Goal: Task Accomplishment & Management: Use online tool/utility

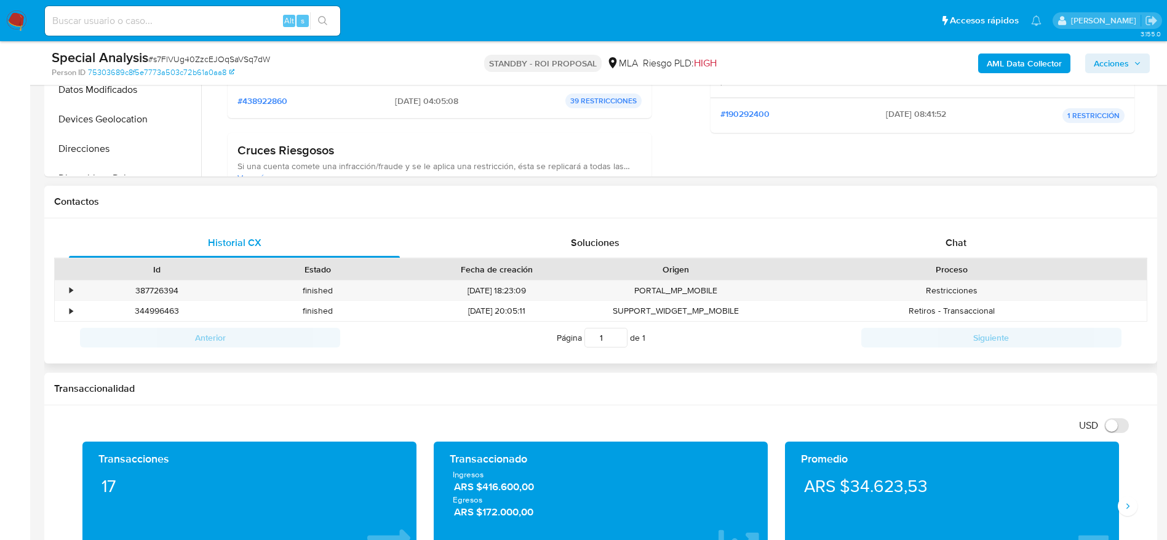
scroll to position [998, 0]
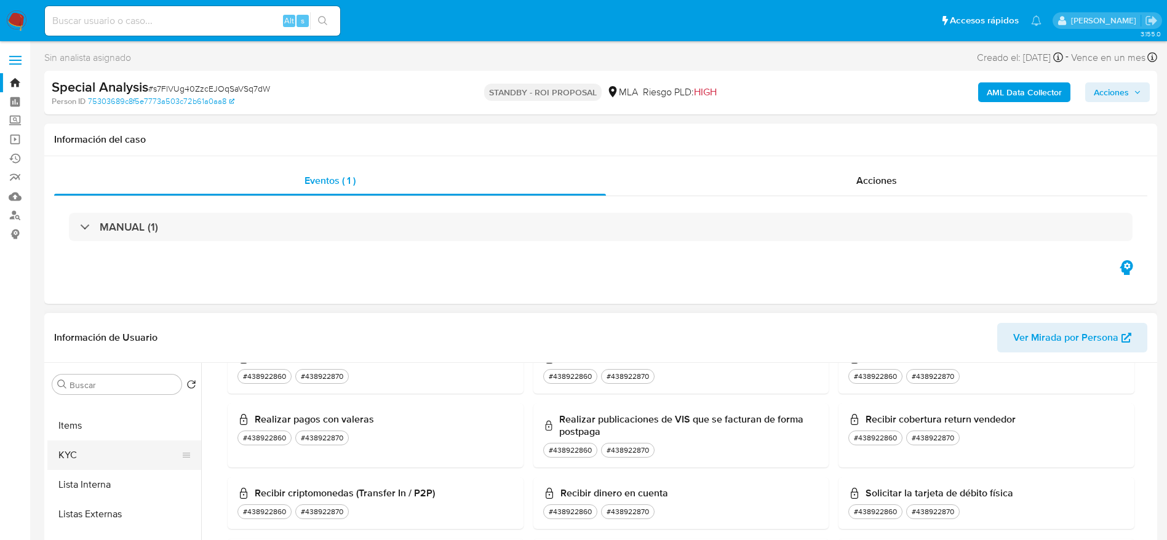
click at [92, 464] on button "KYC" at bounding box center [119, 455] width 144 height 30
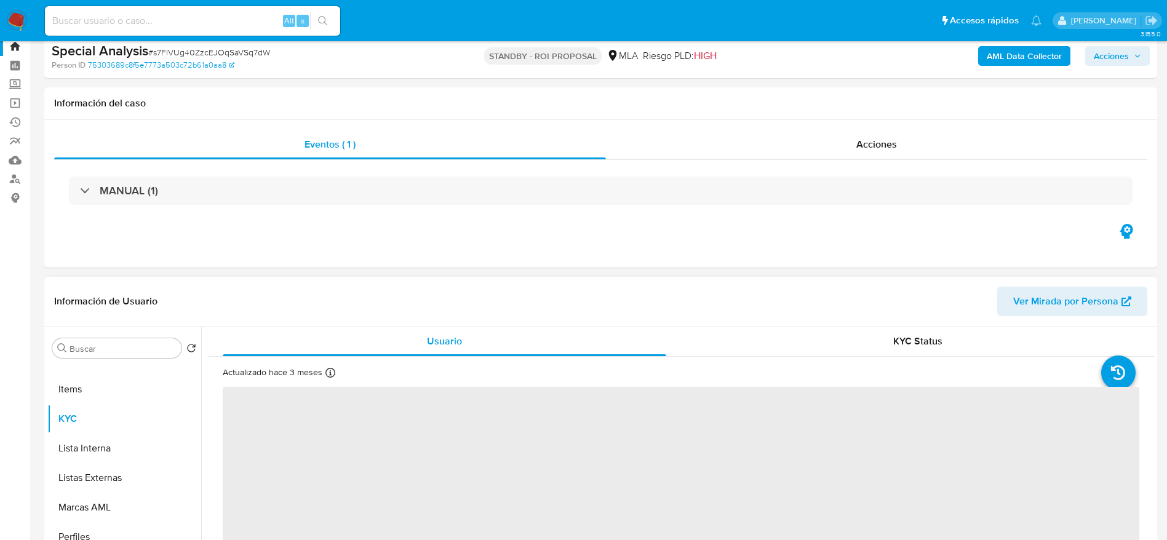
scroll to position [92, 0]
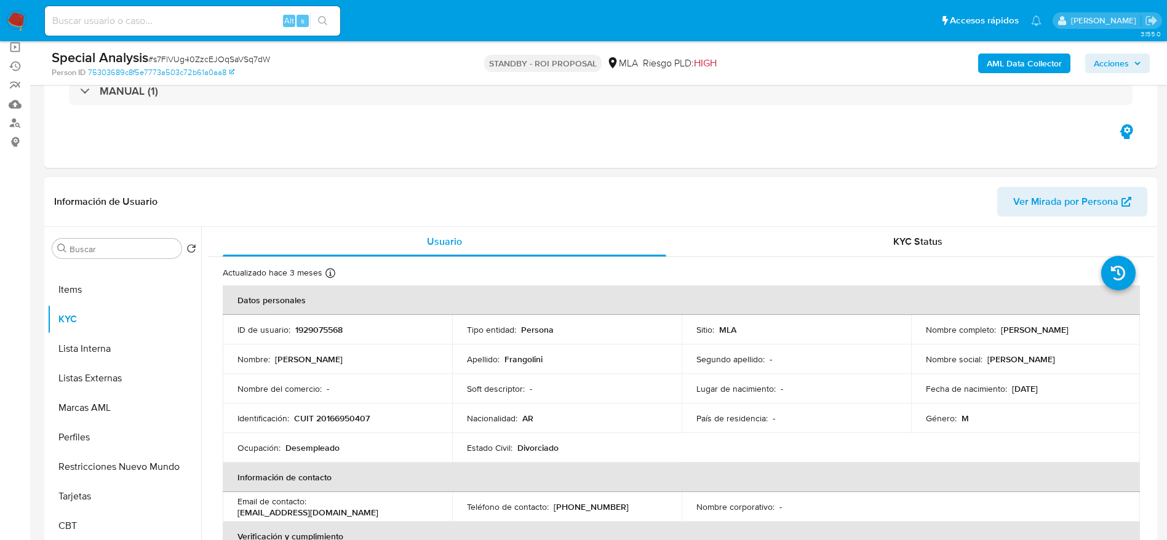
click at [1068, 326] on p "[PERSON_NAME]" at bounding box center [1035, 329] width 68 height 11
copy p "Frangolini"
click at [176, 56] on span "# s7FlVUg40ZzcEJOqSaVSq7dW" at bounding box center [209, 59] width 122 height 12
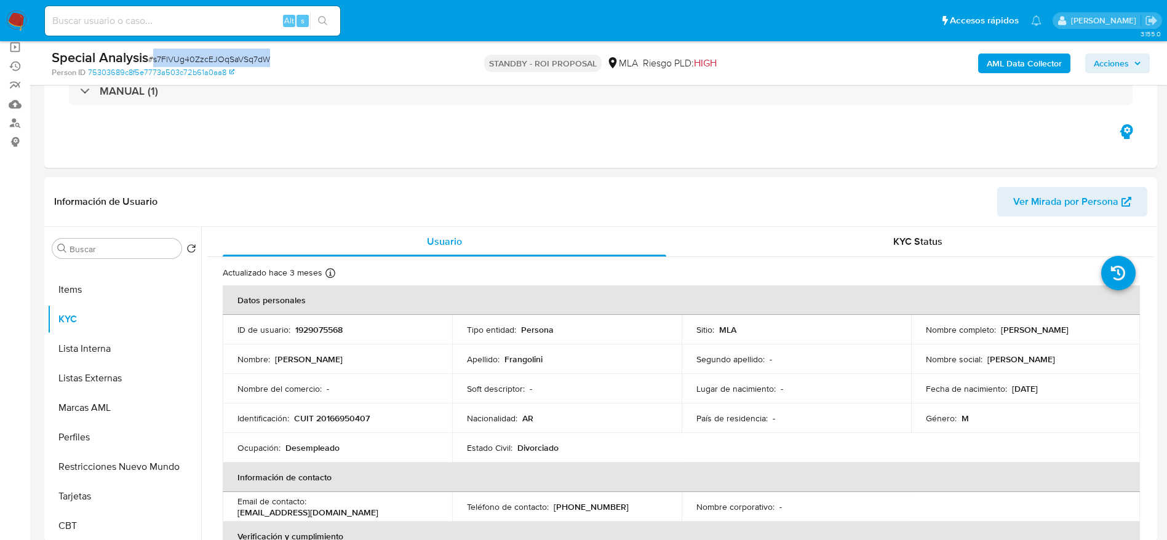
copy span "s7FlVUg40ZzcEJOqSaVSq7dW"
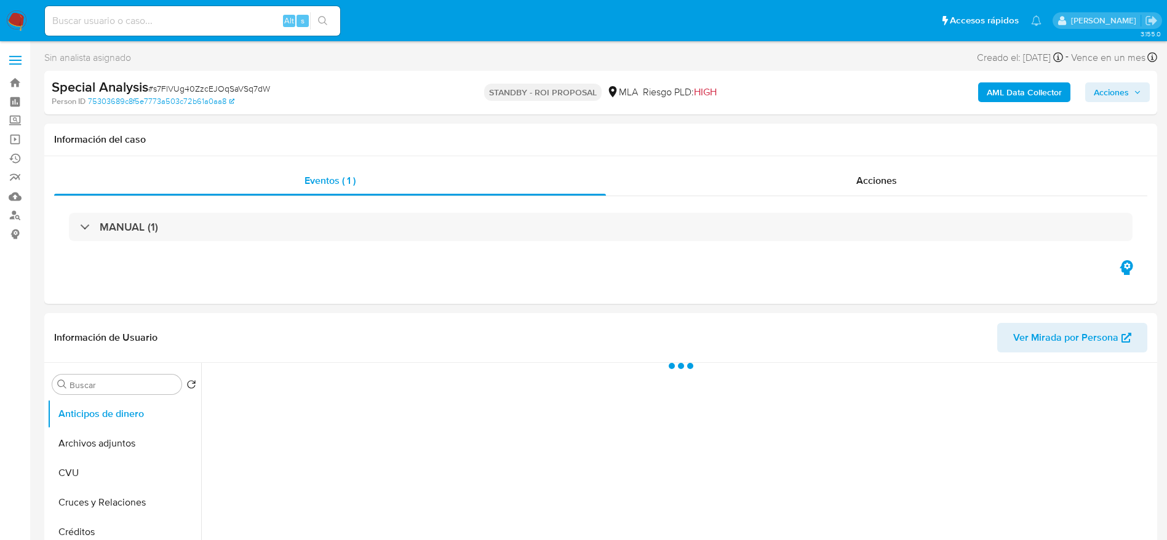
click at [253, 90] on span "# s7FlVUg40ZzcEJOqSaVSq7dW" at bounding box center [209, 88] width 122 height 12
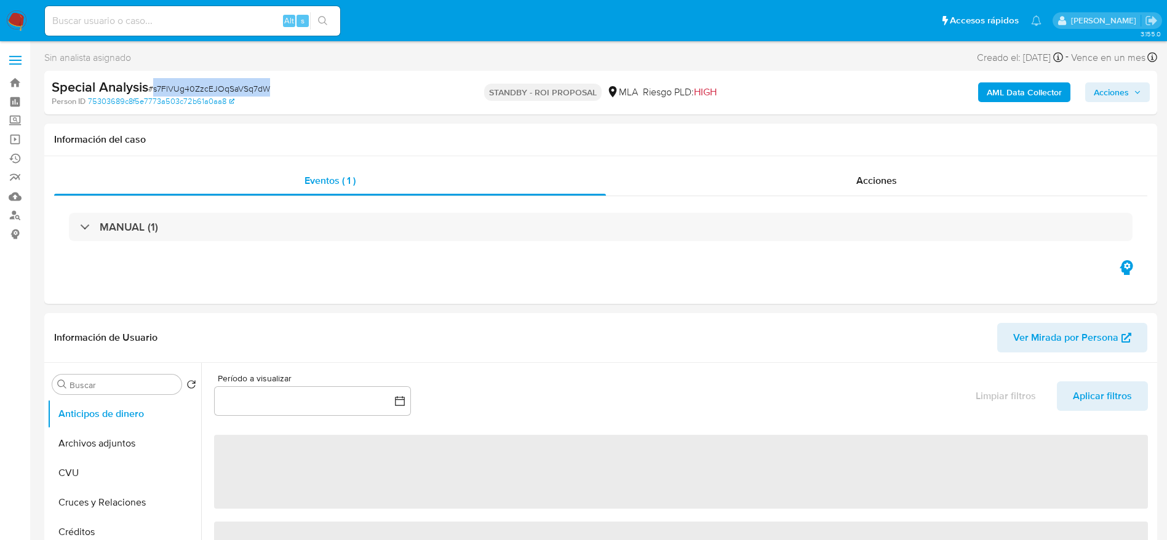
click at [253, 90] on span "# s7FlVUg40ZzcEJOqSaVSq7dW" at bounding box center [209, 88] width 122 height 12
copy span "s7FlVUg40ZzcEJOqSaVSq7dW"
select select "10"
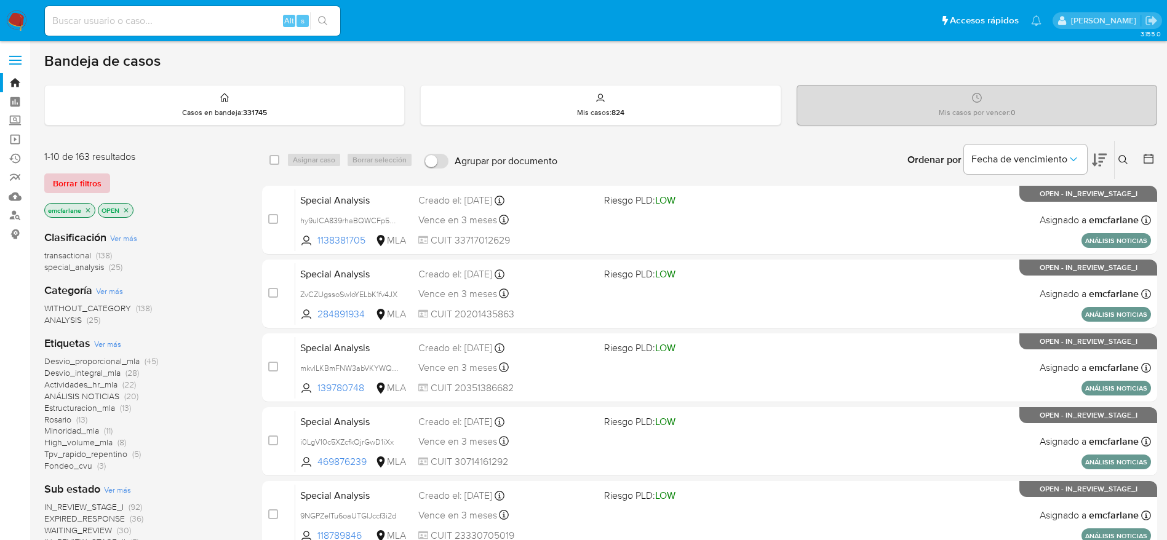
click at [78, 178] on span "Borrar filtros" at bounding box center [77, 183] width 49 height 17
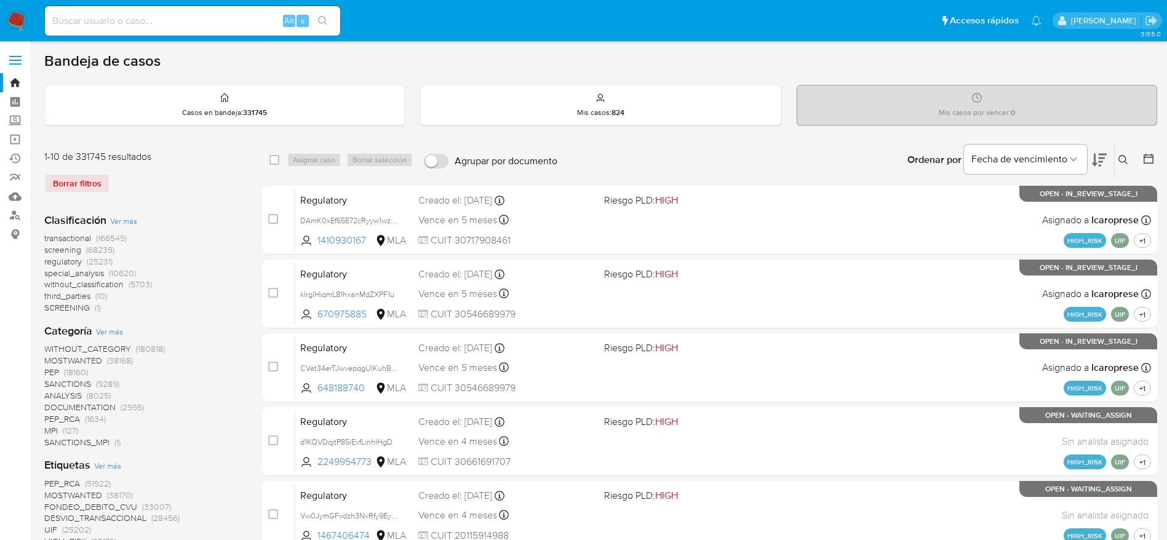
click at [1121, 157] on icon at bounding box center [1123, 160] width 10 height 10
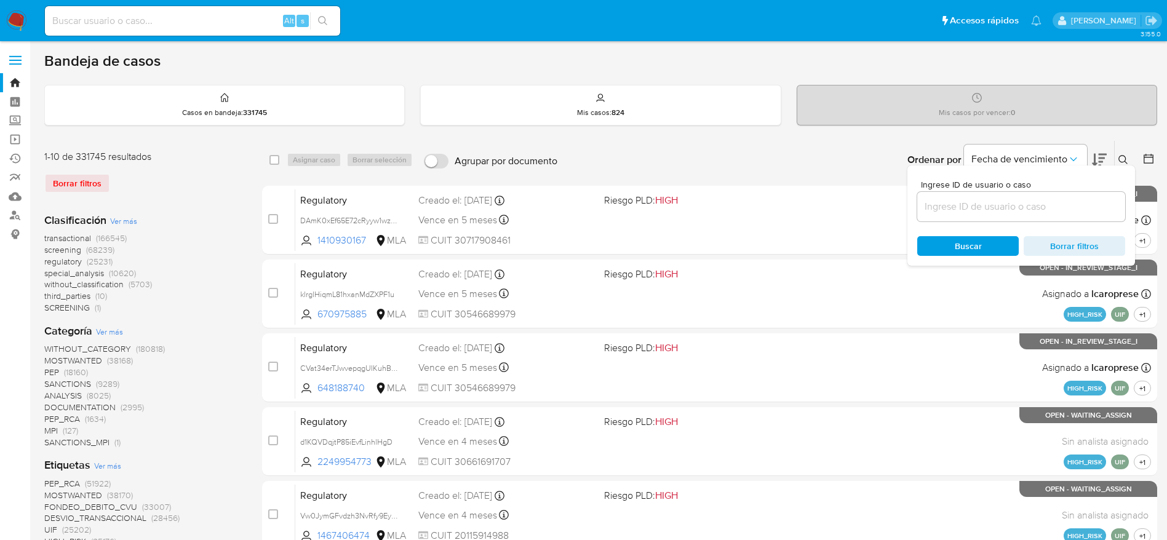
click at [1019, 199] on input at bounding box center [1021, 207] width 208 height 16
type input "s7FlVUg40ZzcEJOqSaVSq7dW"
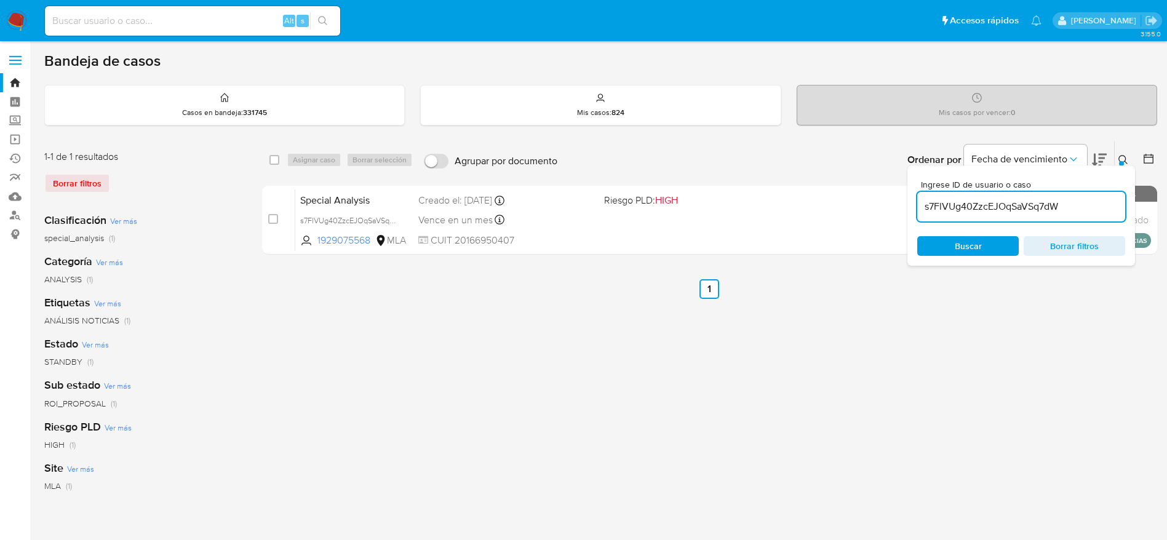
click at [277, 158] on input "checkbox" at bounding box center [274, 160] width 10 height 10
checkbox input "true"
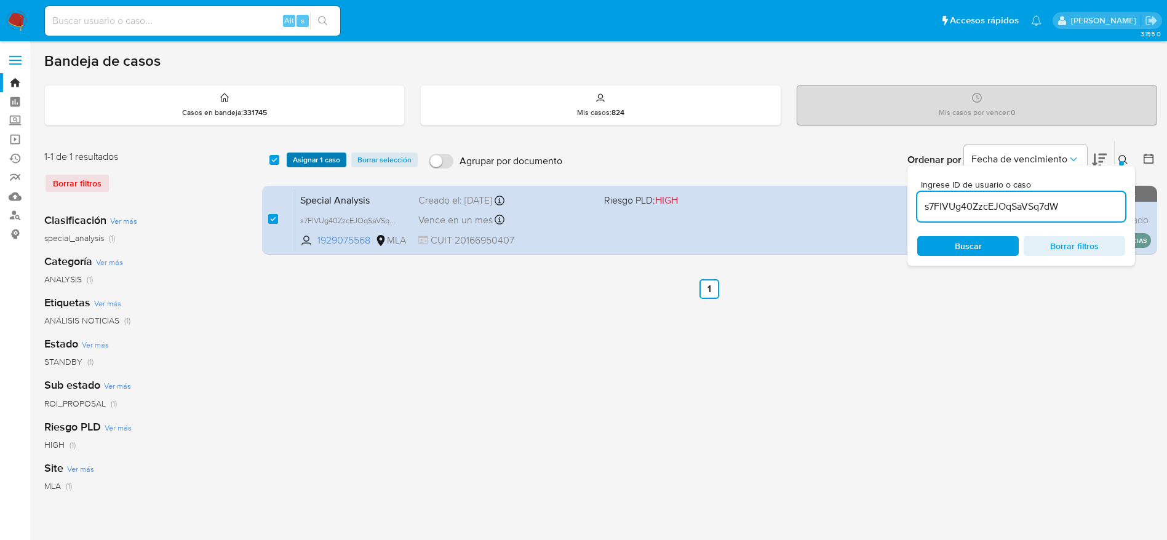
click at [307, 159] on span "Asignar 1 caso" at bounding box center [316, 160] width 47 height 12
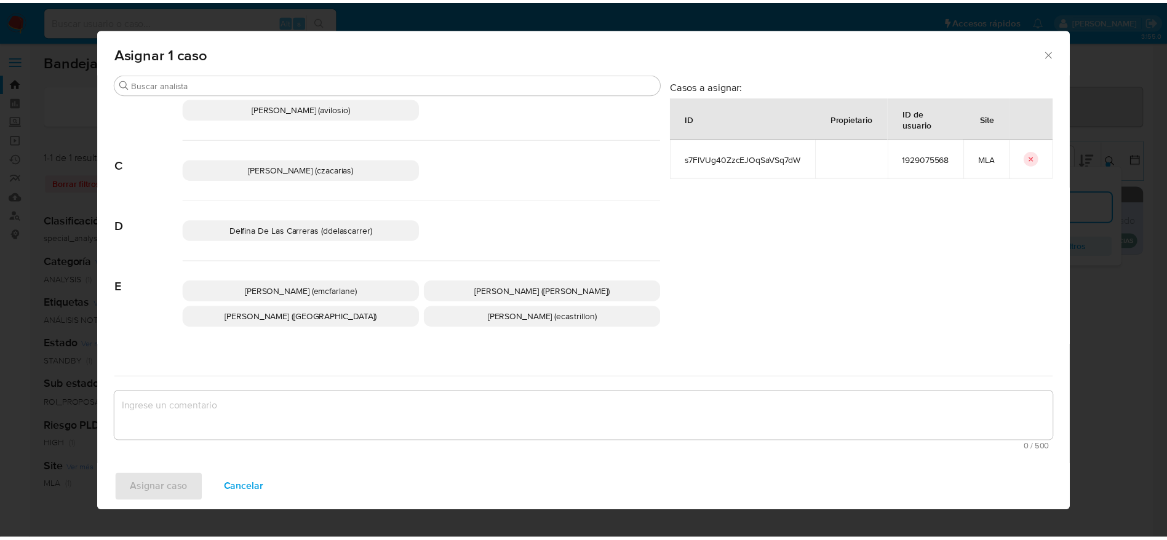
scroll to position [92, 0]
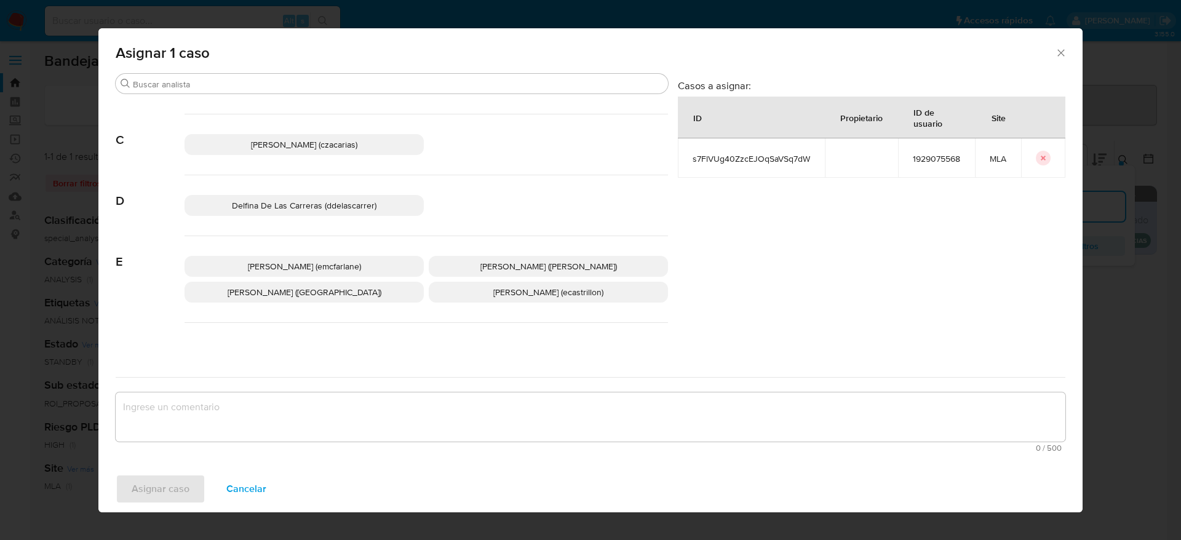
click at [332, 263] on span "Elaine Mc Farlane (emcfarlane)" at bounding box center [304, 266] width 113 height 12
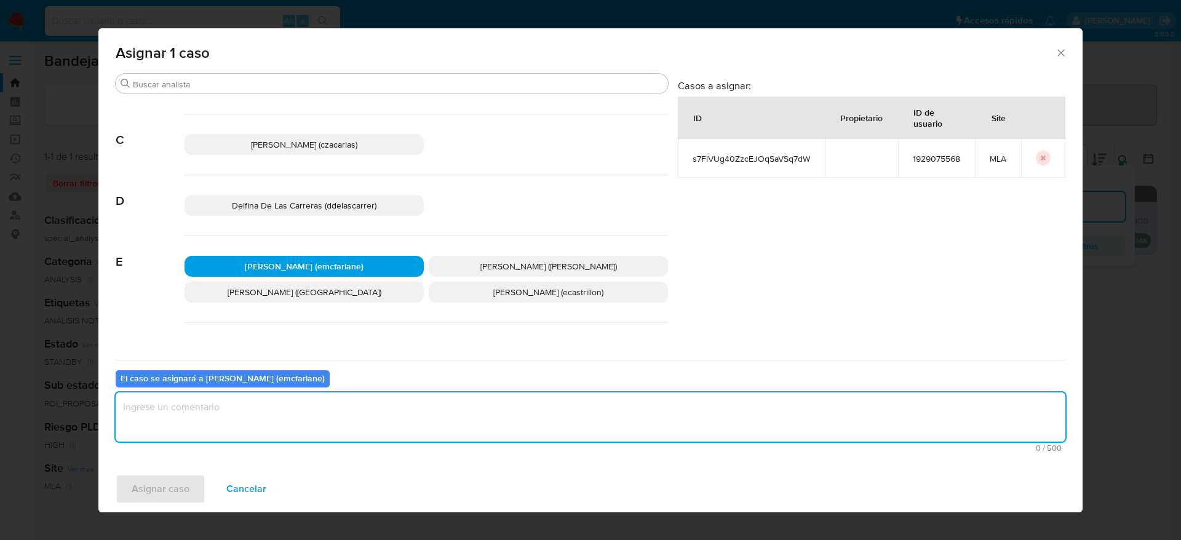
click at [262, 401] on textarea "assign-modal" at bounding box center [591, 416] width 950 height 49
click at [156, 506] on div "Asignar caso Cancelar" at bounding box center [590, 489] width 984 height 47
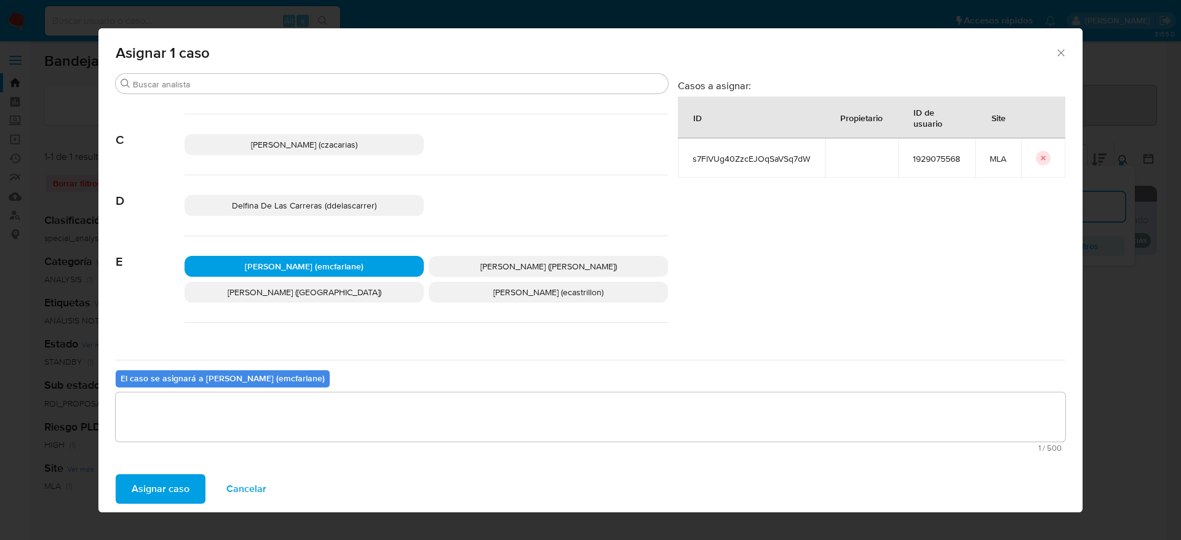
click at [162, 487] on span "Asignar caso" at bounding box center [161, 488] width 58 height 27
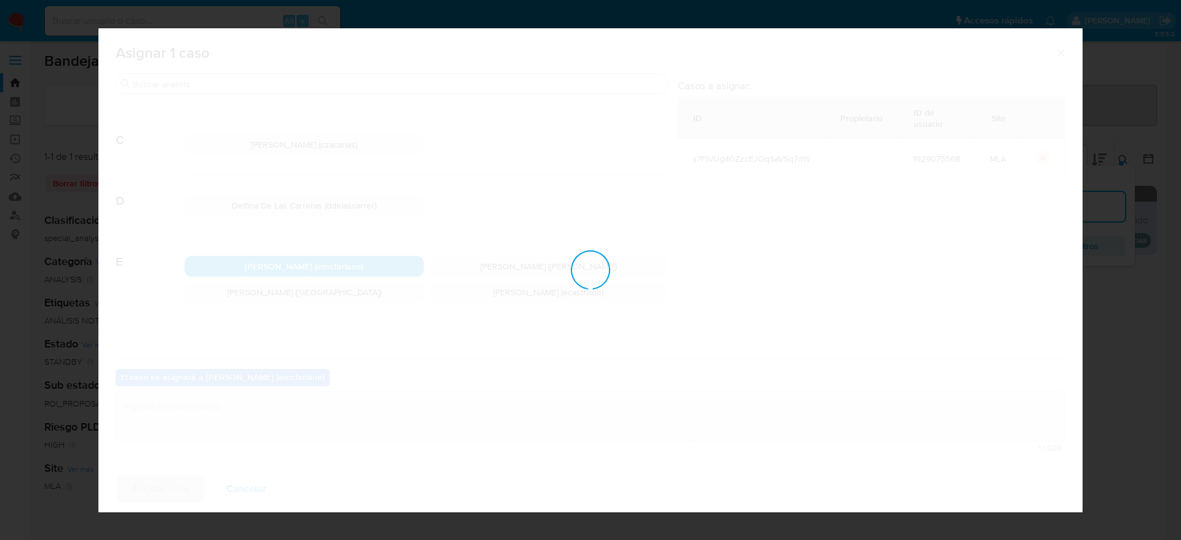
checkbox input "false"
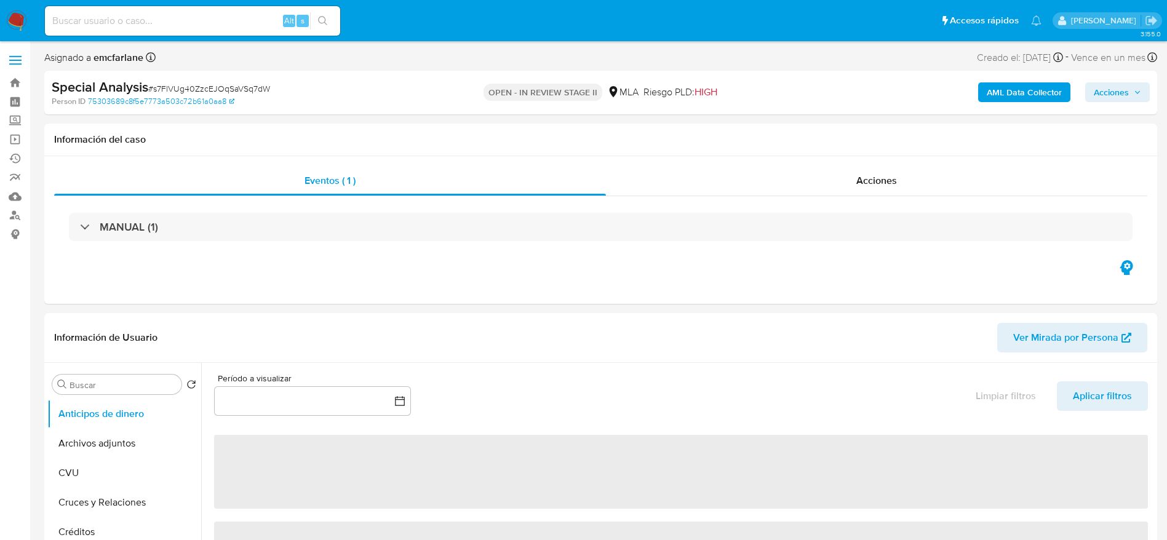
select select "10"
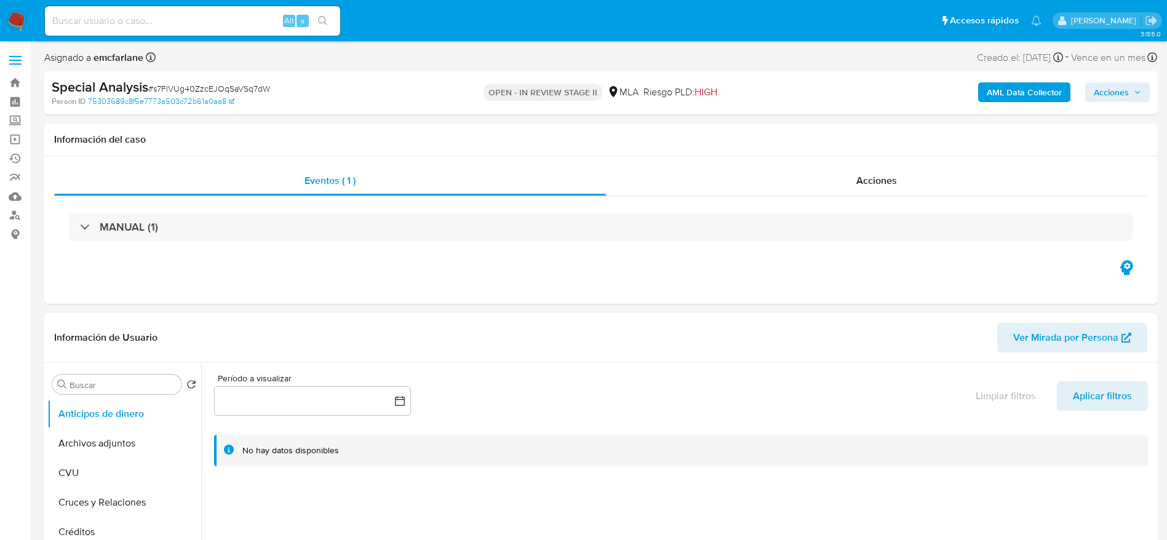
click at [1115, 97] on span "Acciones" at bounding box center [1111, 92] width 35 height 20
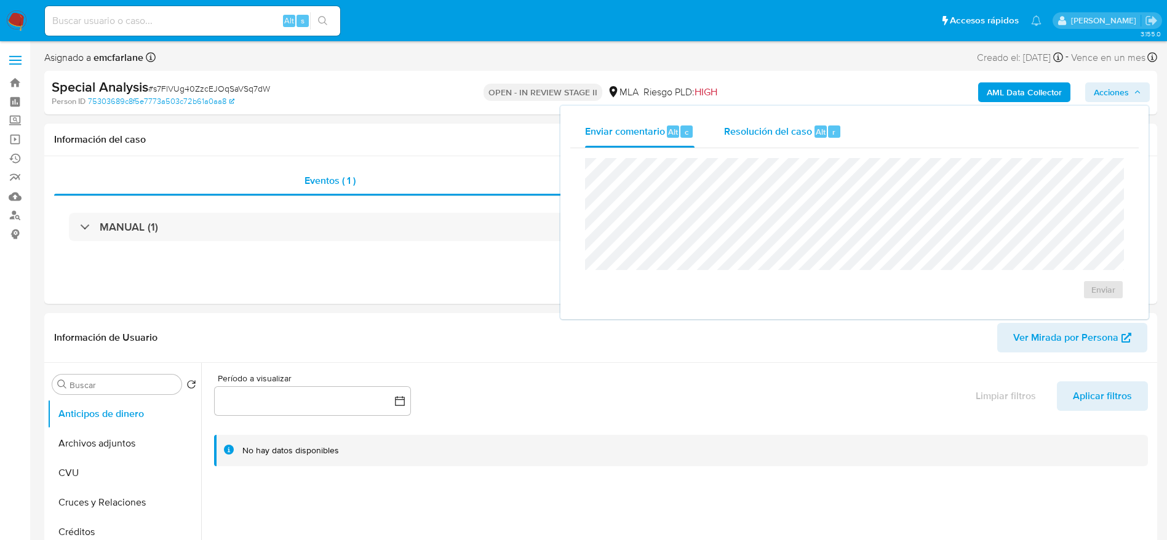
click at [823, 130] on span "Alt" at bounding box center [821, 132] width 10 height 12
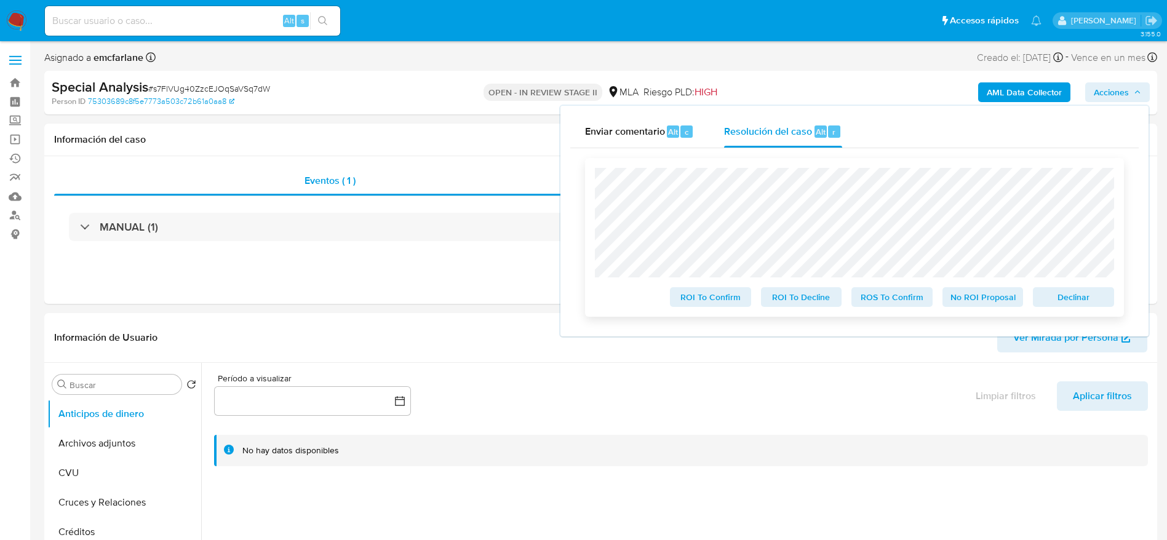
click at [1079, 291] on span "Declinar" at bounding box center [1073, 296] width 64 height 17
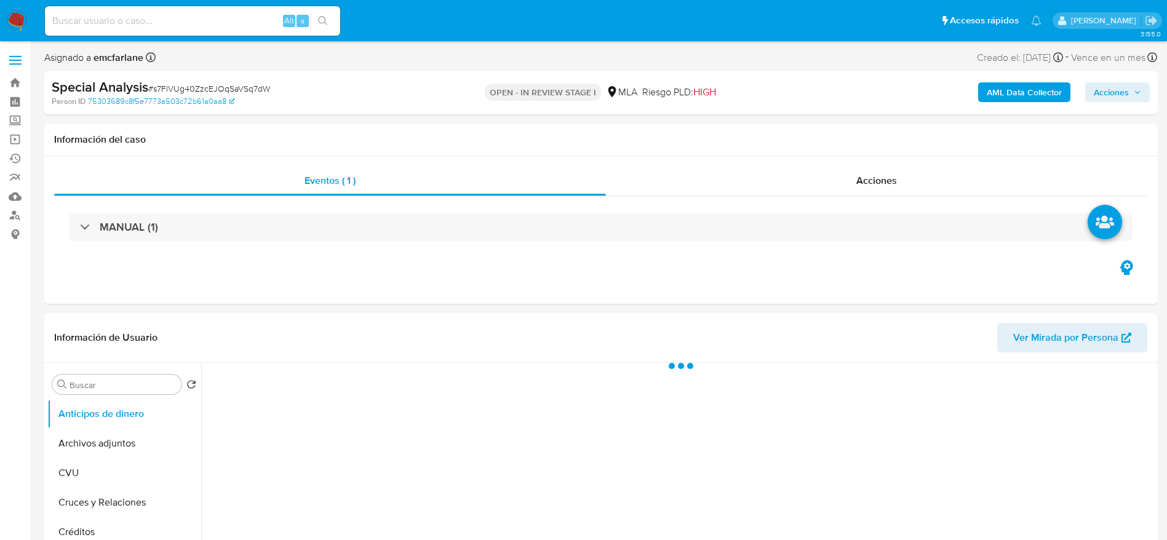
select select "10"
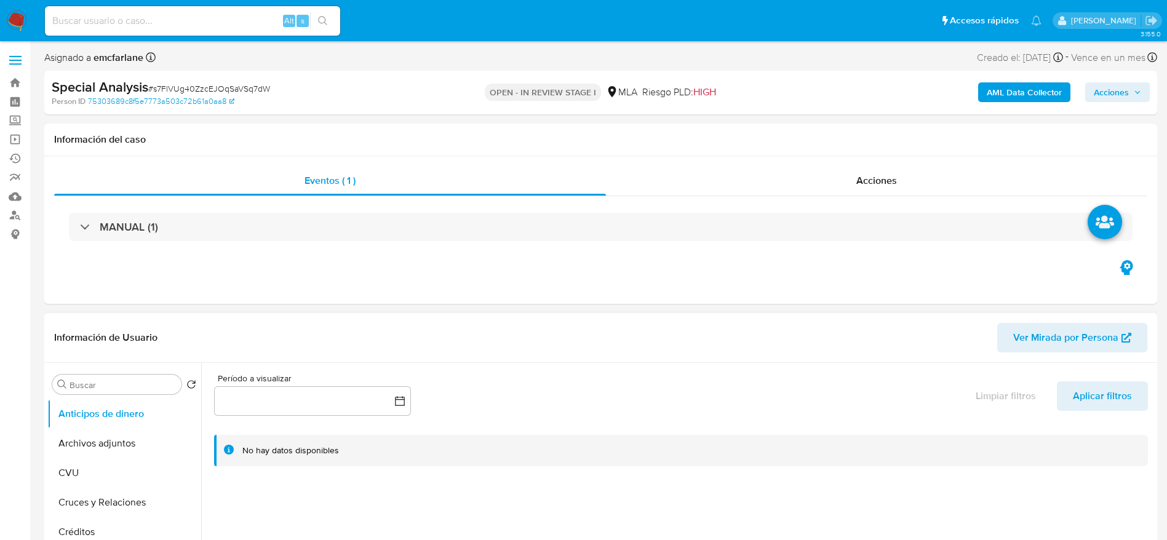
click at [82, 446] on button "Archivos adjuntos" at bounding box center [124, 444] width 154 height 30
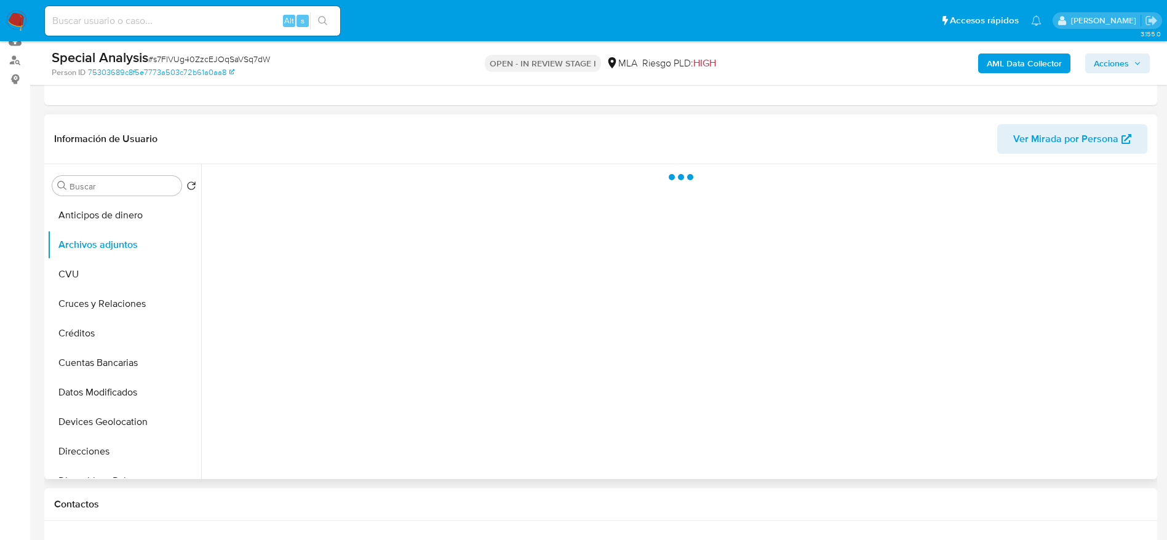
scroll to position [185, 0]
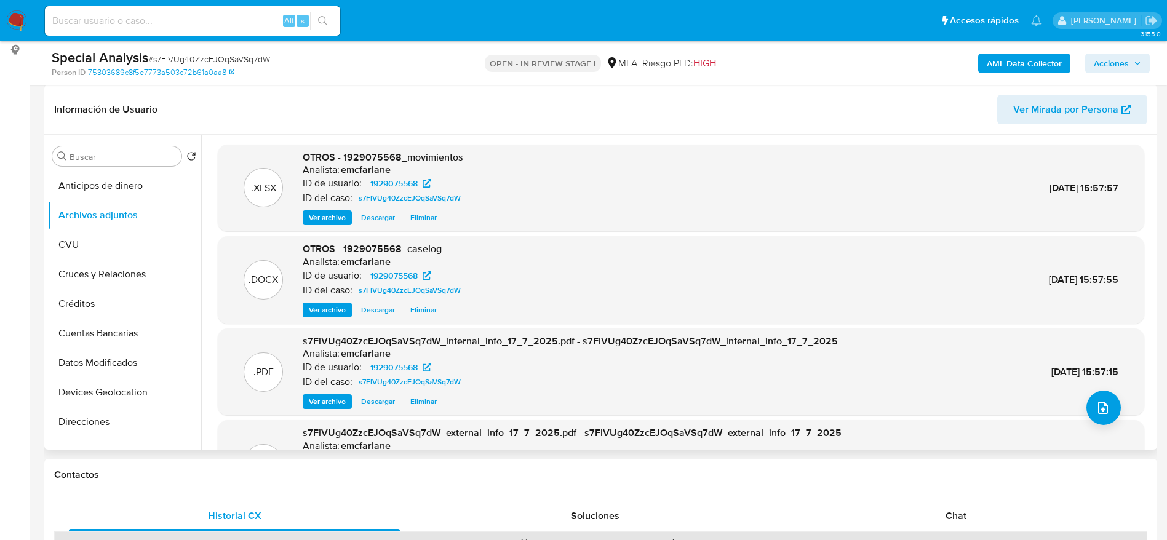
click at [415, 220] on span "Eliminar" at bounding box center [423, 218] width 26 height 12
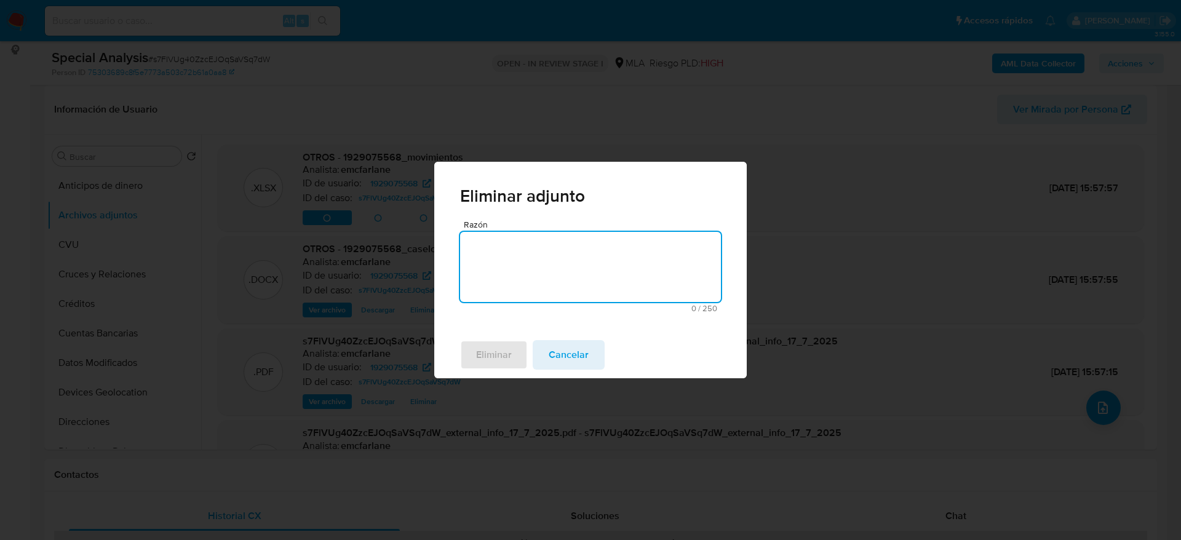
click at [451, 236] on div "Razón 0 / 250 250 caracteres restantes" at bounding box center [590, 276] width 312 height 112
drag, startPoint x: 509, startPoint y: 259, endPoint x: 507, endPoint y: 267, distance: 8.2
click at [509, 259] on textarea "Razón" at bounding box center [590, 267] width 261 height 70
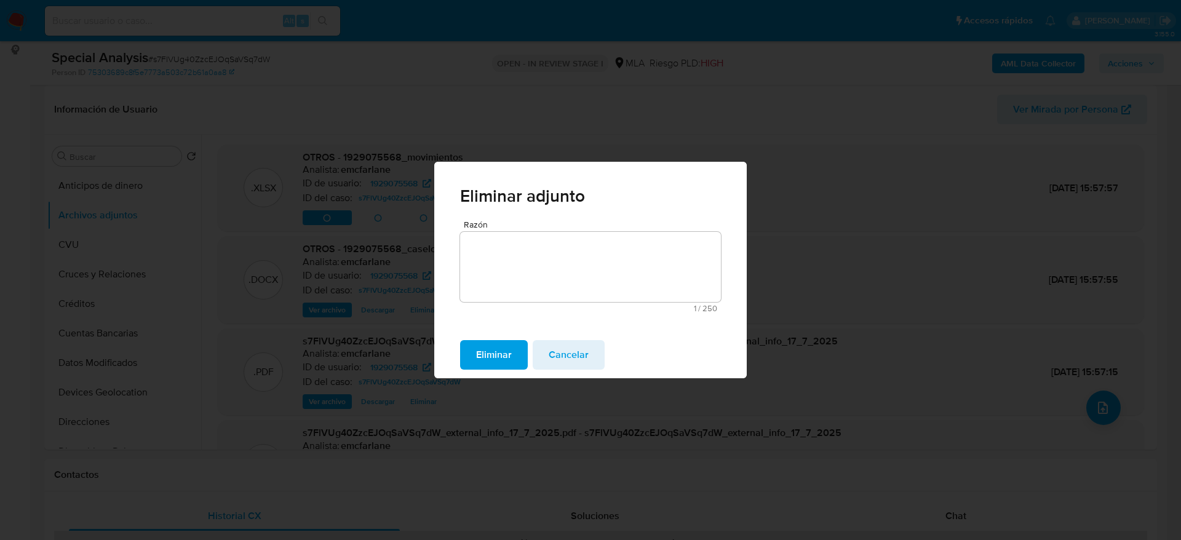
click at [499, 345] on span "Eliminar" at bounding box center [494, 354] width 36 height 27
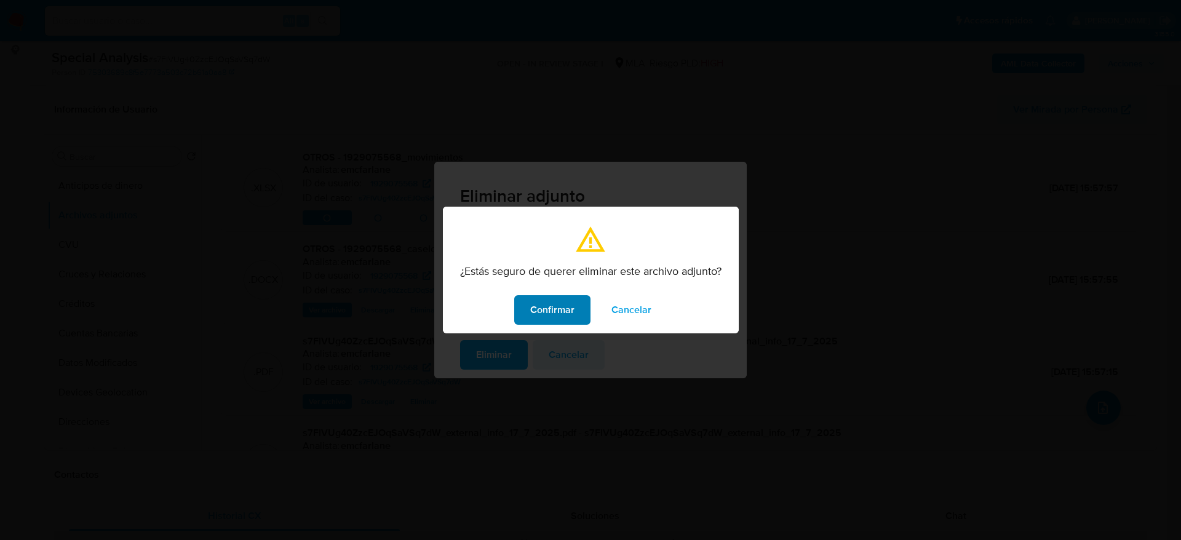
click at [565, 308] on span "Confirmar" at bounding box center [552, 309] width 44 height 27
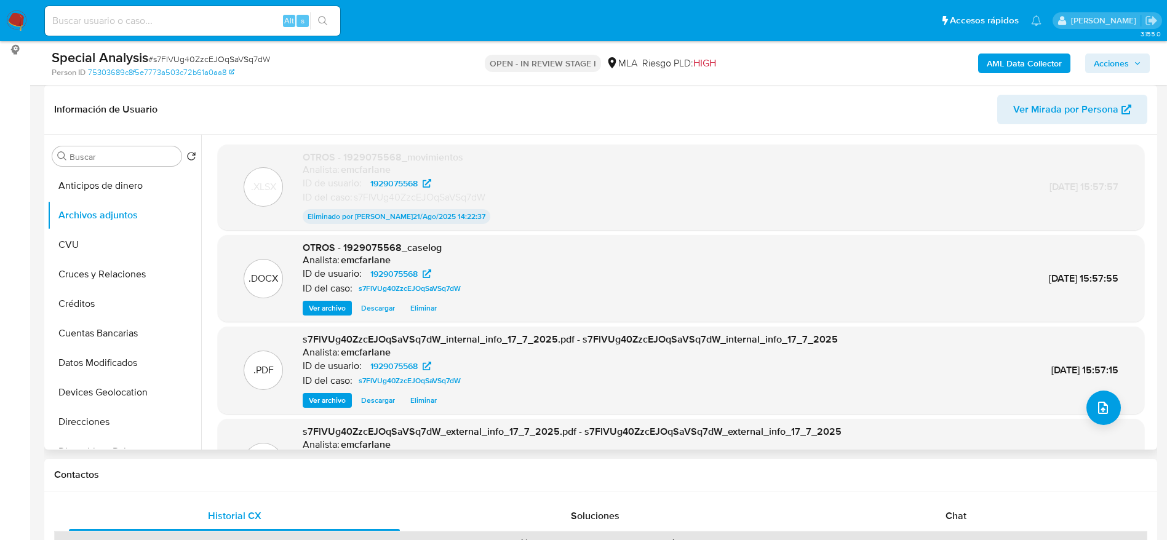
click at [428, 302] on span "Eliminar" at bounding box center [423, 308] width 26 height 12
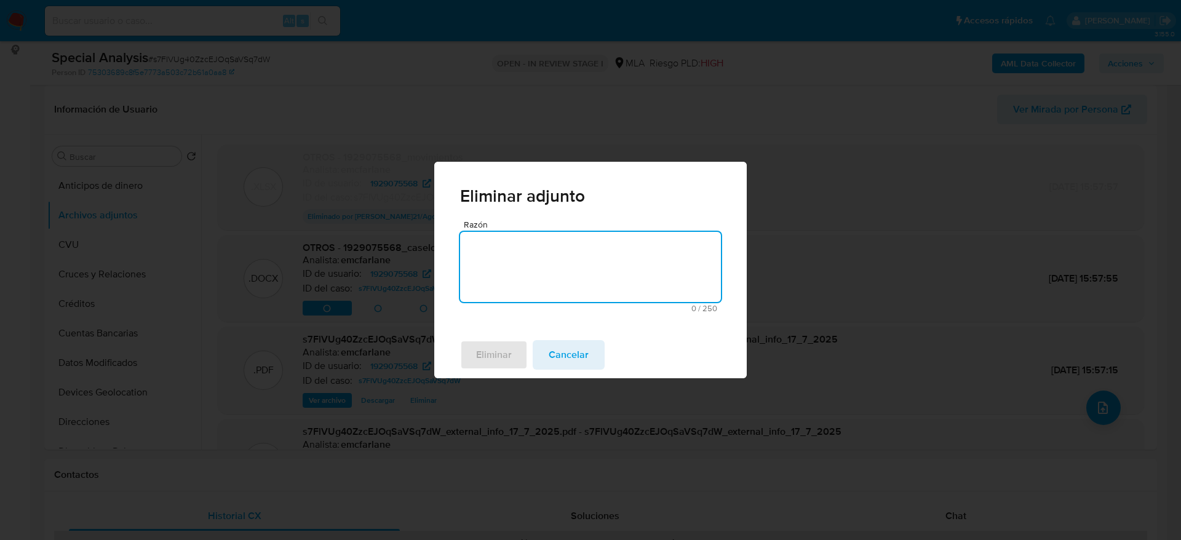
click at [472, 271] on textarea "Razón" at bounding box center [590, 267] width 261 height 70
click at [482, 344] on span "Eliminar" at bounding box center [494, 354] width 36 height 27
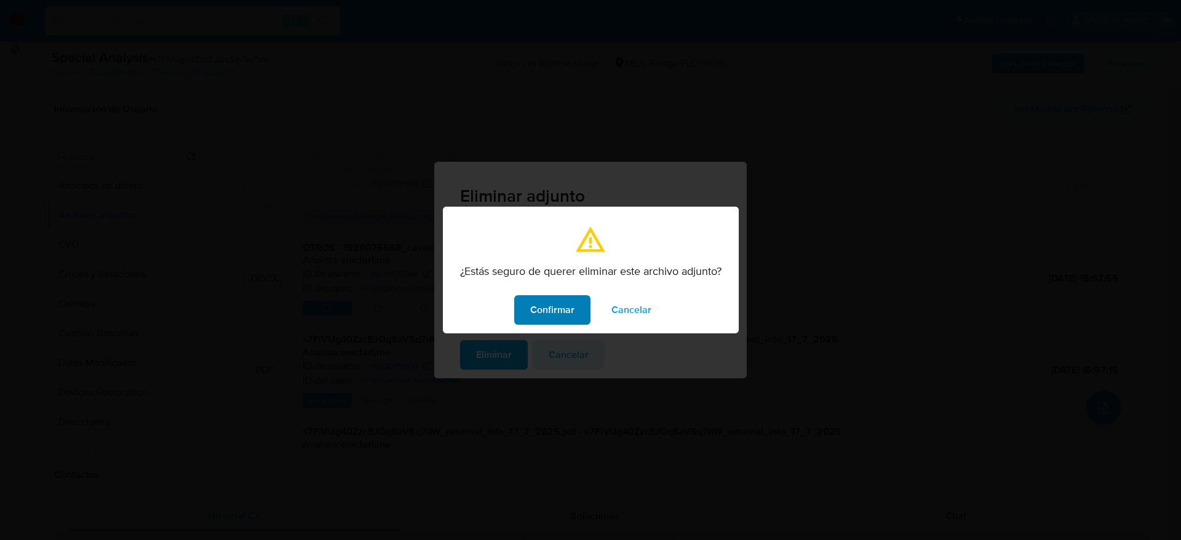
click at [543, 312] on span "Confirmar" at bounding box center [552, 309] width 44 height 27
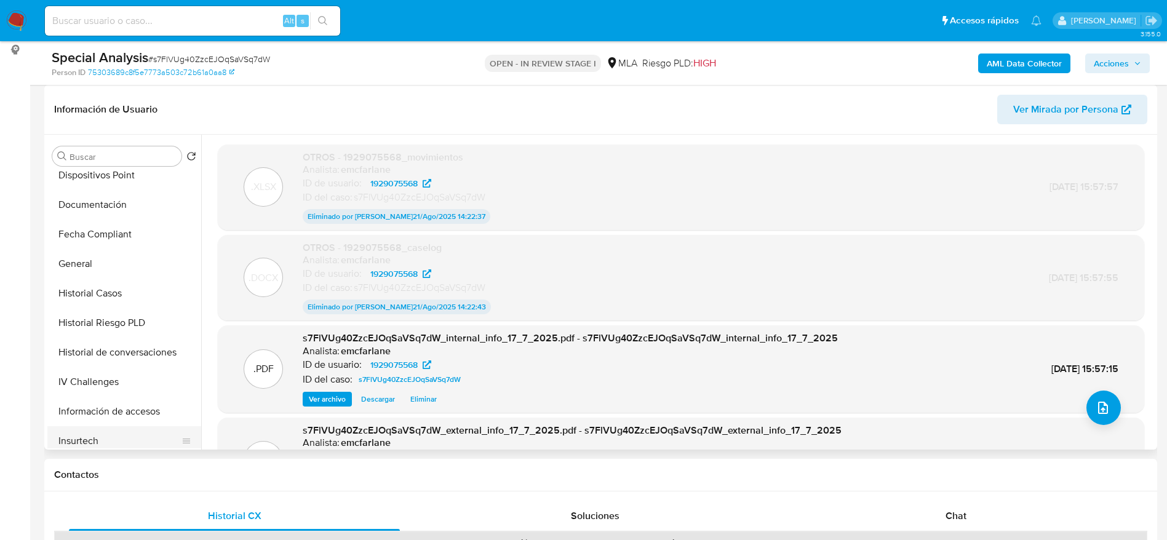
scroll to position [369, 0]
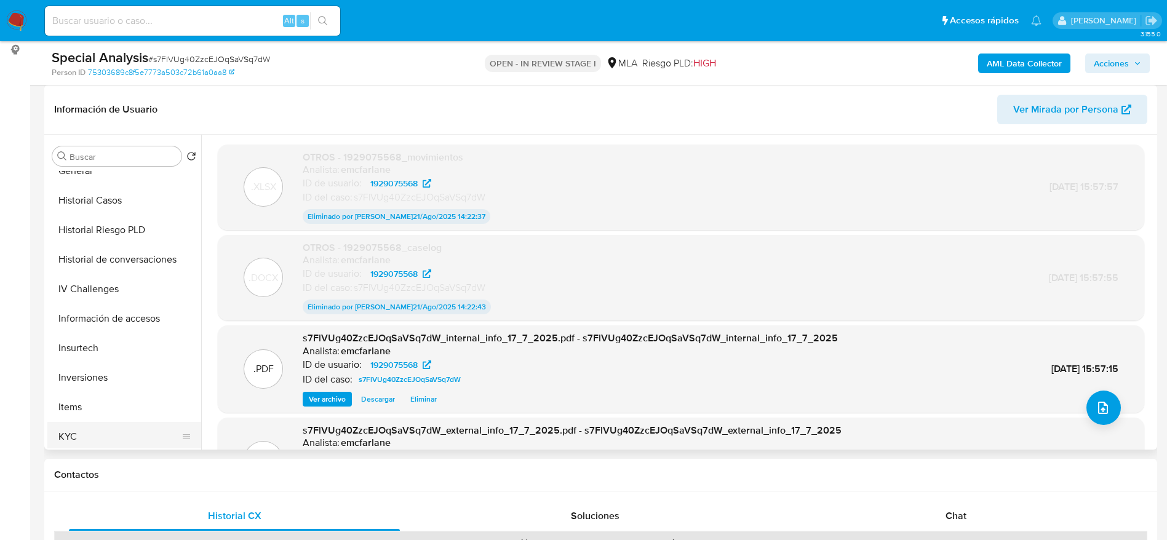
click at [106, 418] on button "Items" at bounding box center [124, 407] width 154 height 30
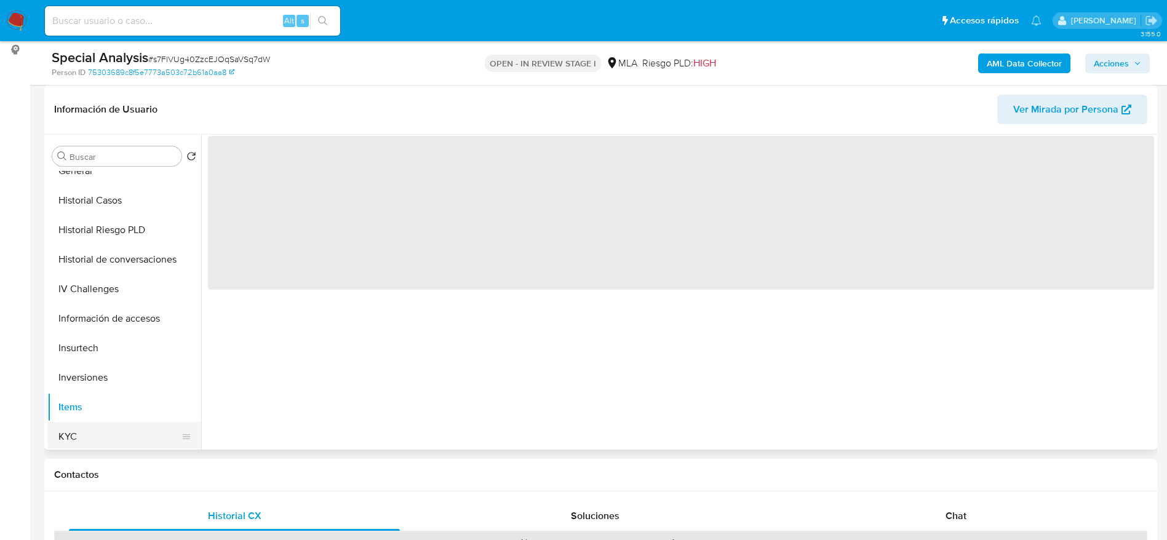
click at [107, 432] on button "KYC" at bounding box center [119, 437] width 144 height 30
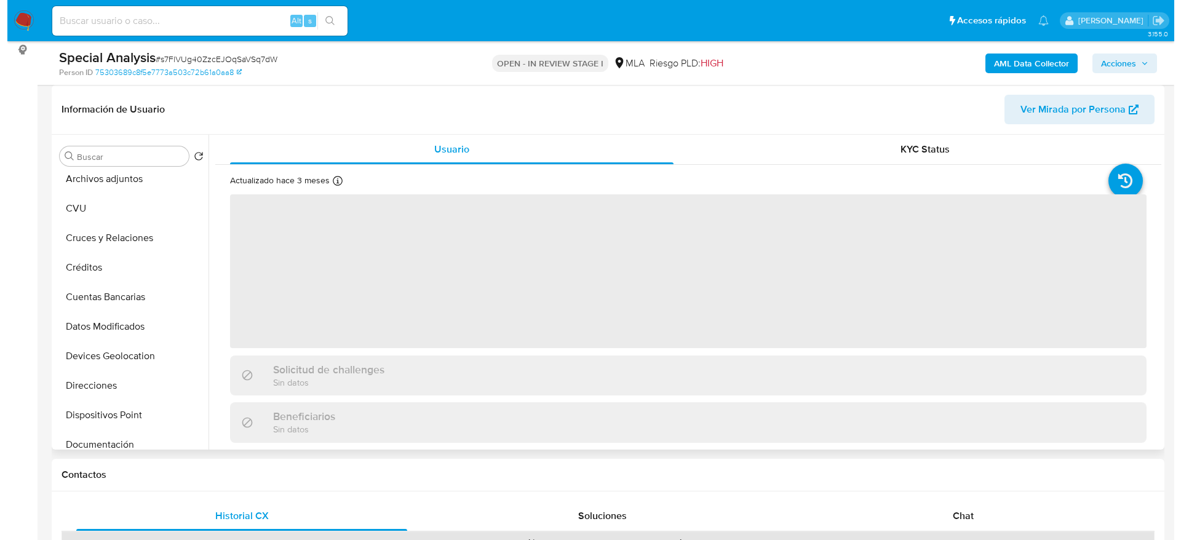
scroll to position [0, 0]
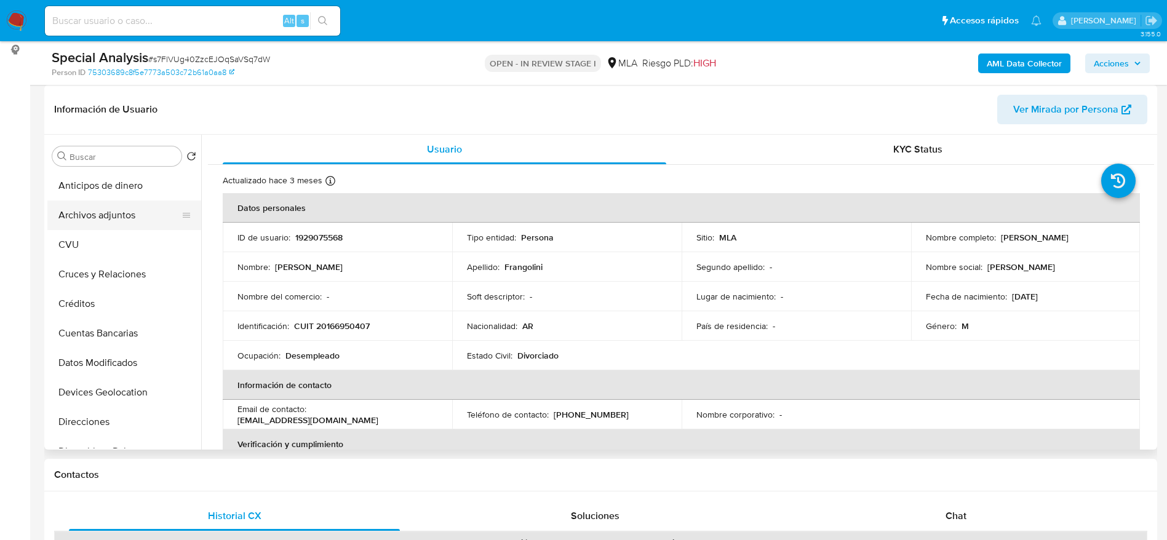
click at [96, 217] on button "Archivos adjuntos" at bounding box center [119, 216] width 144 height 30
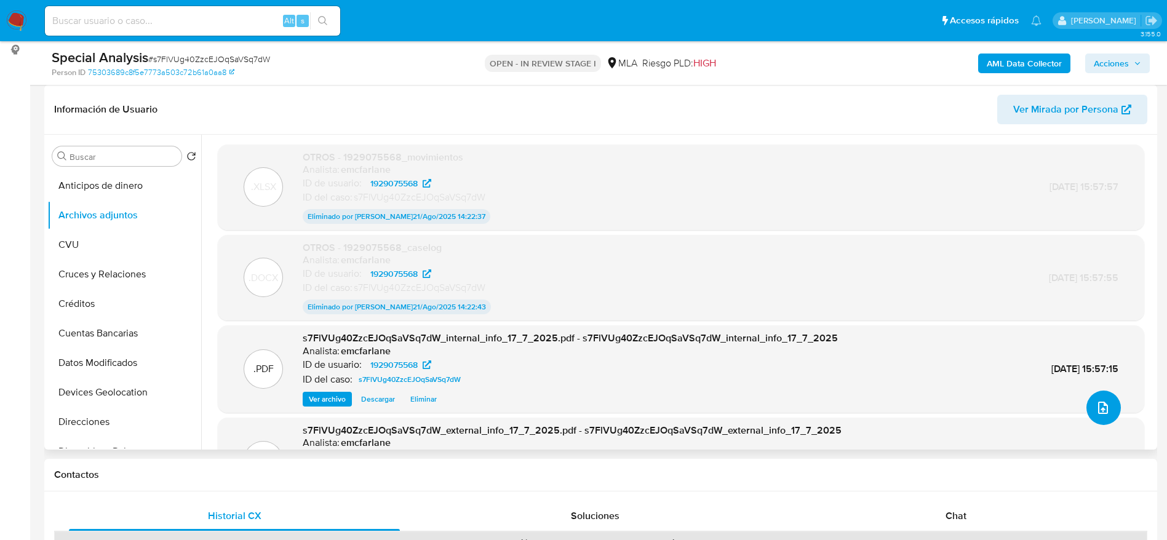
click at [1101, 403] on icon "upload-file" at bounding box center [1103, 408] width 10 height 12
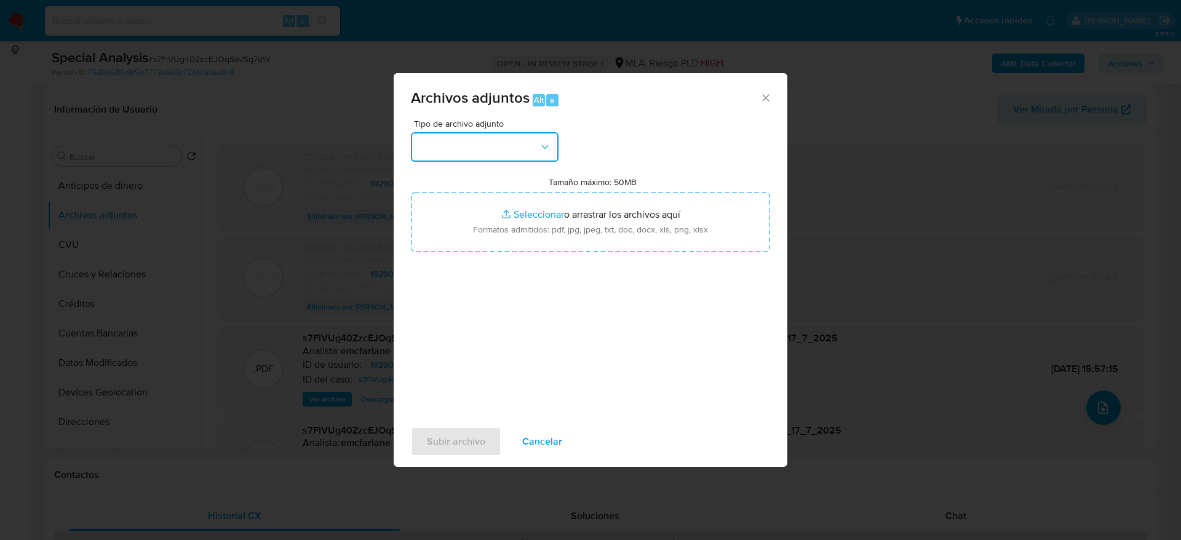
click at [498, 151] on button "button" at bounding box center [485, 147] width 148 height 30
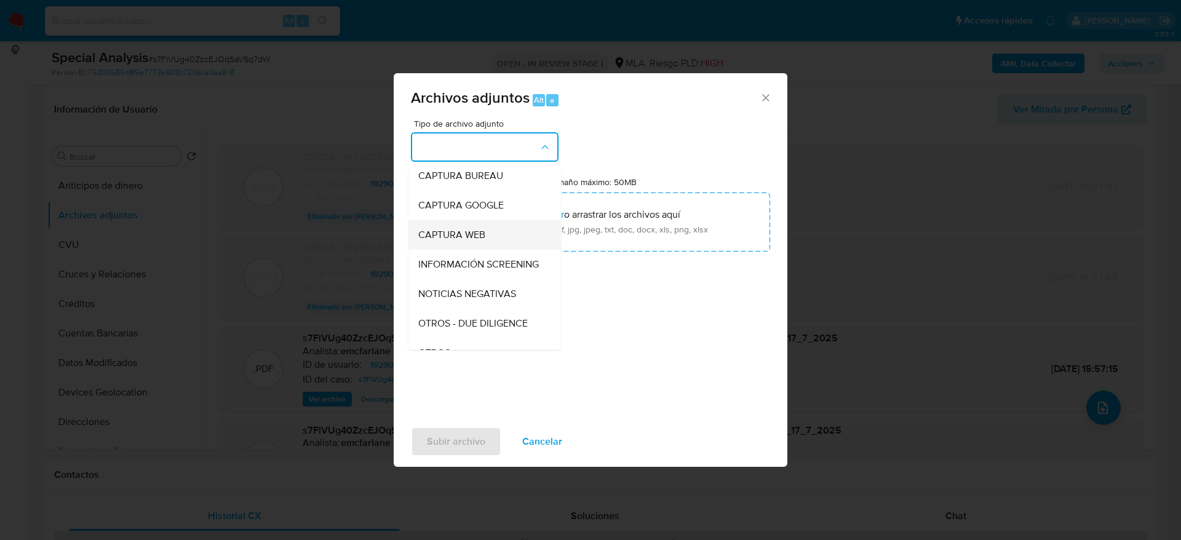
scroll to position [92, 0]
click at [452, 335] on div "OTROS" at bounding box center [480, 324] width 125 height 30
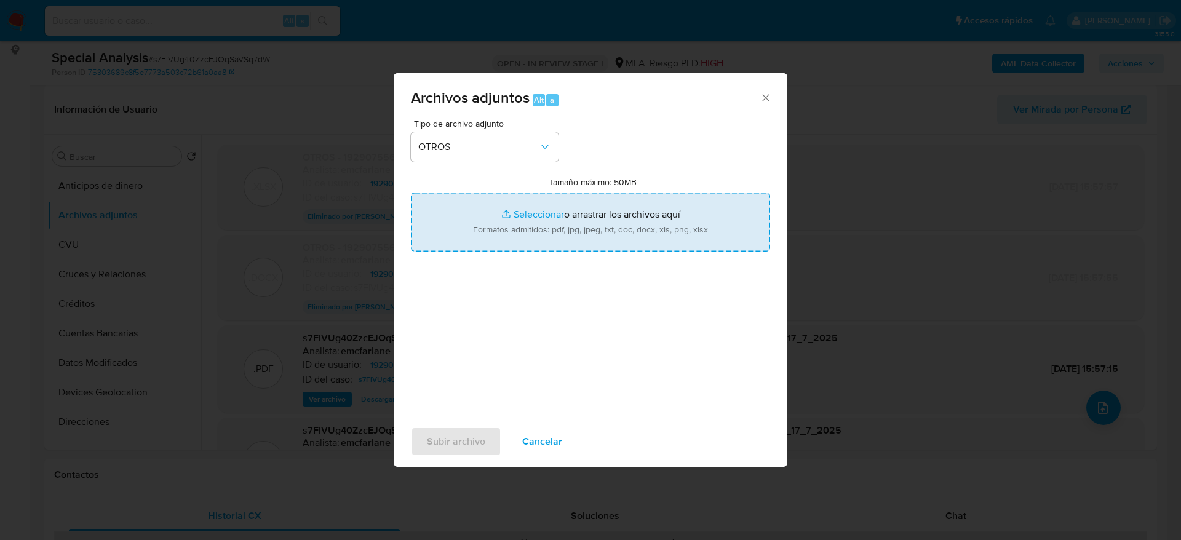
type input "C:\fakepath\1929075568_movimientos.xlsx"
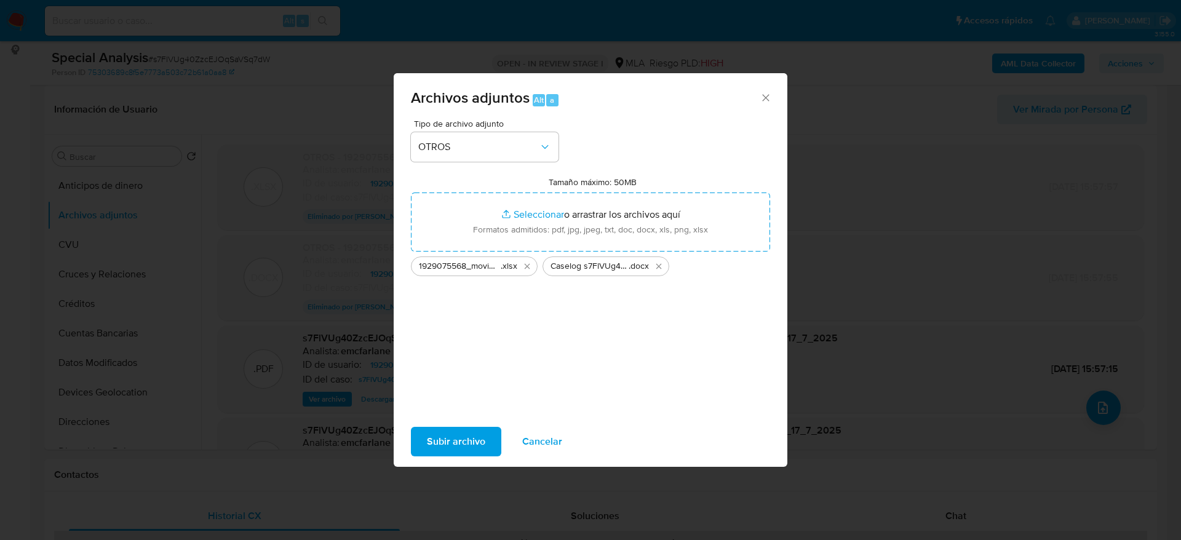
click at [443, 442] on span "Subir archivo" at bounding box center [456, 441] width 58 height 27
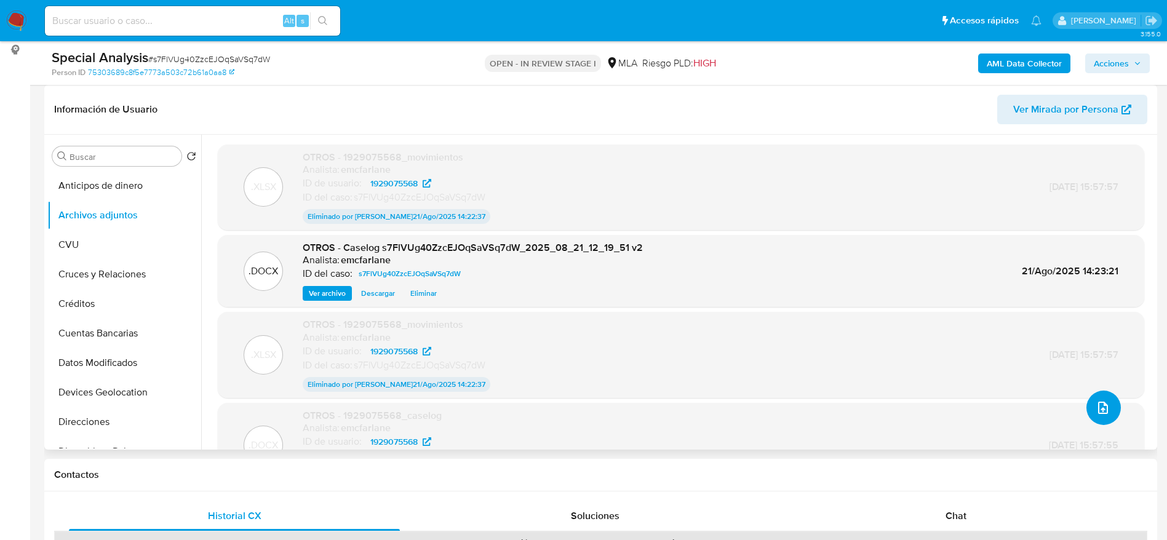
click at [1103, 405] on icon "upload-file" at bounding box center [1103, 407] width 15 height 15
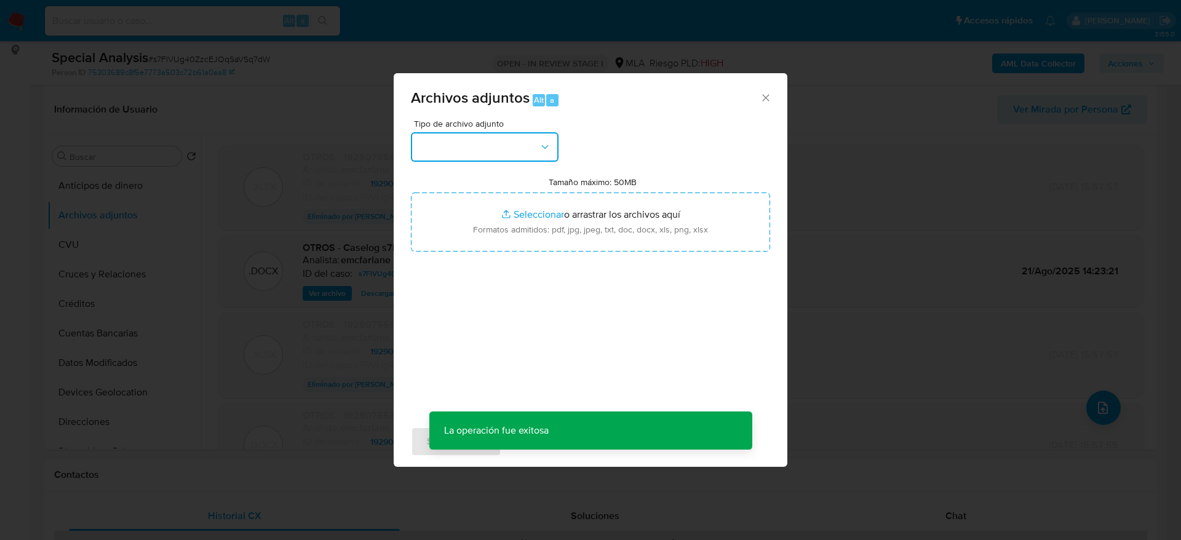
click at [522, 143] on button "button" at bounding box center [485, 147] width 148 height 30
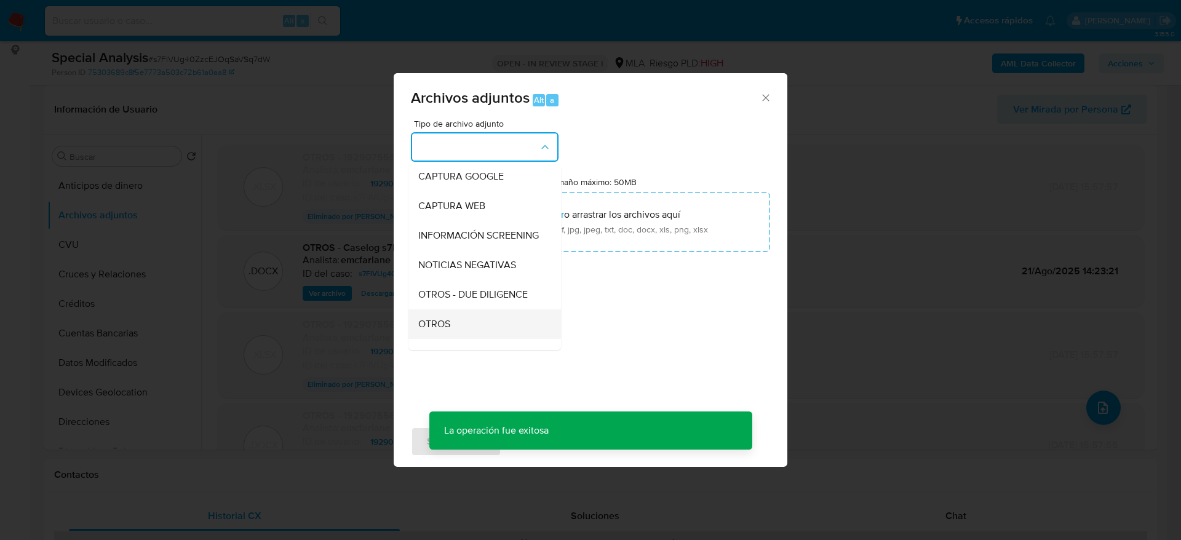
click at [444, 325] on div "OTROS" at bounding box center [480, 324] width 125 height 30
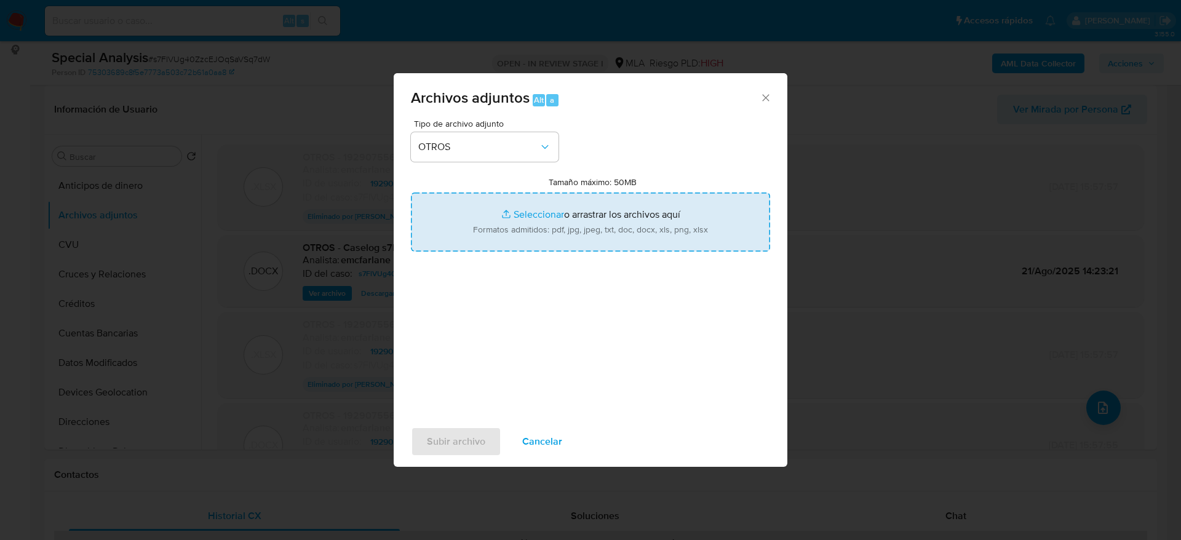
type input "C:\fakepath\1929075568_movimientos v2.xlsx"
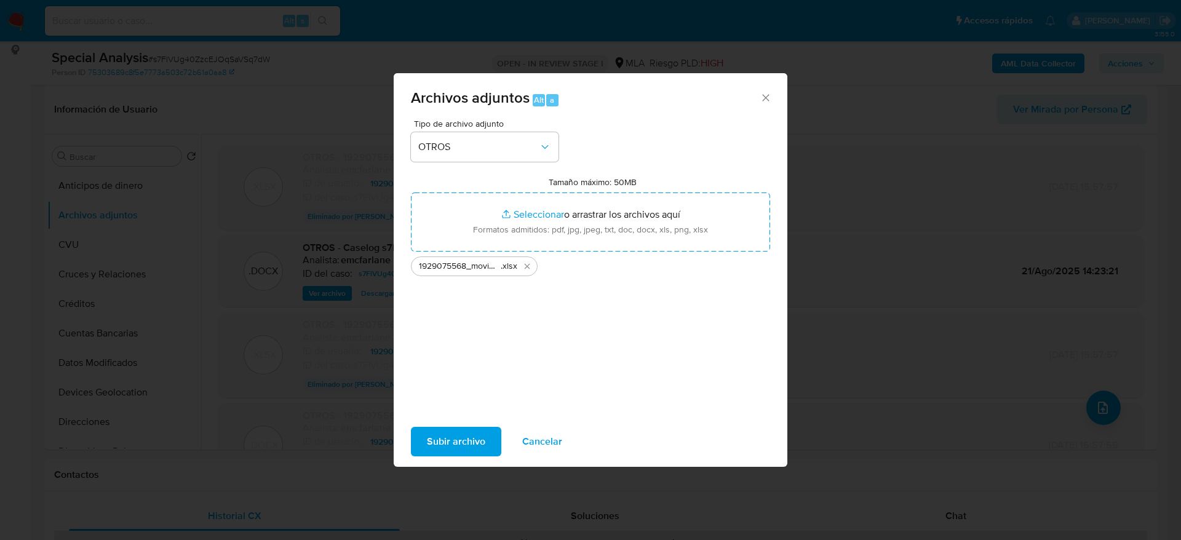
click at [461, 447] on span "Subir archivo" at bounding box center [456, 441] width 58 height 27
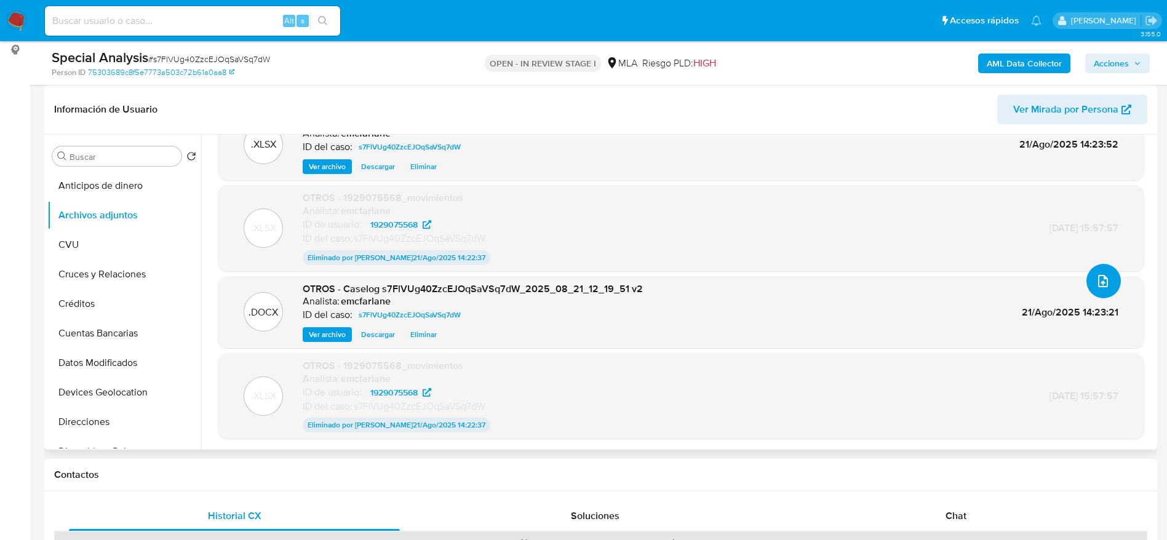
scroll to position [0, 0]
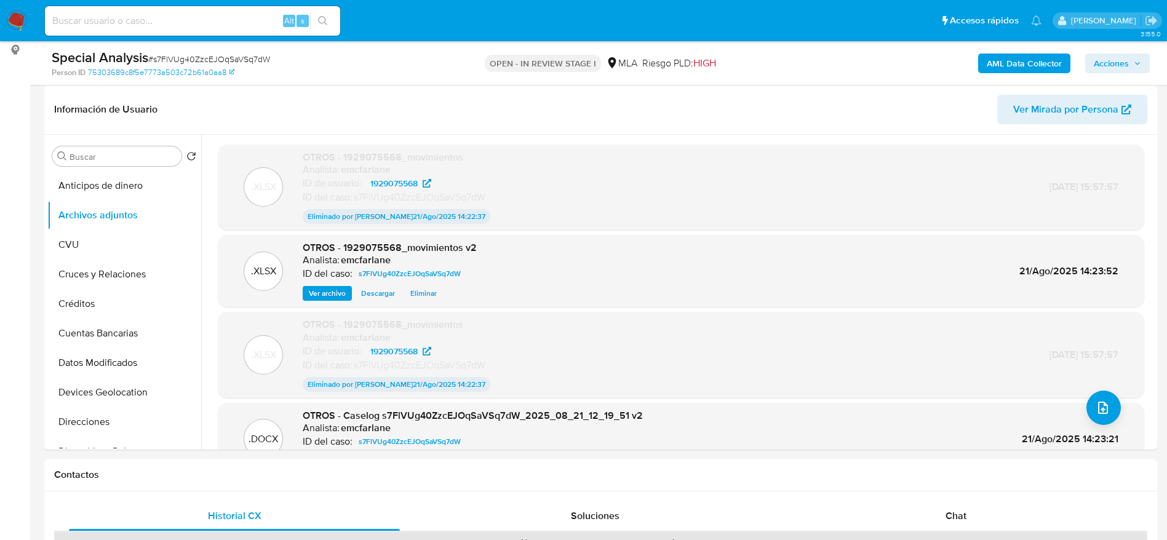
click at [1115, 63] on span "Acciones" at bounding box center [1111, 64] width 35 height 20
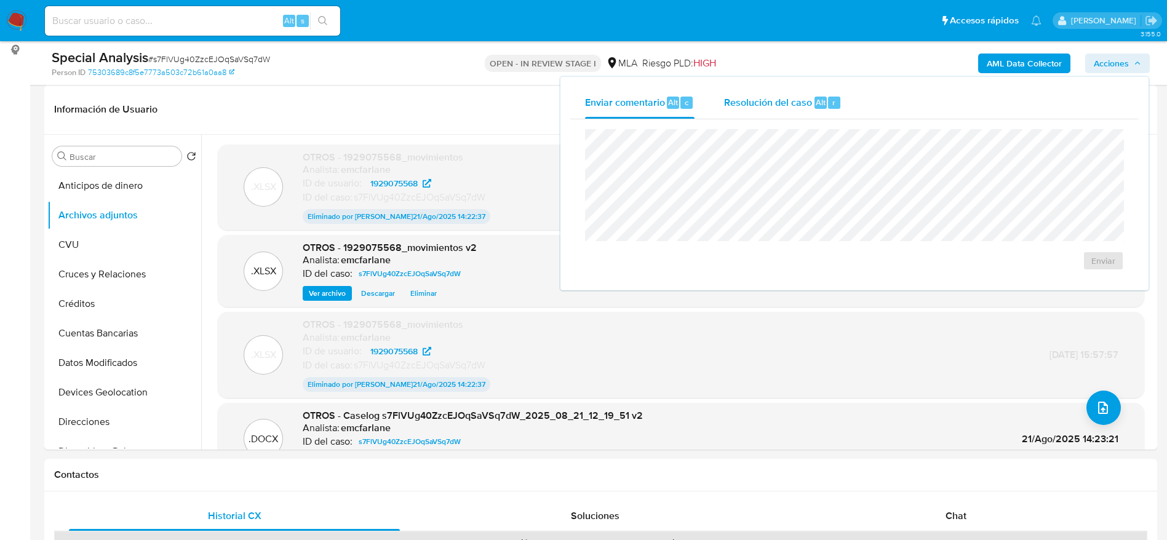
click at [795, 117] on div "Resolución del caso Alt r" at bounding box center [782, 103] width 117 height 32
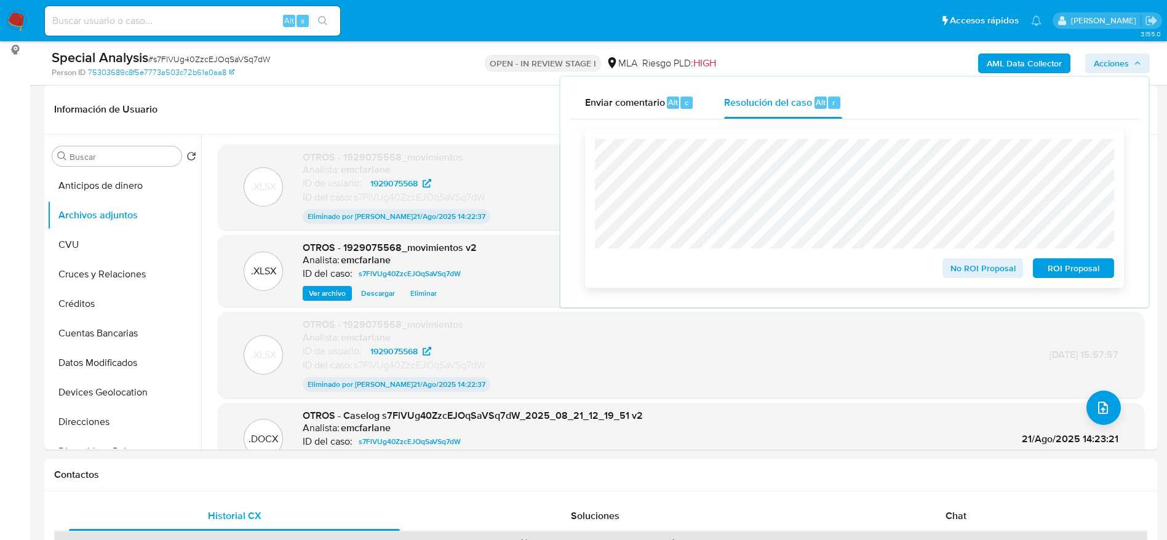
click at [1070, 270] on span "ROI Proposal" at bounding box center [1073, 268] width 64 height 17
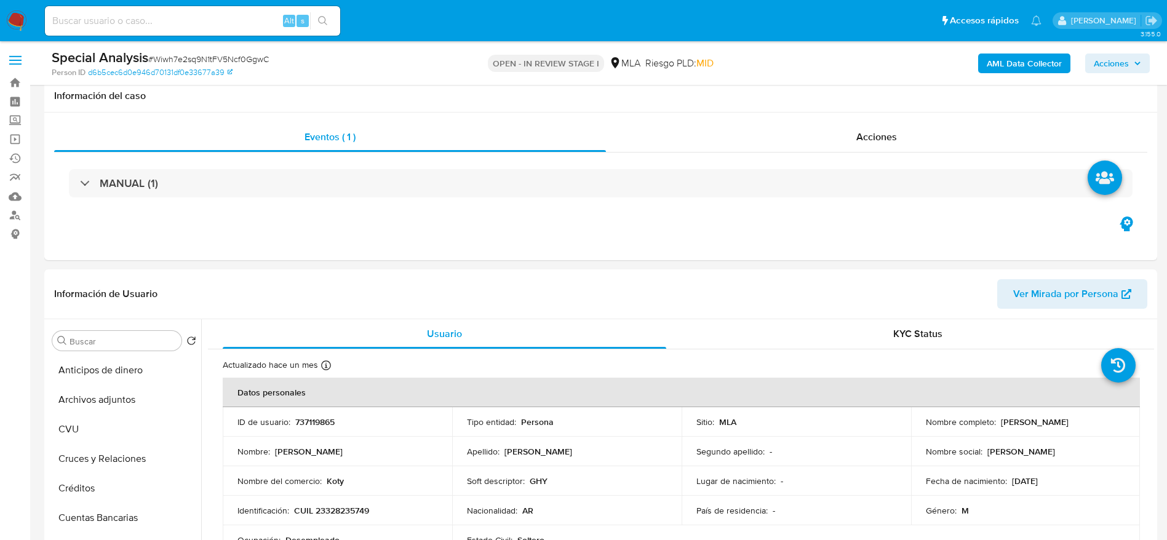
select select "10"
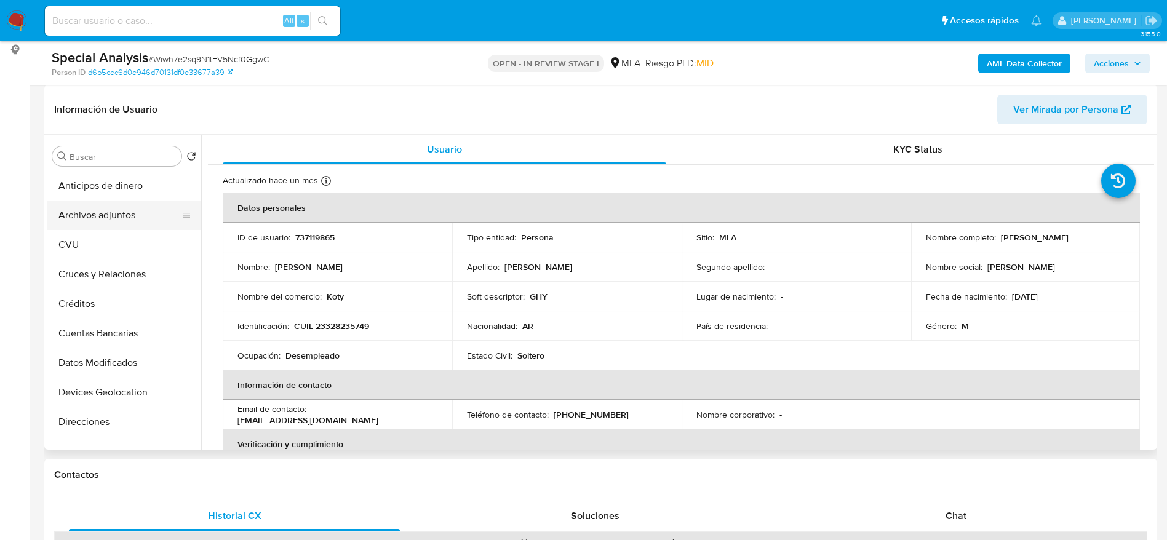
click at [110, 209] on button "Archivos adjuntos" at bounding box center [119, 216] width 144 height 30
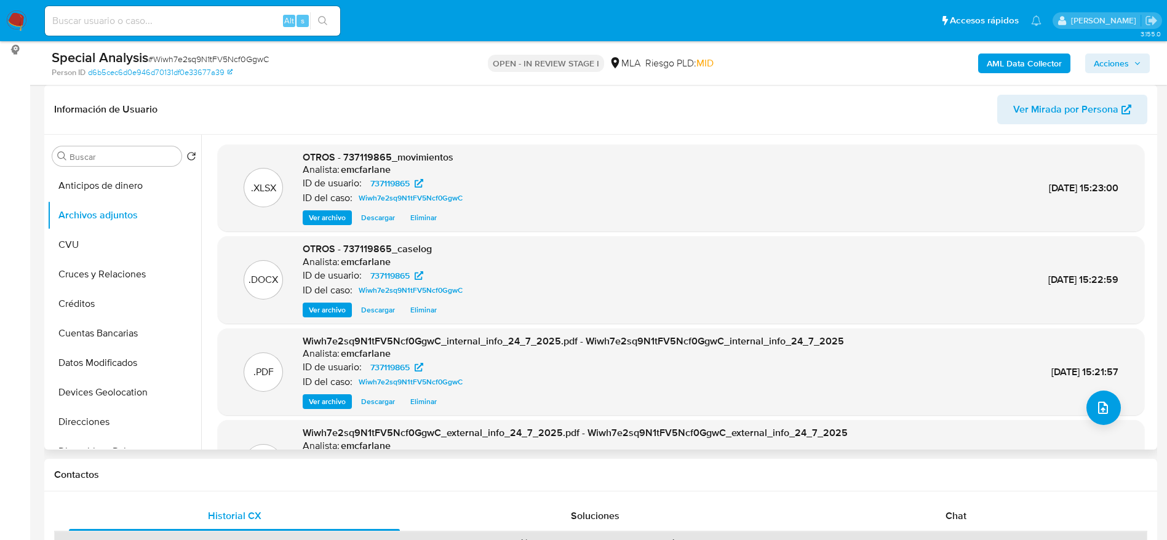
click at [423, 218] on span "Eliminar" at bounding box center [423, 218] width 26 height 12
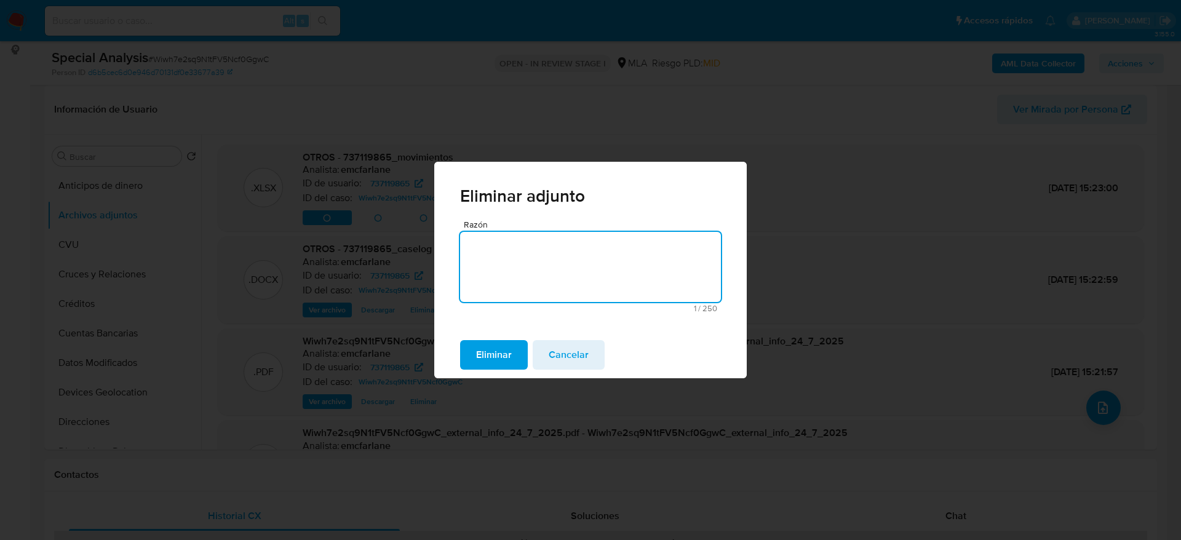
click at [511, 349] on span "Eliminar" at bounding box center [494, 354] width 36 height 27
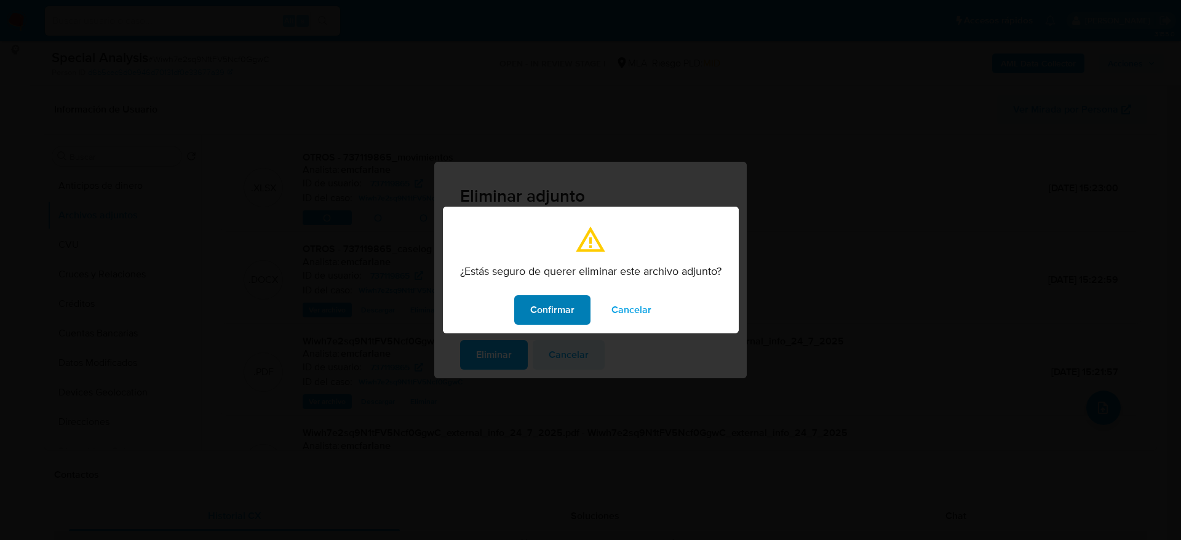
click at [544, 309] on span "Confirmar" at bounding box center [552, 309] width 44 height 27
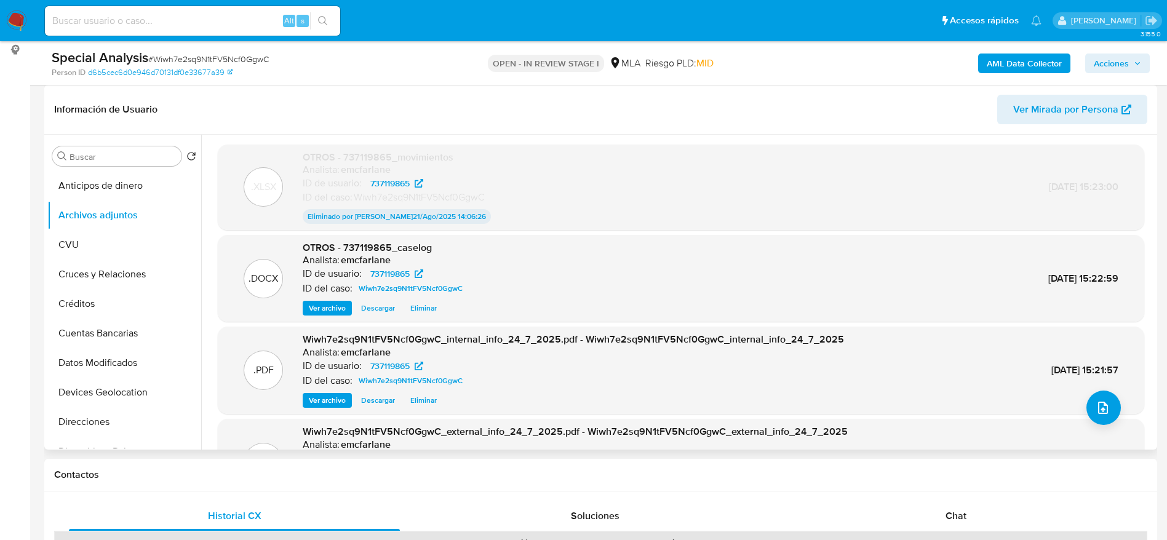
click at [432, 302] on span "Eliminar" at bounding box center [423, 308] width 26 height 12
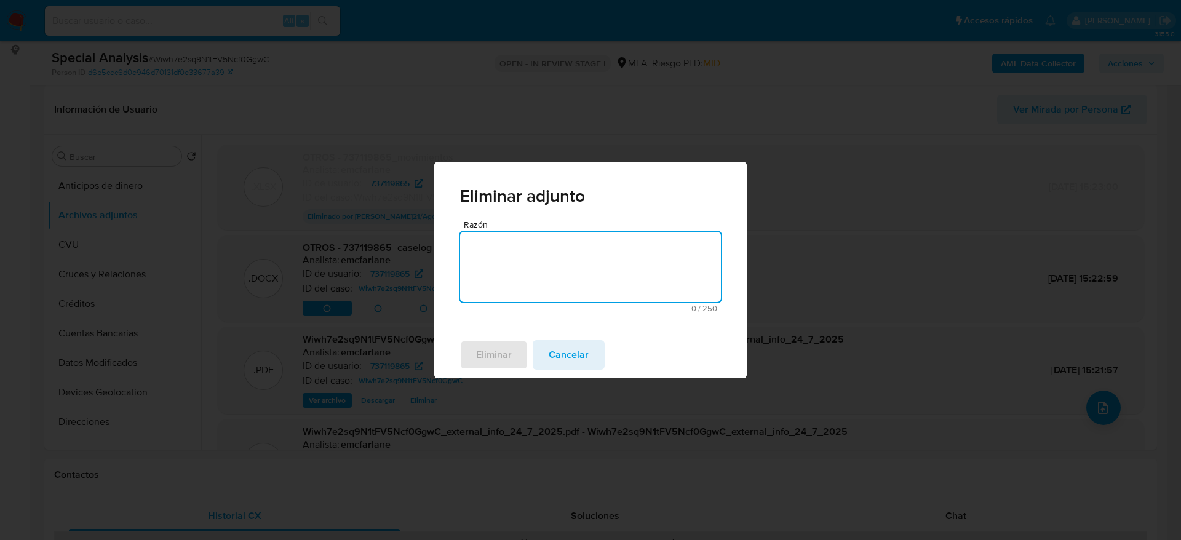
drag, startPoint x: 521, startPoint y: 269, endPoint x: 505, endPoint y: 278, distance: 18.5
click at [521, 268] on textarea "Razón" at bounding box center [590, 267] width 261 height 70
click at [493, 349] on span "Eliminar" at bounding box center [494, 354] width 36 height 27
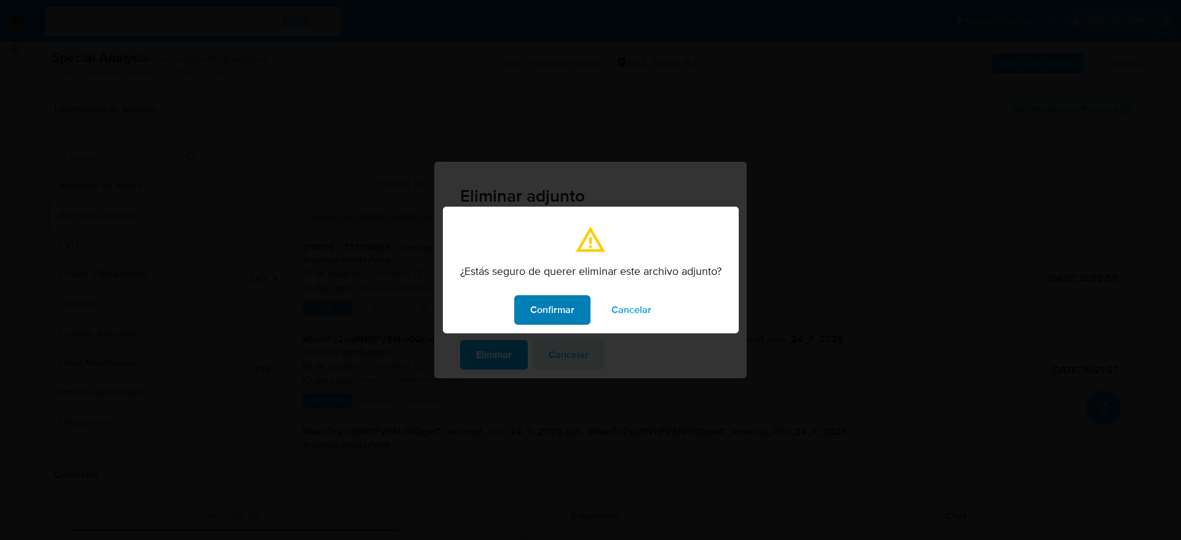
click at [569, 300] on span "Confirmar" at bounding box center [552, 309] width 44 height 27
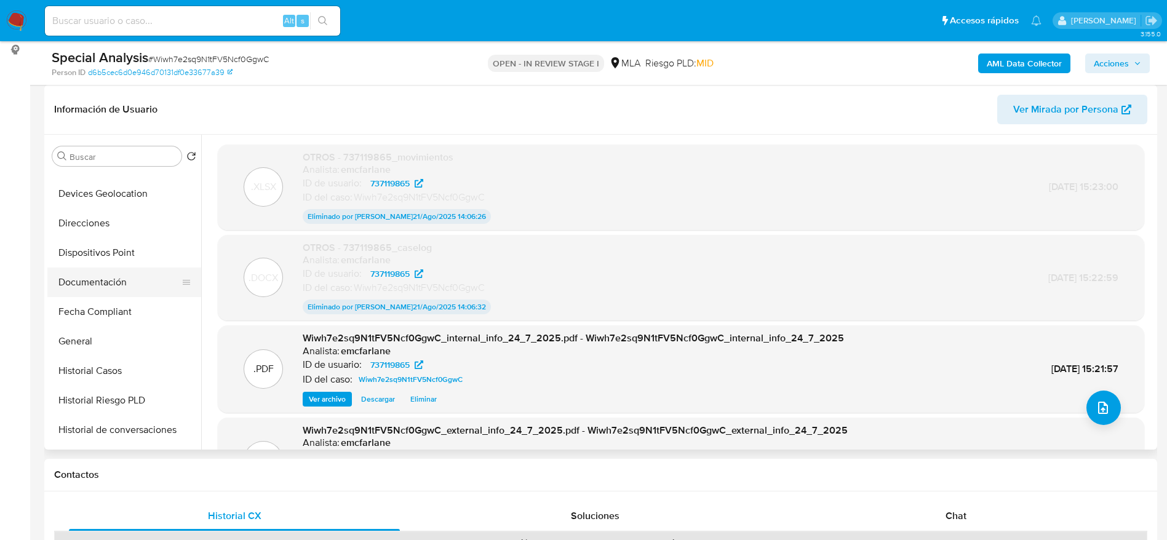
scroll to position [277, 0]
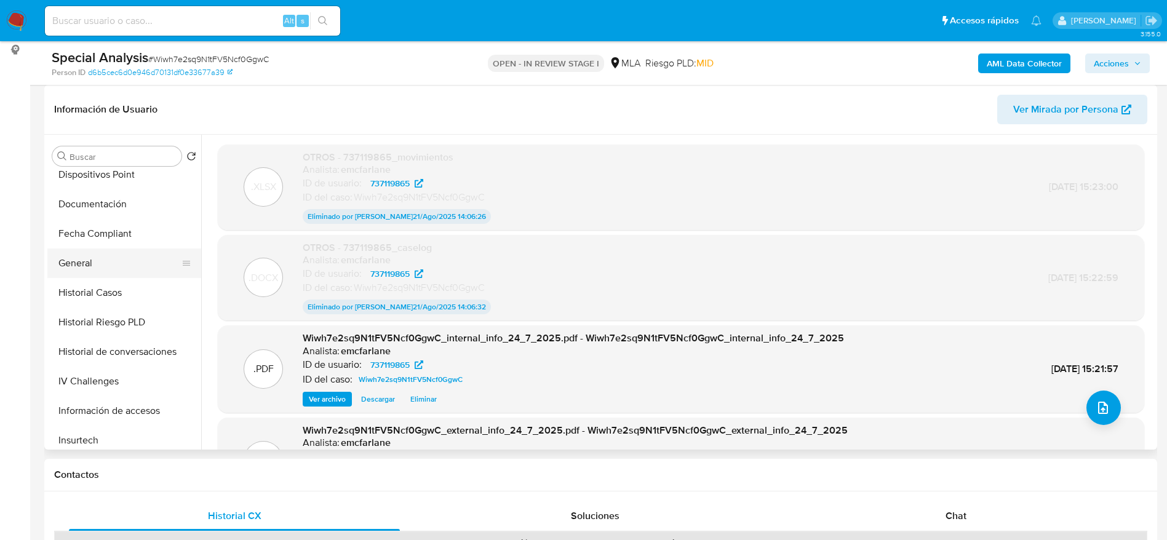
click at [79, 269] on button "General" at bounding box center [119, 264] width 144 height 30
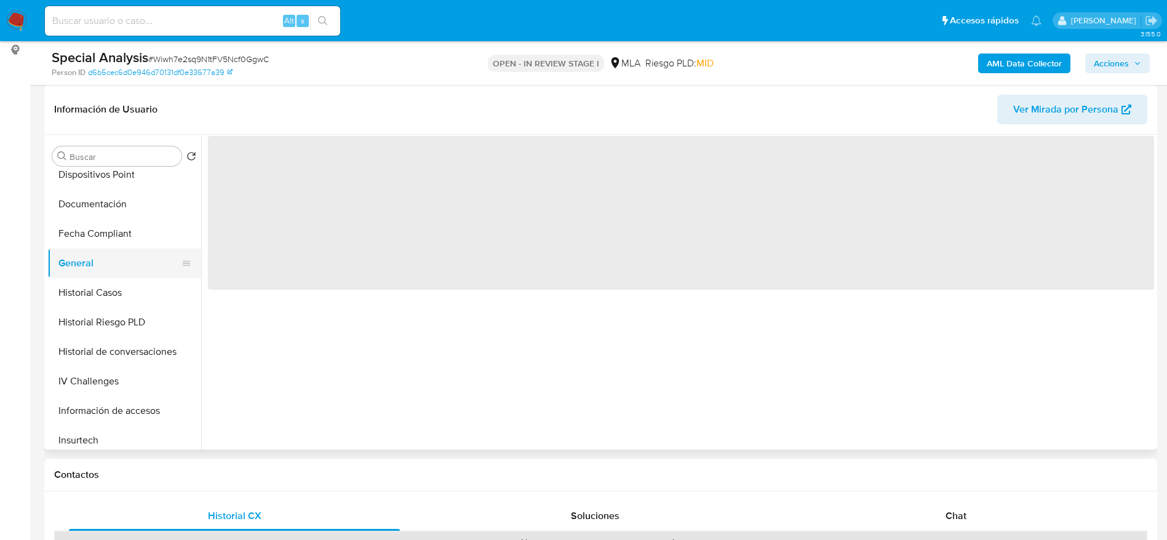
scroll to position [0, 0]
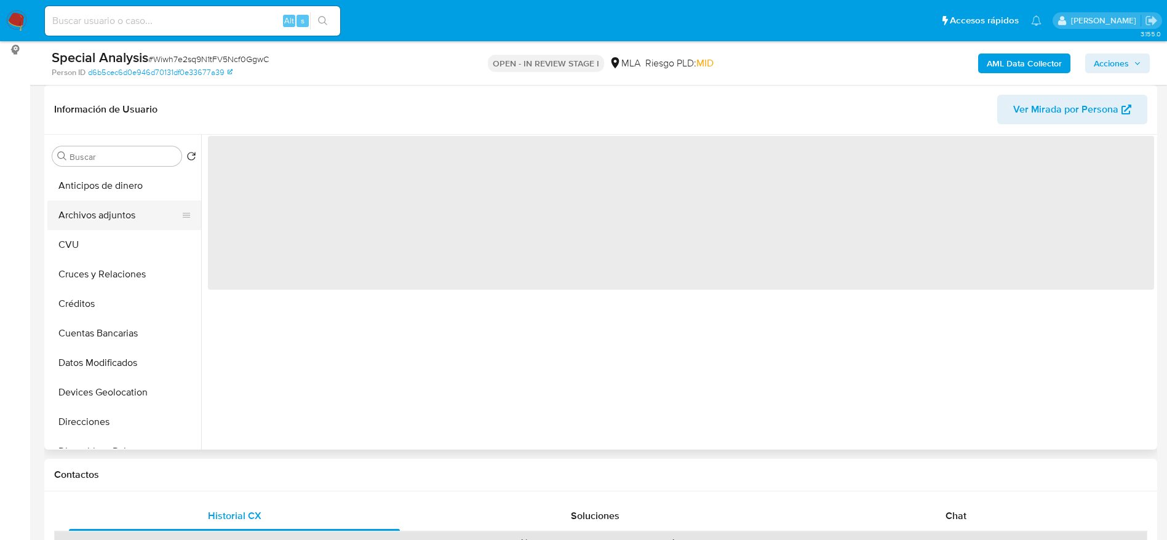
click at [101, 216] on button "Archivos adjuntos" at bounding box center [119, 216] width 144 height 30
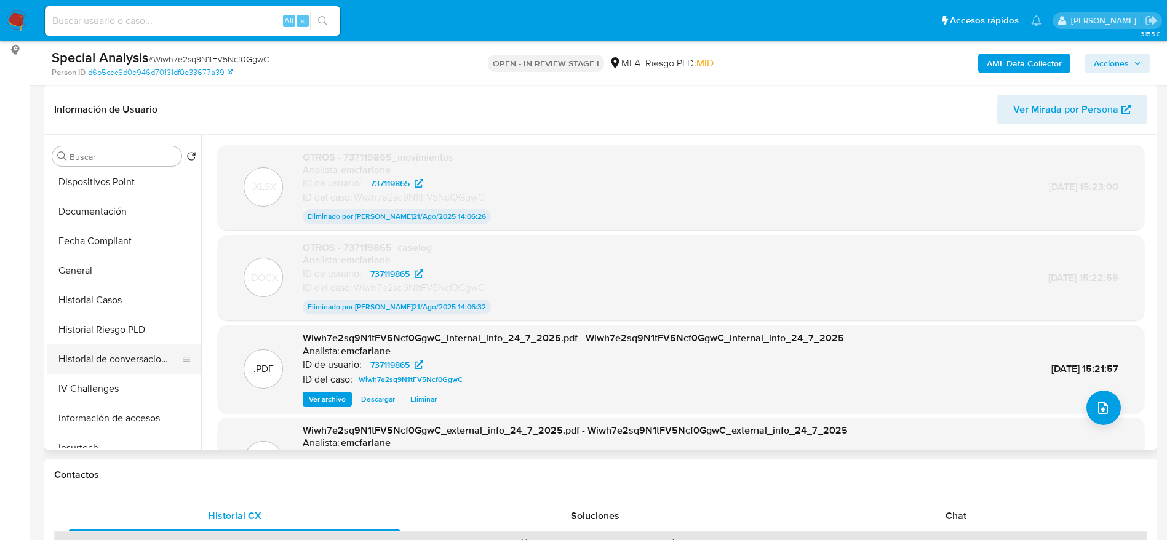
scroll to position [277, 0]
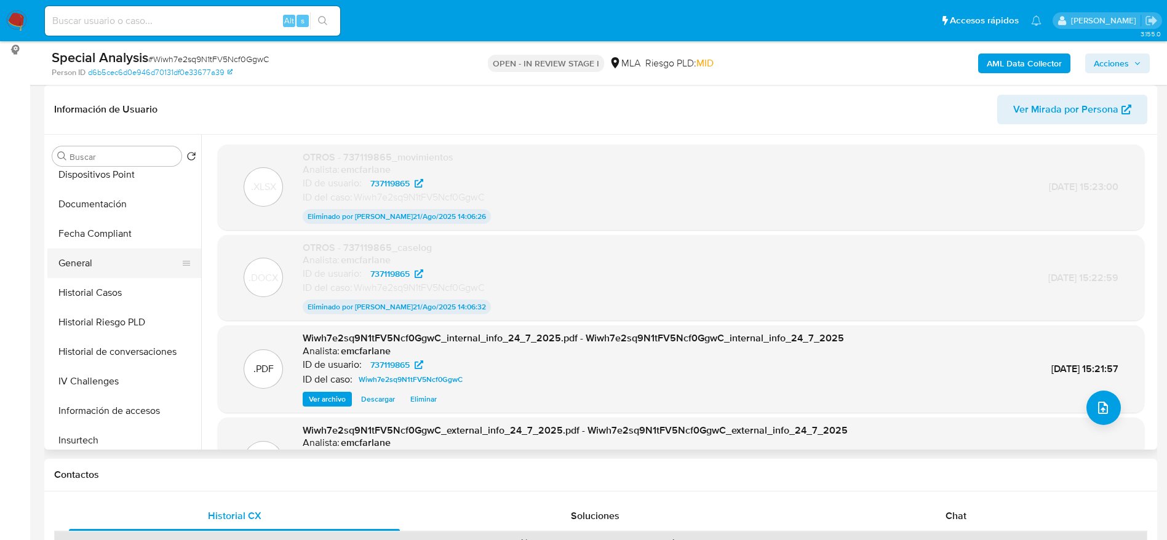
click at [87, 258] on button "General" at bounding box center [119, 264] width 144 height 30
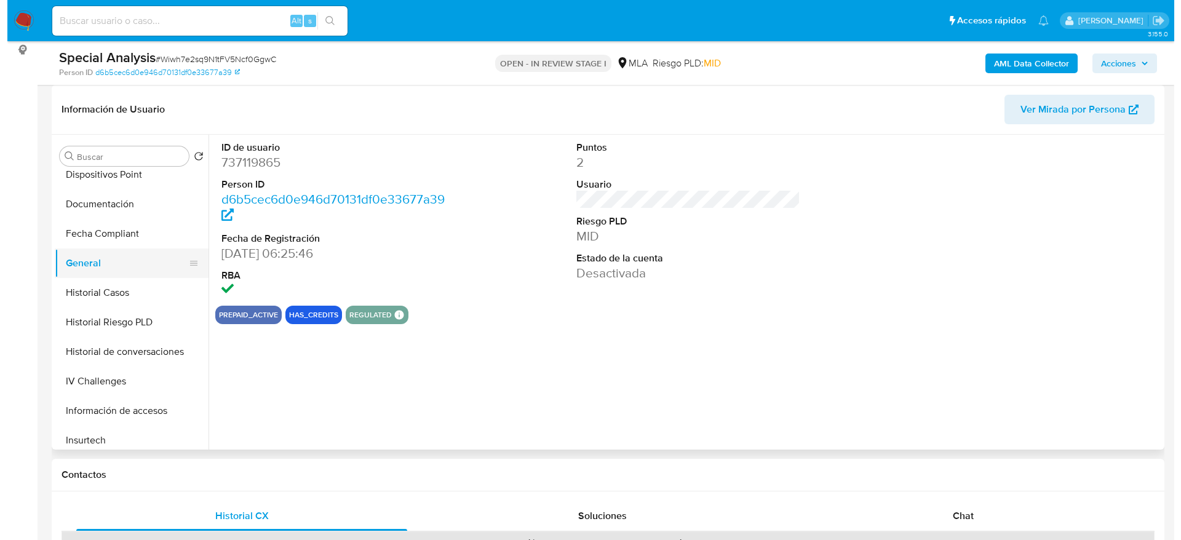
scroll to position [0, 0]
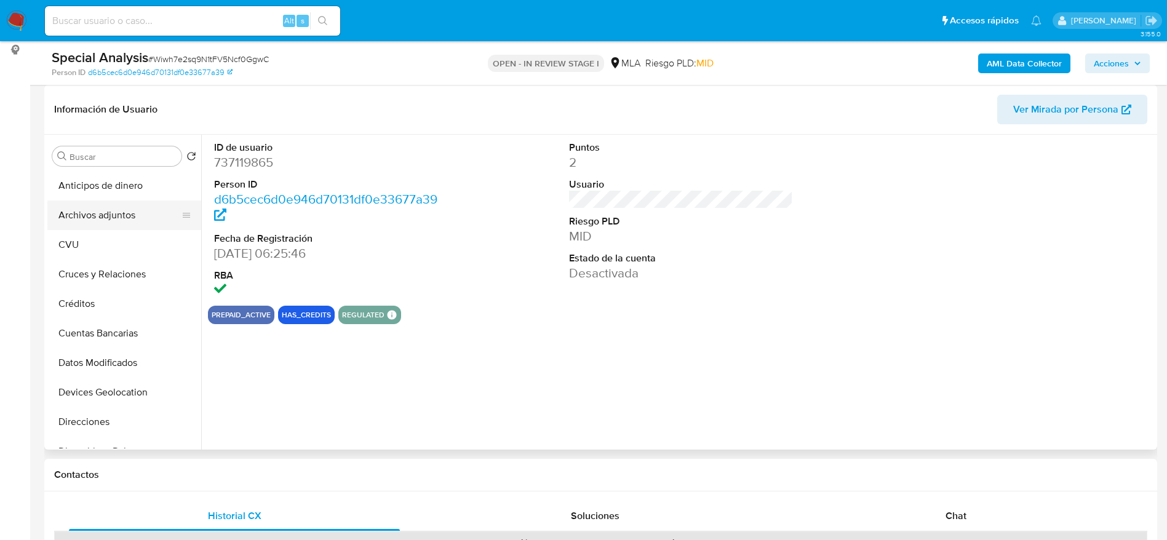
click at [102, 209] on button "Archivos adjuntos" at bounding box center [119, 216] width 144 height 30
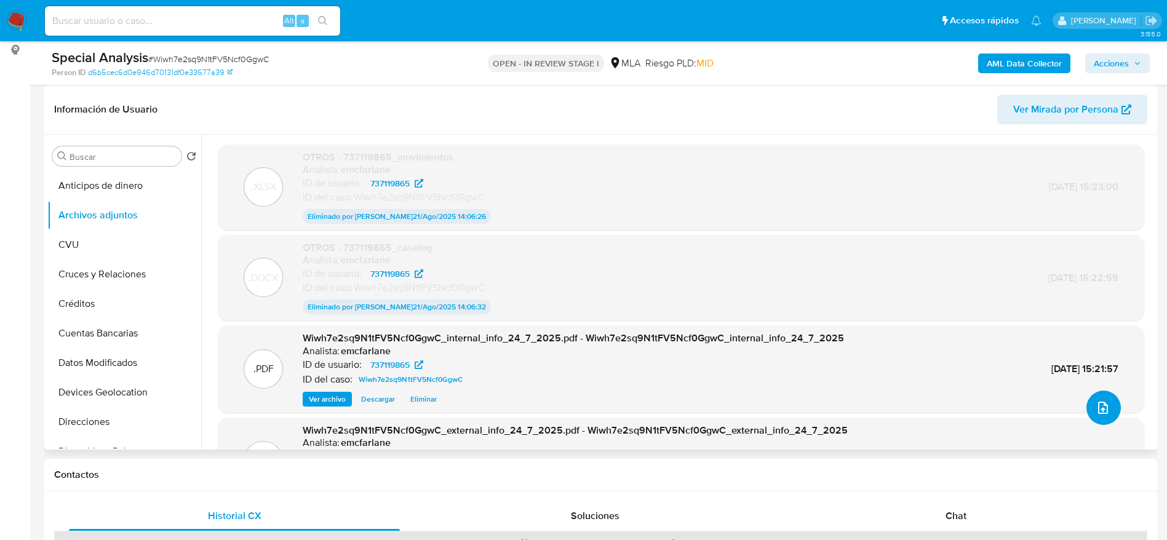
click at [1099, 409] on icon "upload-file" at bounding box center [1103, 407] width 15 height 15
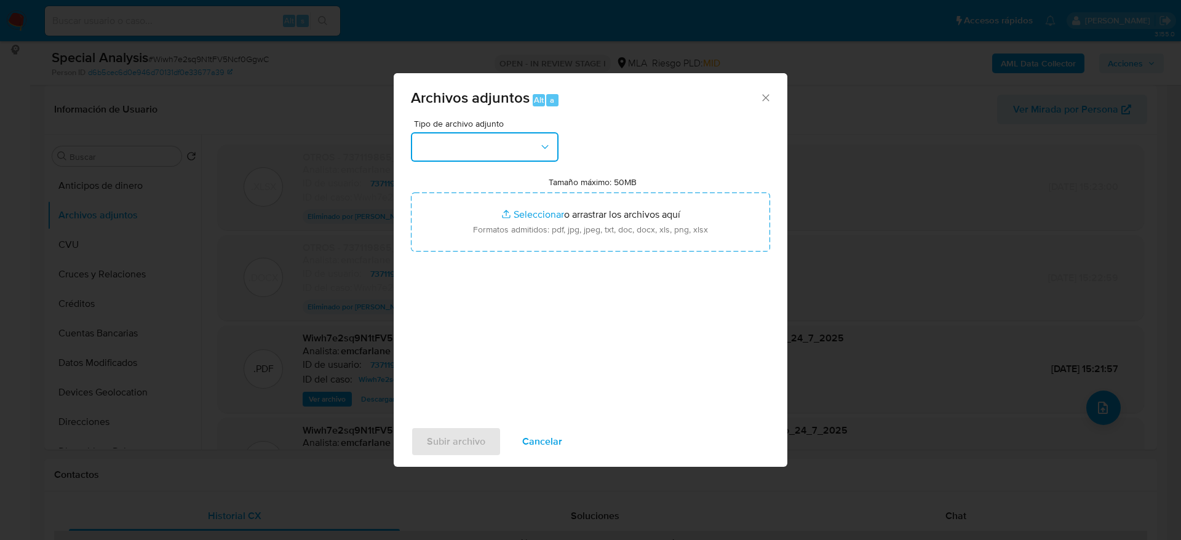
click at [524, 138] on button "button" at bounding box center [485, 147] width 148 height 30
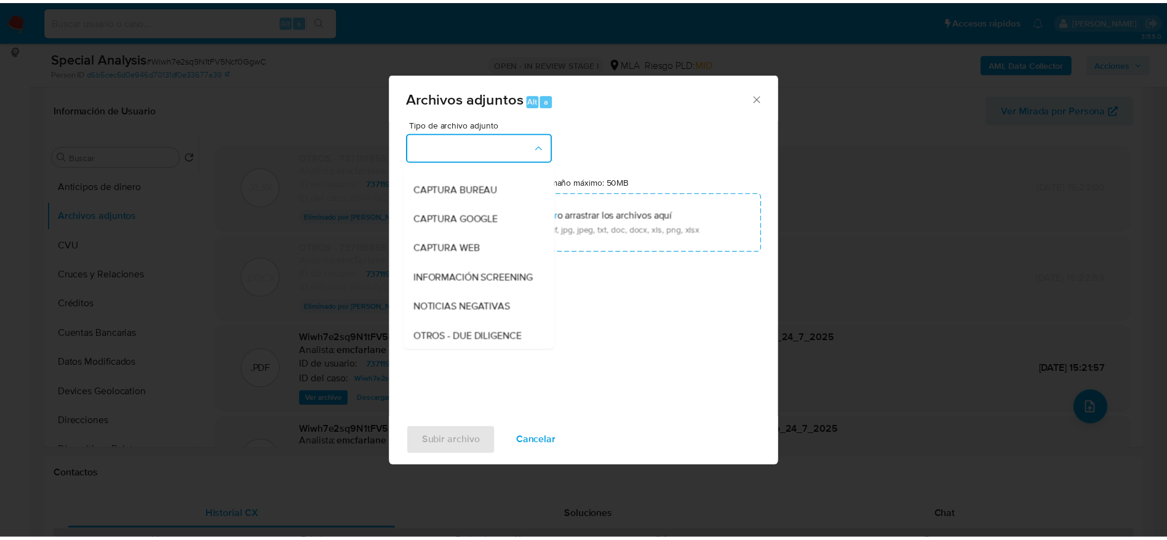
scroll to position [185, 0]
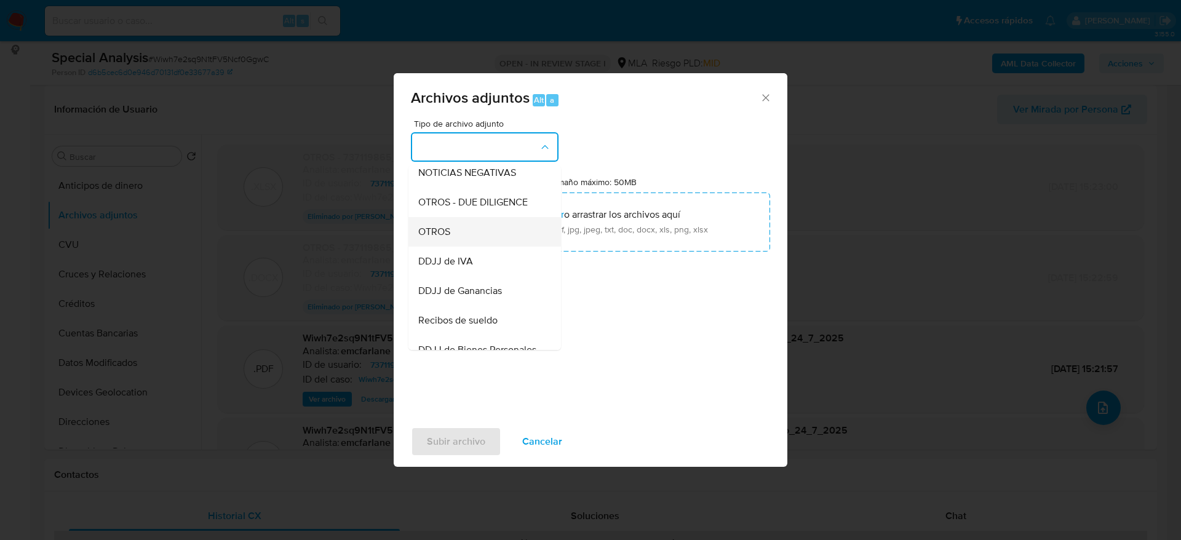
click at [461, 238] on div "OTROS" at bounding box center [480, 232] width 125 height 30
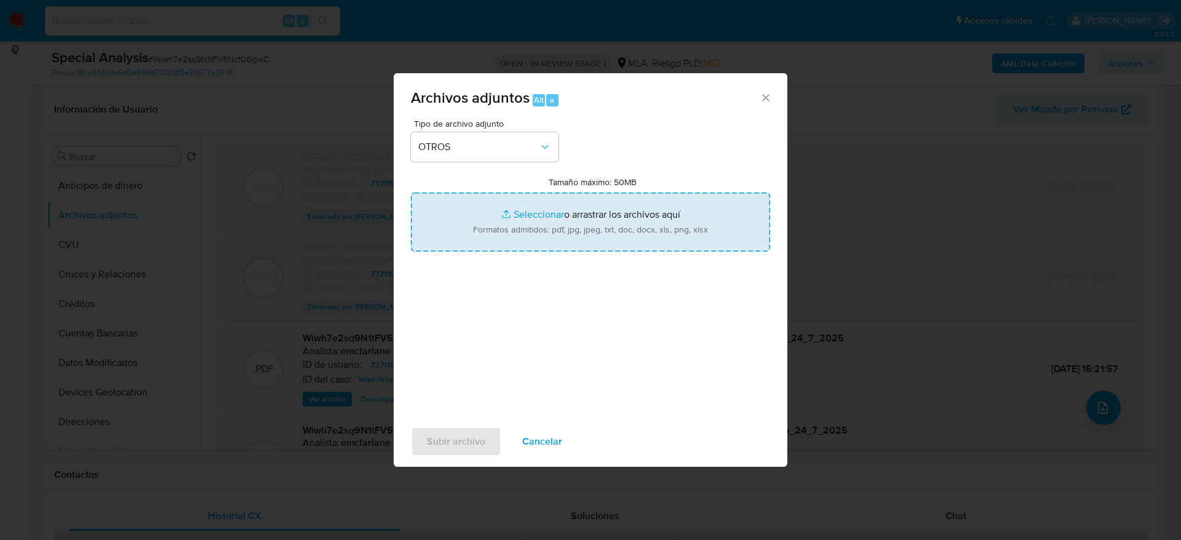
type input "C:\fakepath\737119865_movimientos v2.xlsx"
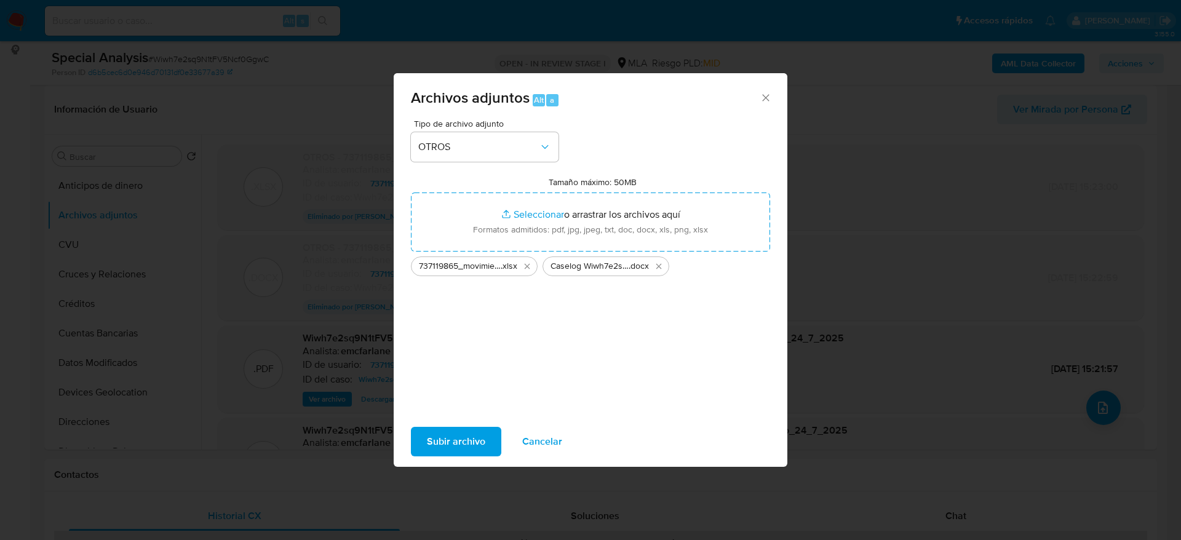
click at [468, 447] on span "Subir archivo" at bounding box center [456, 441] width 58 height 27
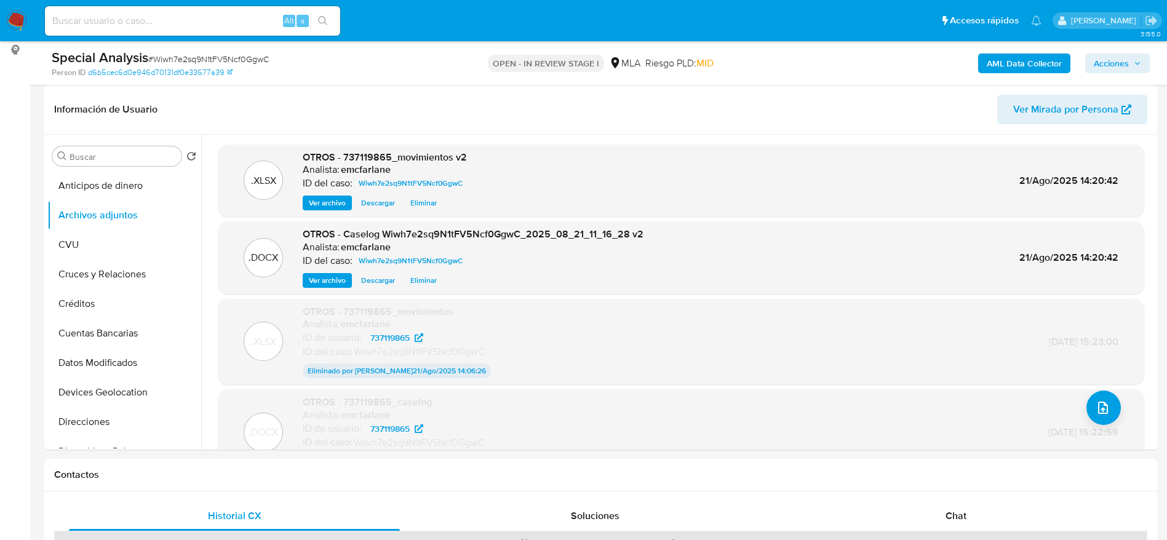
click at [885, 80] on div "Special Analysis # Wiwh7e2sq9N1tFV5Ncf0GgwC Person ID d6b5cec6d0e946d70131df0e3…" at bounding box center [600, 63] width 1113 height 44
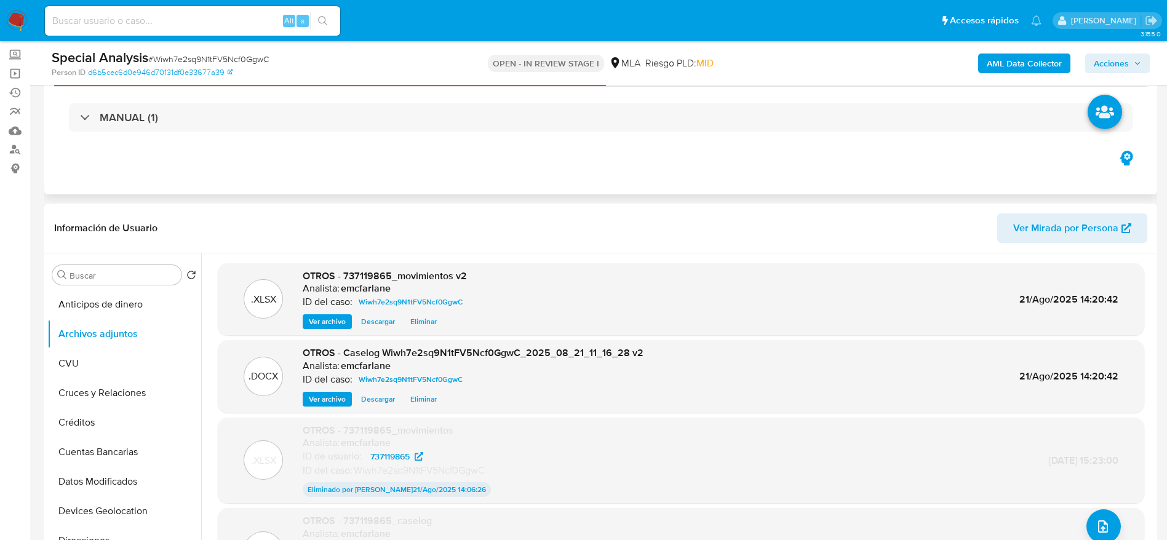
scroll to position [0, 0]
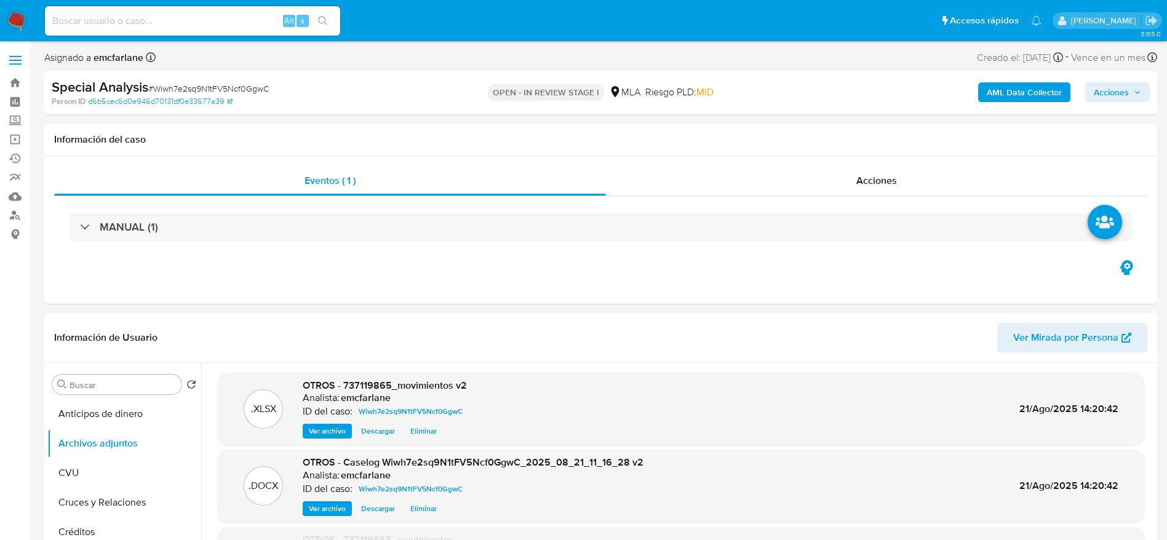
click at [1134, 78] on div "AML Data Collector Acciones" at bounding box center [968, 92] width 363 height 29
click at [1128, 86] on span "Acciones" at bounding box center [1111, 92] width 35 height 20
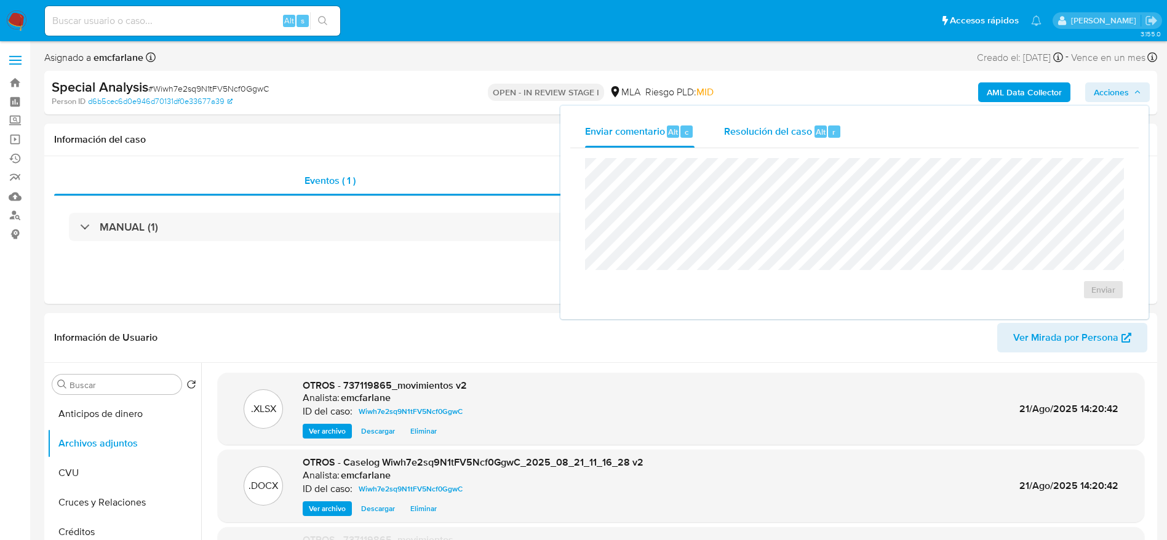
click at [826, 123] on div "Resolución del caso Alt r" at bounding box center [782, 132] width 117 height 32
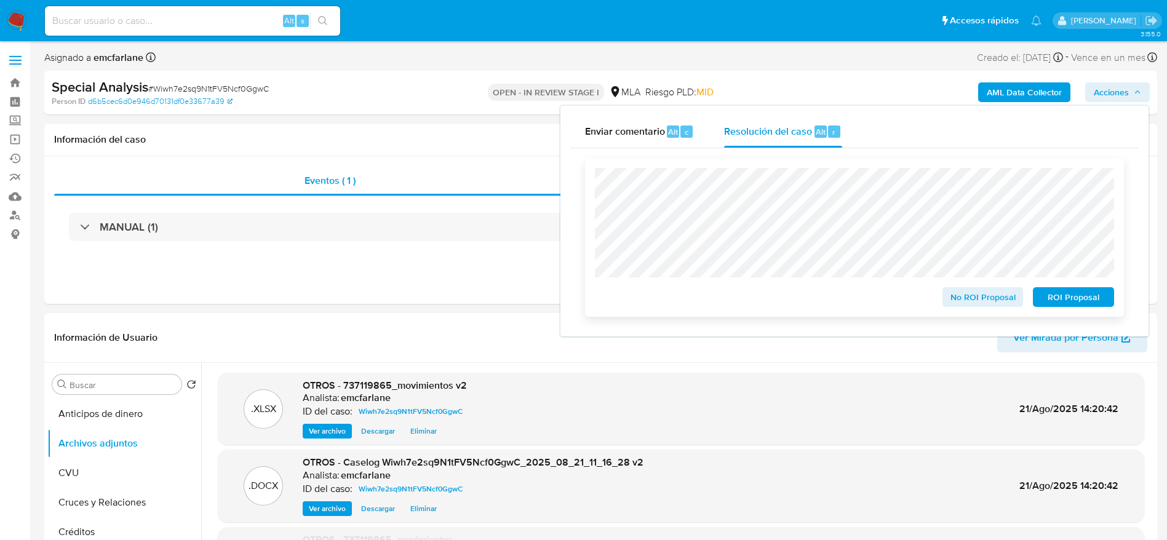
click at [1045, 300] on span "ROI Proposal" at bounding box center [1073, 296] width 64 height 17
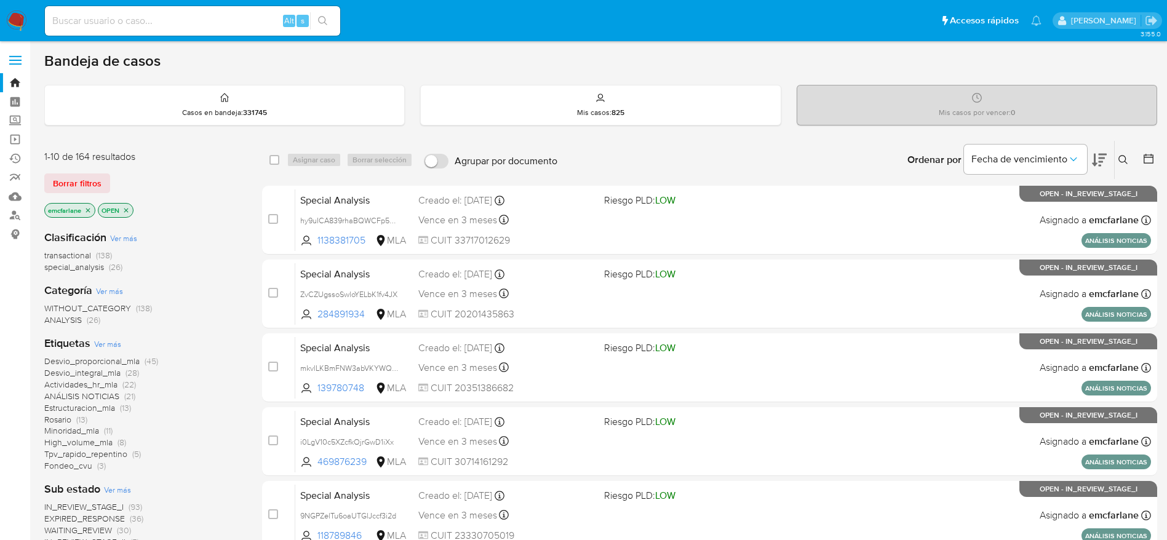
click at [136, 15] on input at bounding box center [192, 21] width 295 height 16
paste input "afoLRXVI1XQEmiHSleblZ4jQ"
type input "afoLRXVI1XQEmiHSleblZ4jQ"
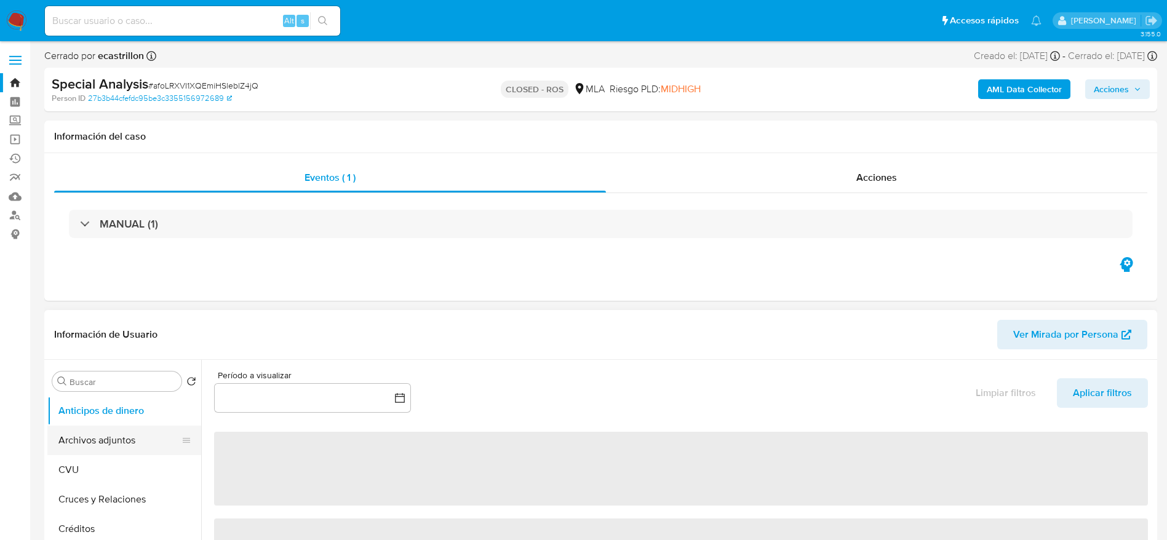
select select "10"
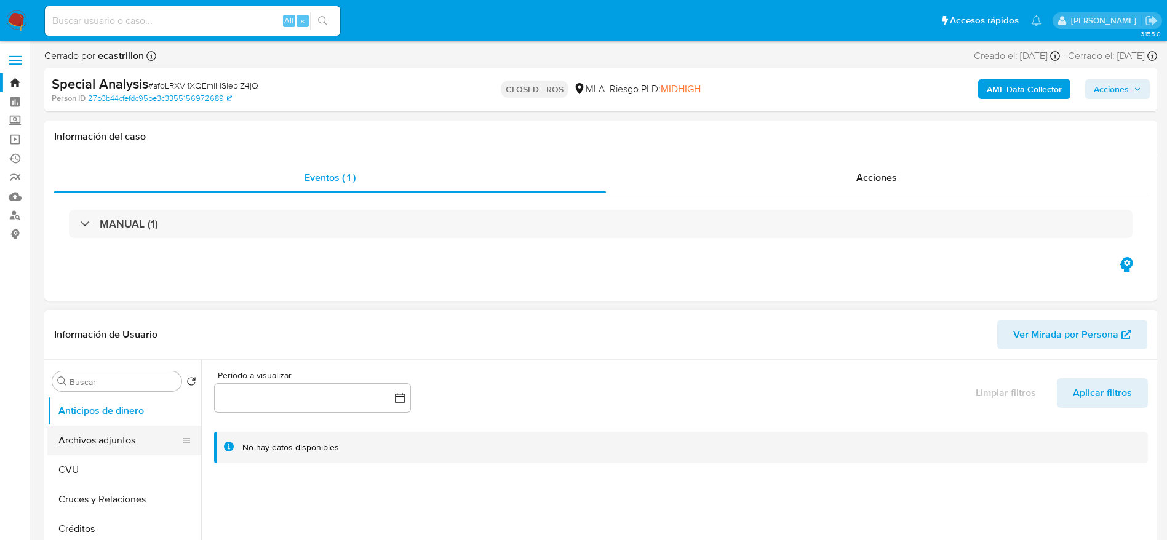
click at [90, 442] on button "Archivos adjuntos" at bounding box center [119, 441] width 144 height 30
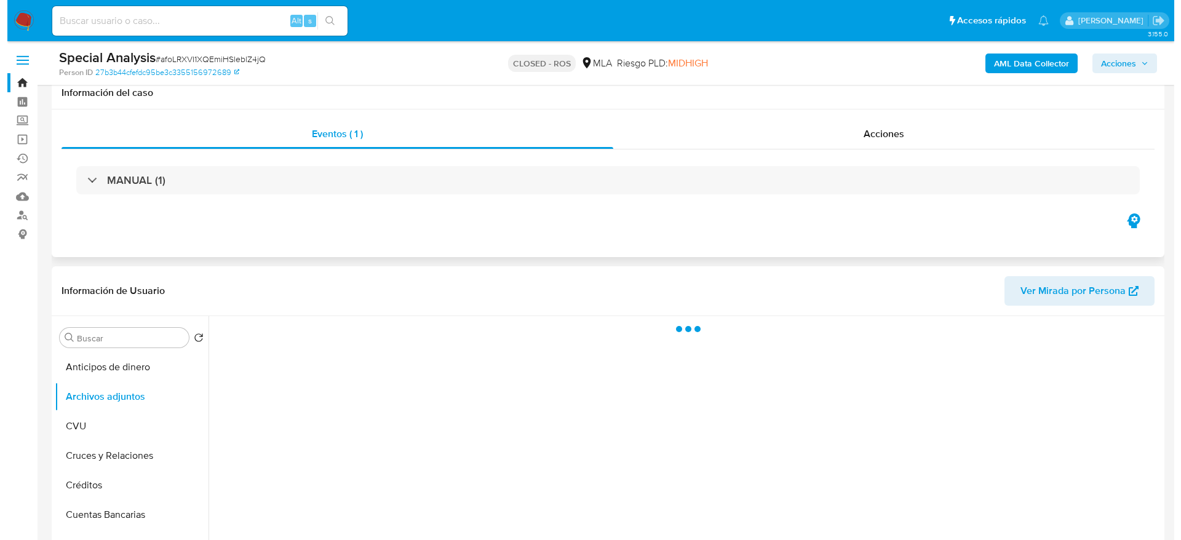
scroll to position [92, 0]
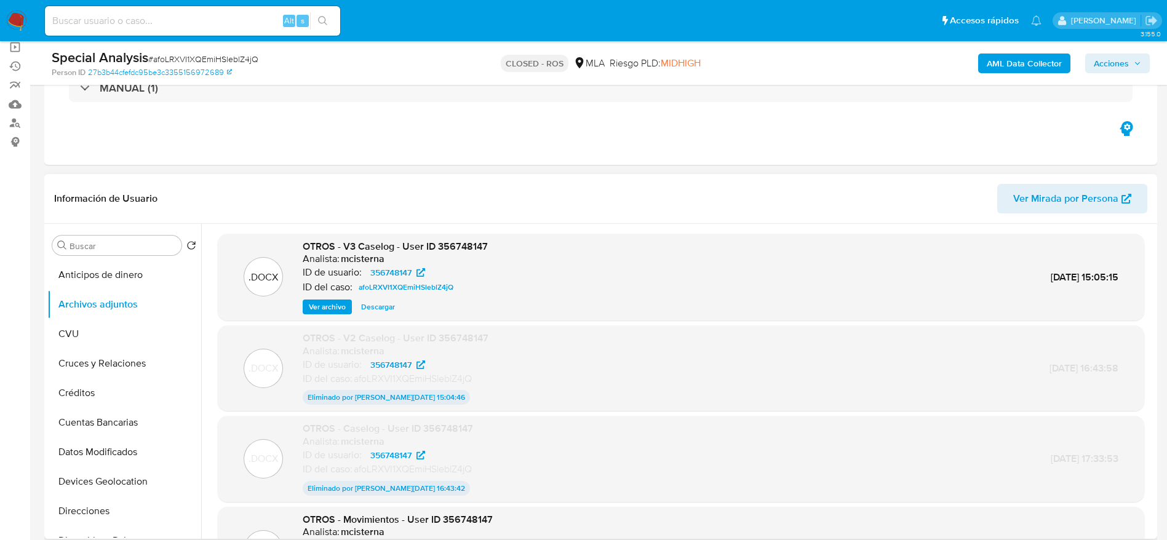
click at [318, 306] on span "Ver archivo" at bounding box center [327, 307] width 37 height 12
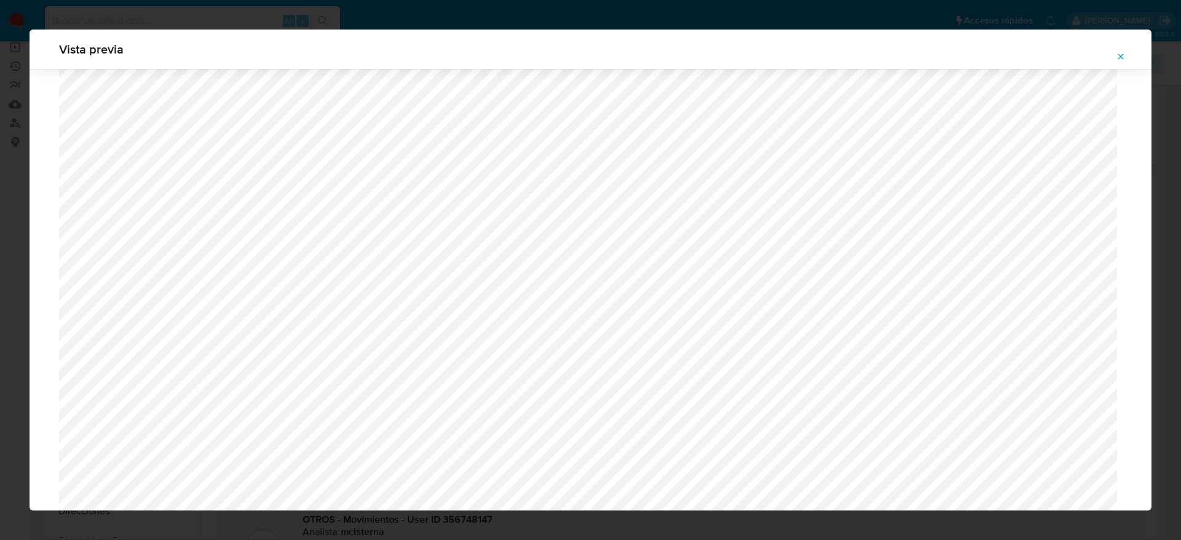
scroll to position [529, 0]
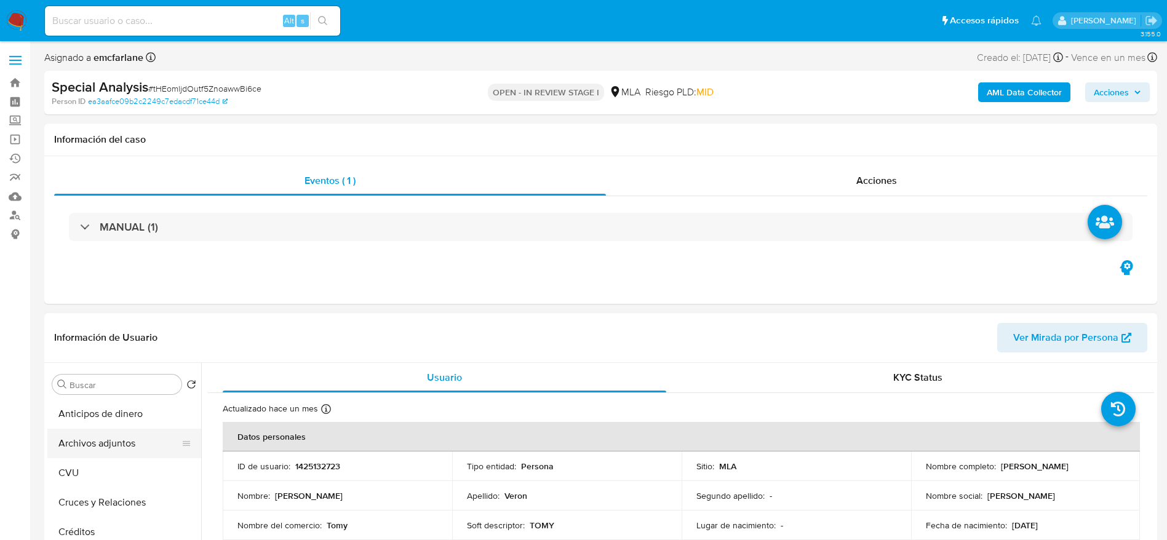
click at [94, 451] on button "Archivos adjuntos" at bounding box center [119, 444] width 144 height 30
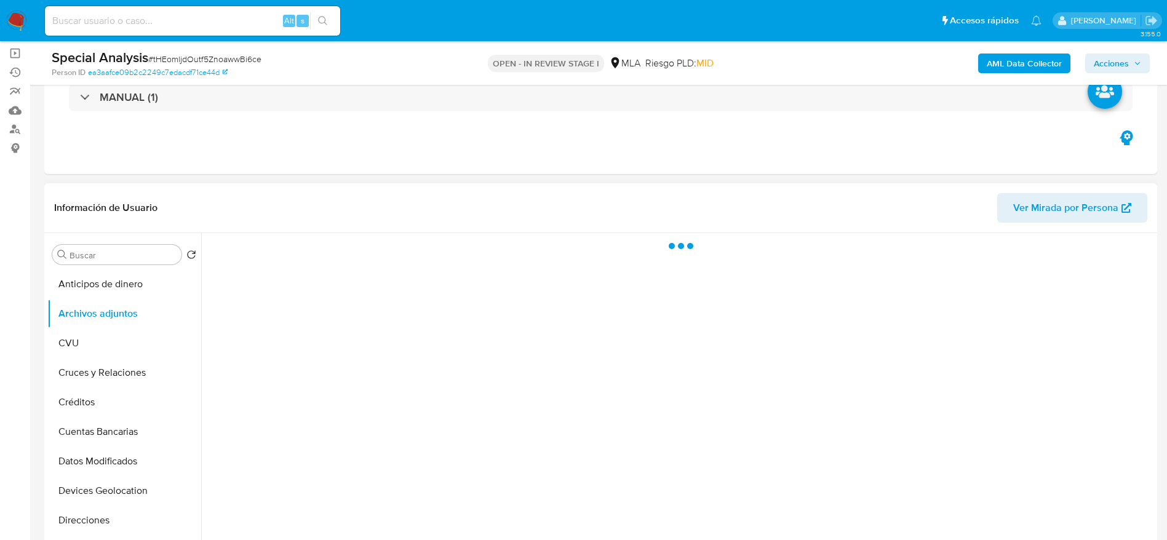
scroll to position [185, 0]
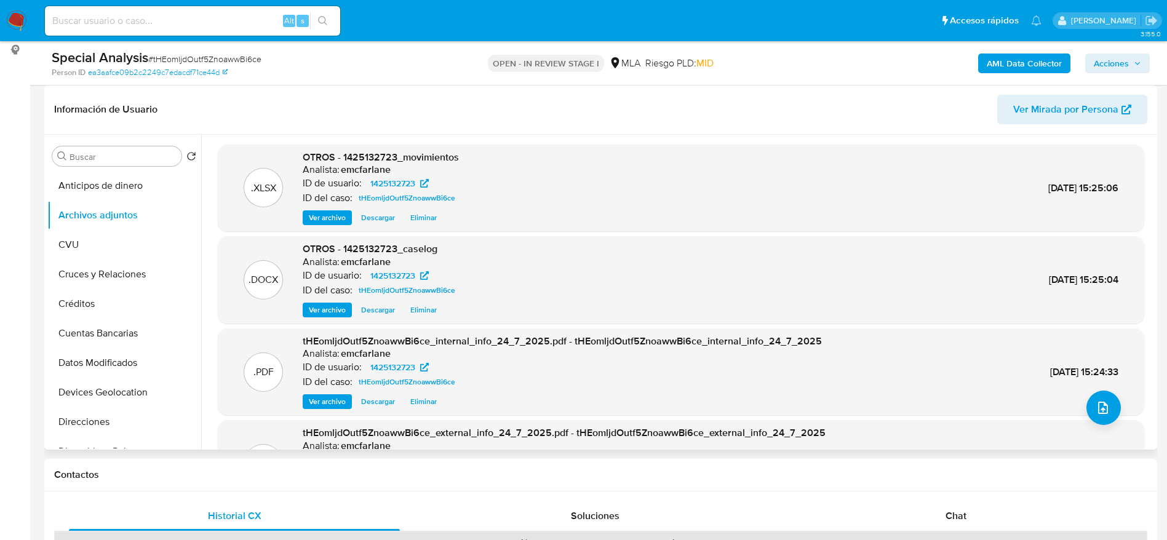
click at [418, 217] on span "Eliminar" at bounding box center [423, 218] width 26 height 12
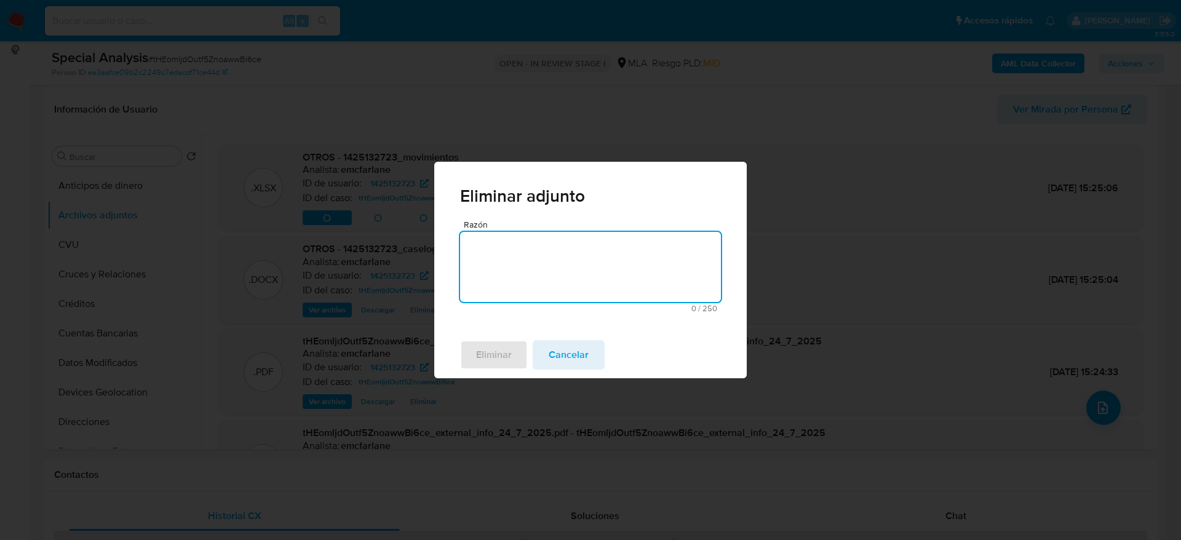
click at [474, 261] on textarea "Razón" at bounding box center [590, 267] width 261 height 70
click at [502, 361] on span "Eliminar" at bounding box center [494, 354] width 36 height 27
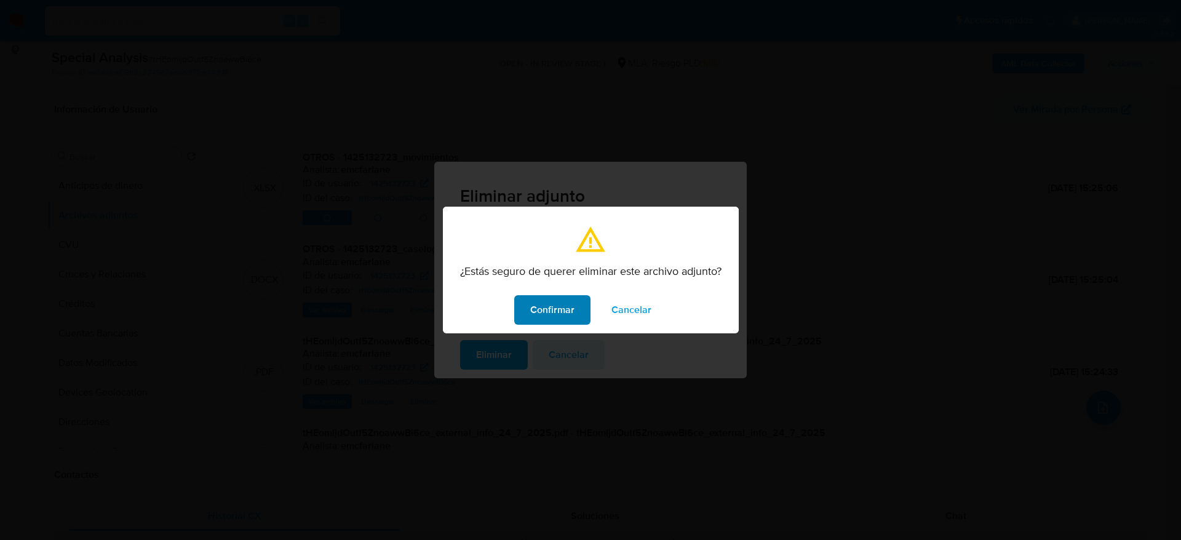
click at [579, 317] on button "Confirmar" at bounding box center [552, 310] width 76 height 30
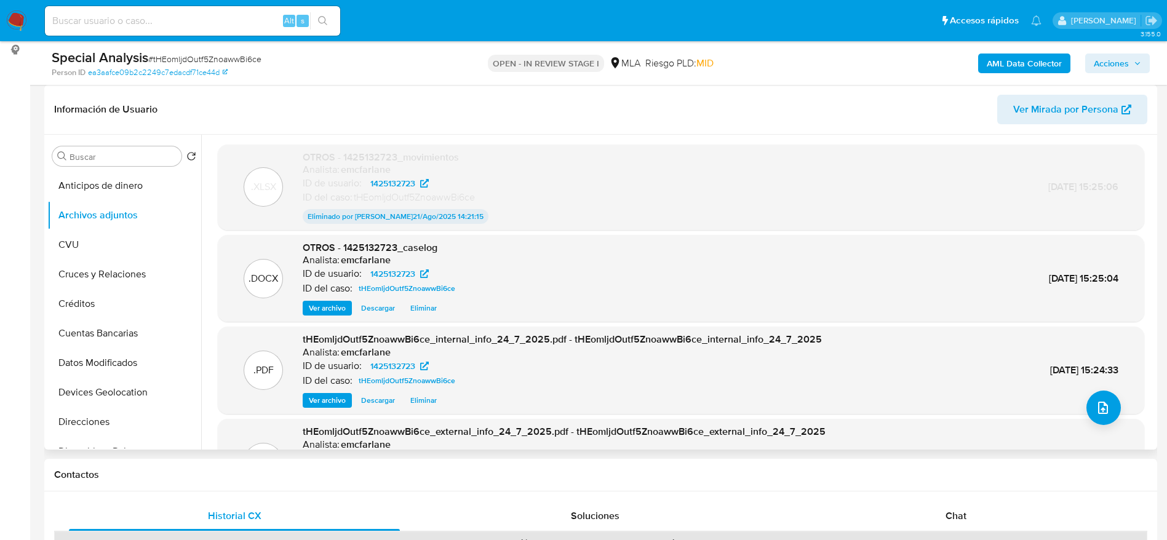
click at [421, 308] on span "Eliminar" at bounding box center [423, 308] width 26 height 12
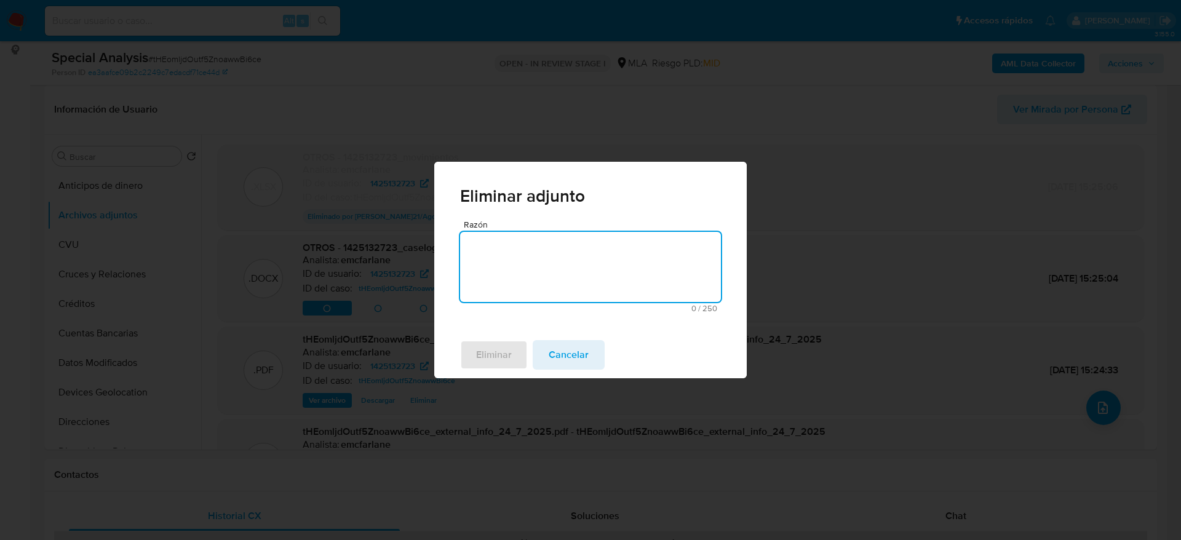
click at [485, 263] on textarea "Razón" at bounding box center [590, 267] width 261 height 70
click at [483, 349] on span "Eliminar" at bounding box center [494, 354] width 36 height 27
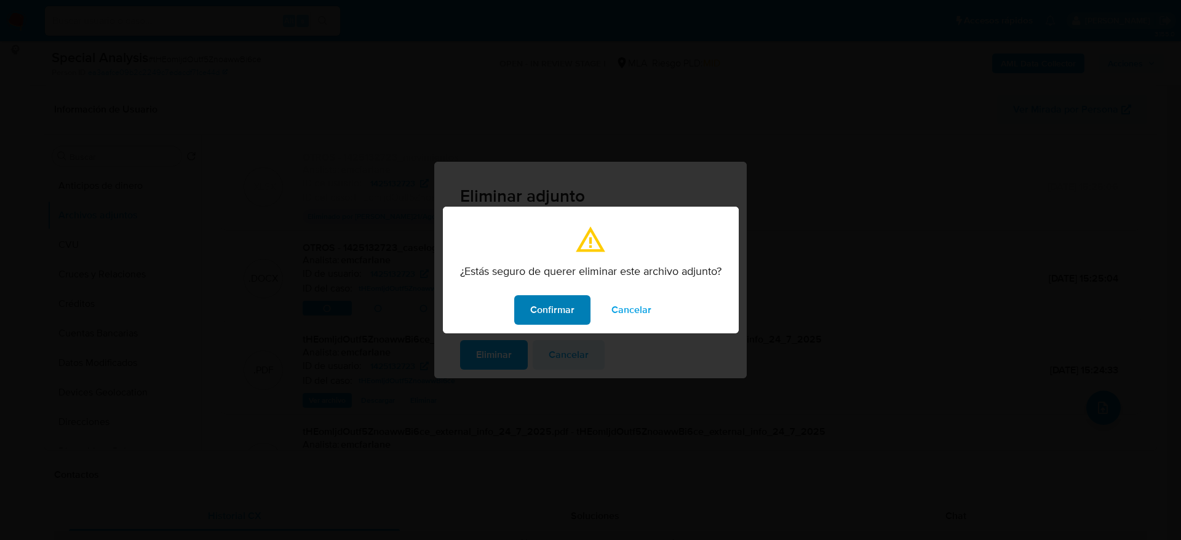
click at [543, 305] on span "Confirmar" at bounding box center [552, 309] width 44 height 27
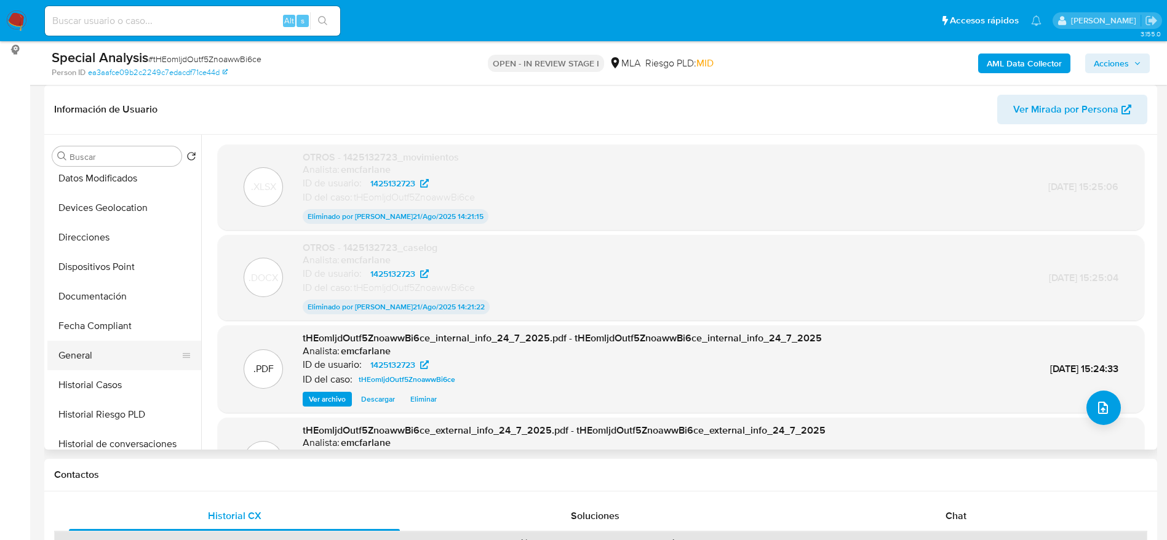
click at [89, 356] on button "General" at bounding box center [119, 356] width 144 height 30
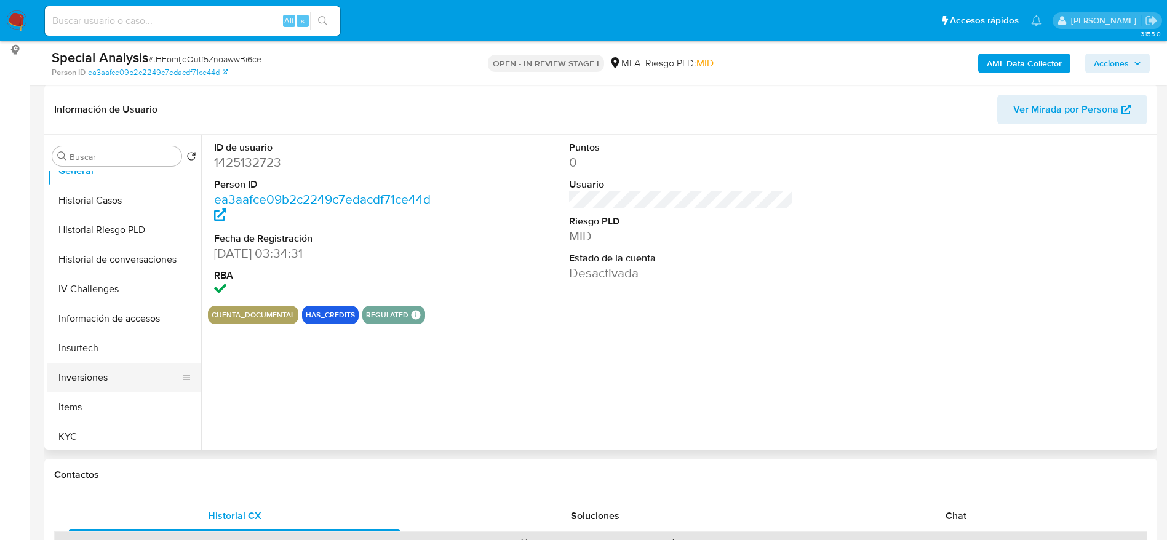
scroll to position [554, 0]
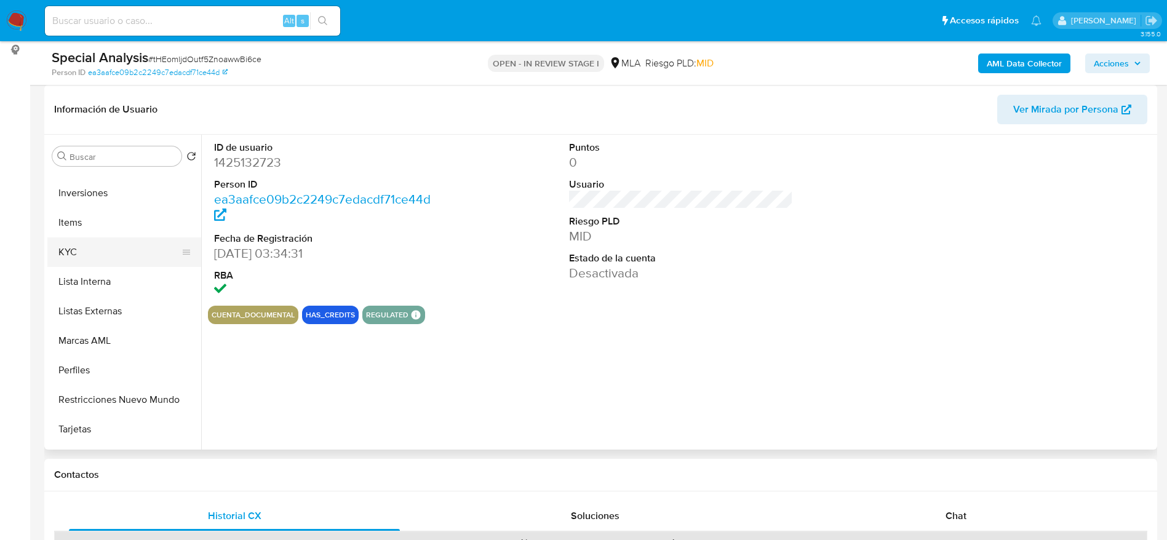
drag, startPoint x: 57, startPoint y: 245, endPoint x: 69, endPoint y: 250, distance: 13.5
click at [57, 245] on button "KYC" at bounding box center [119, 252] width 144 height 30
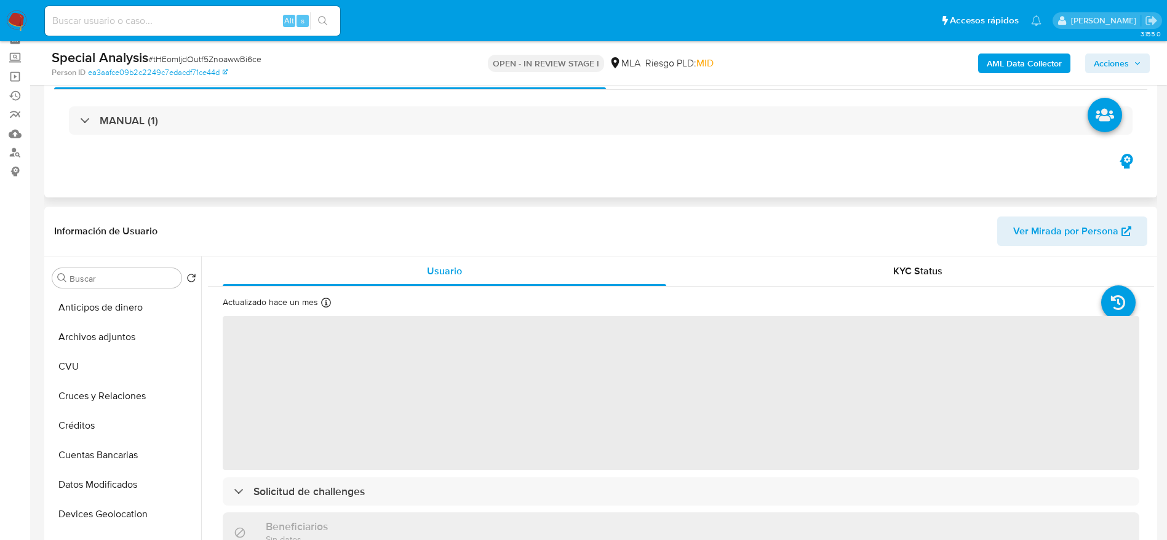
scroll to position [0, 0]
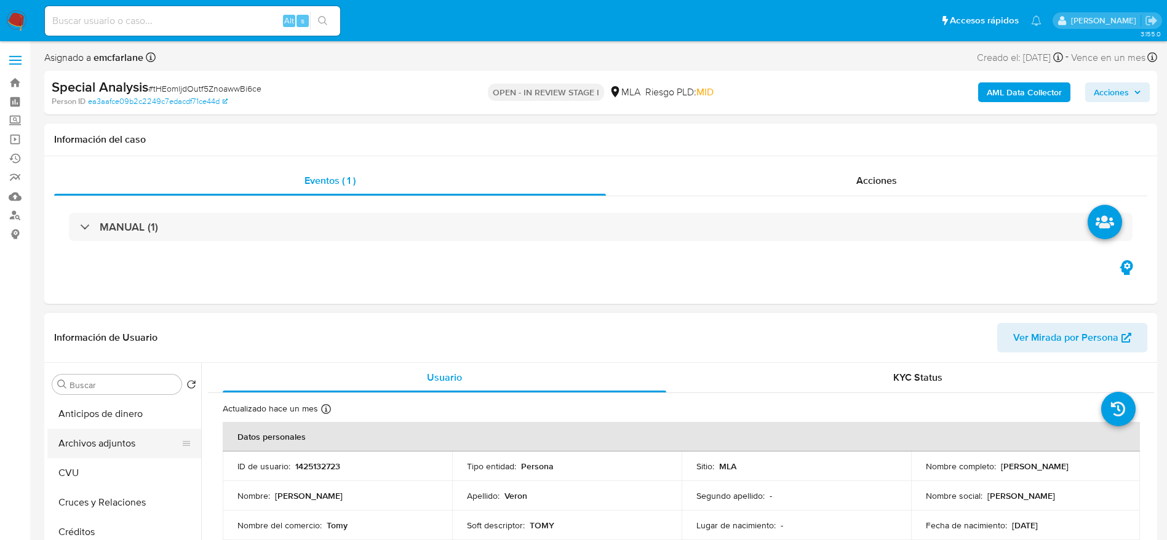
click at [117, 440] on button "Archivos adjuntos" at bounding box center [119, 444] width 144 height 30
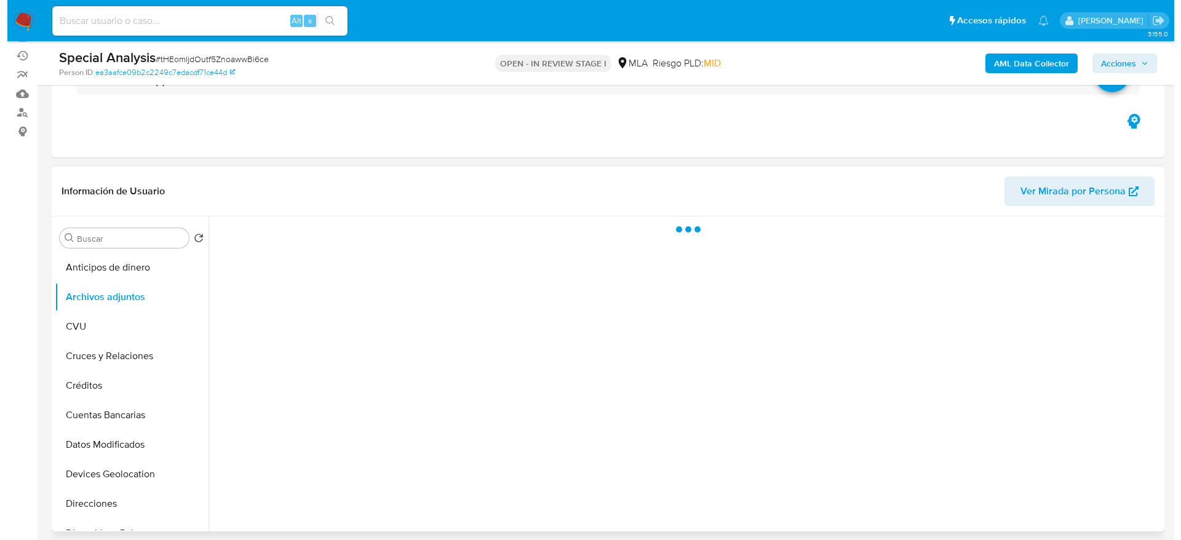
scroll to position [185, 0]
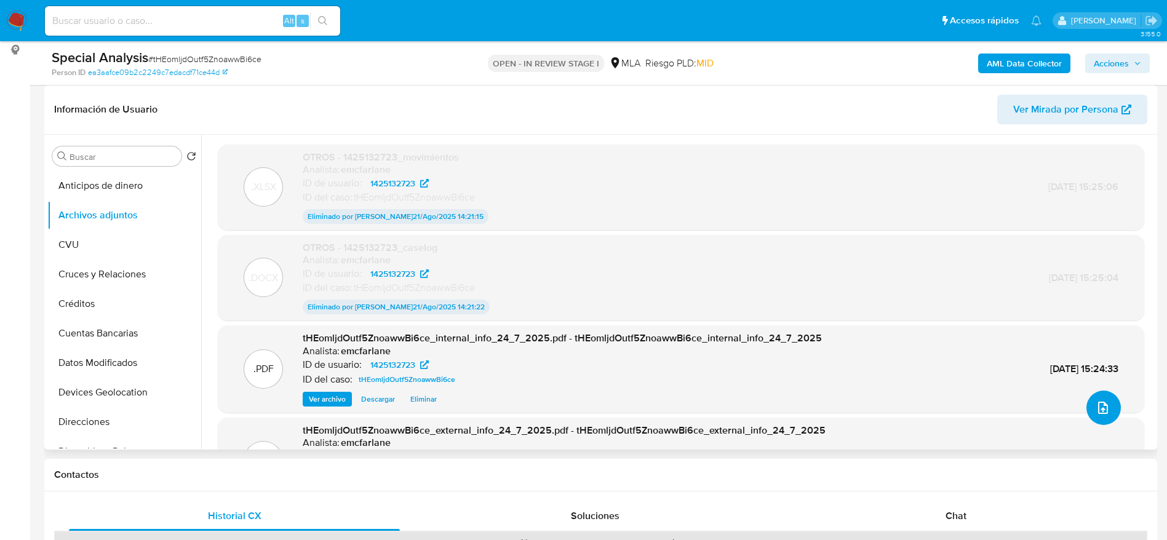
click at [1104, 410] on icon "upload-file" at bounding box center [1103, 407] width 15 height 15
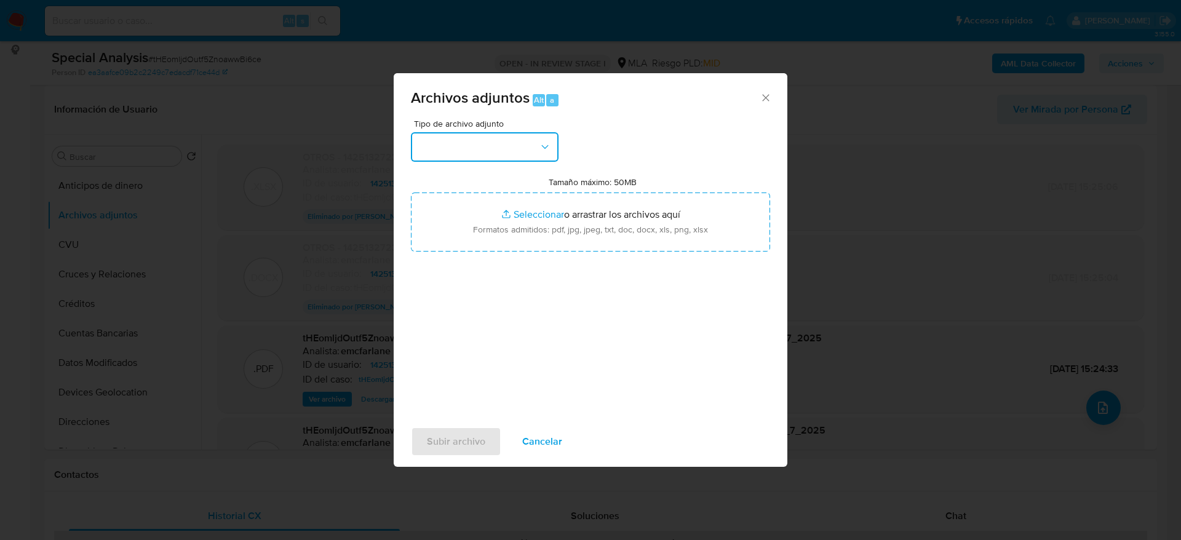
click at [509, 147] on button "button" at bounding box center [485, 147] width 148 height 30
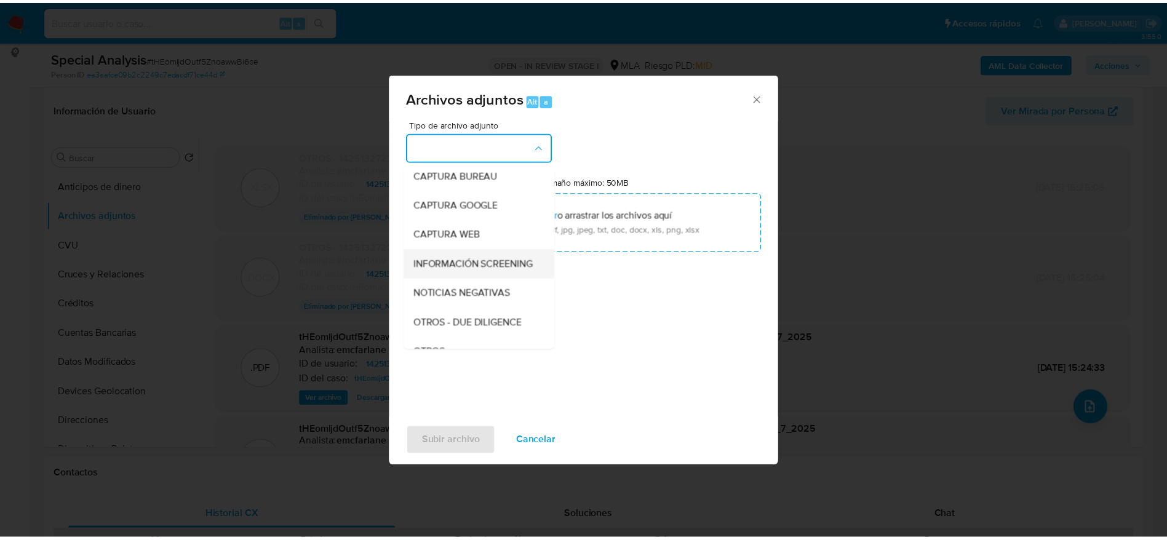
scroll to position [92, 0]
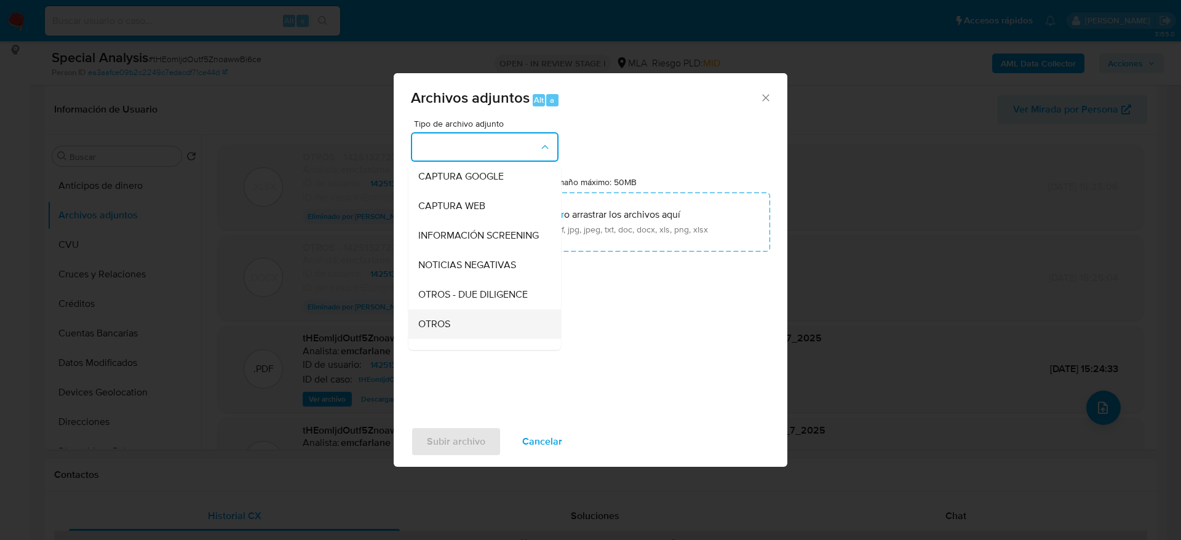
click at [435, 327] on div "OTROS" at bounding box center [480, 324] width 125 height 30
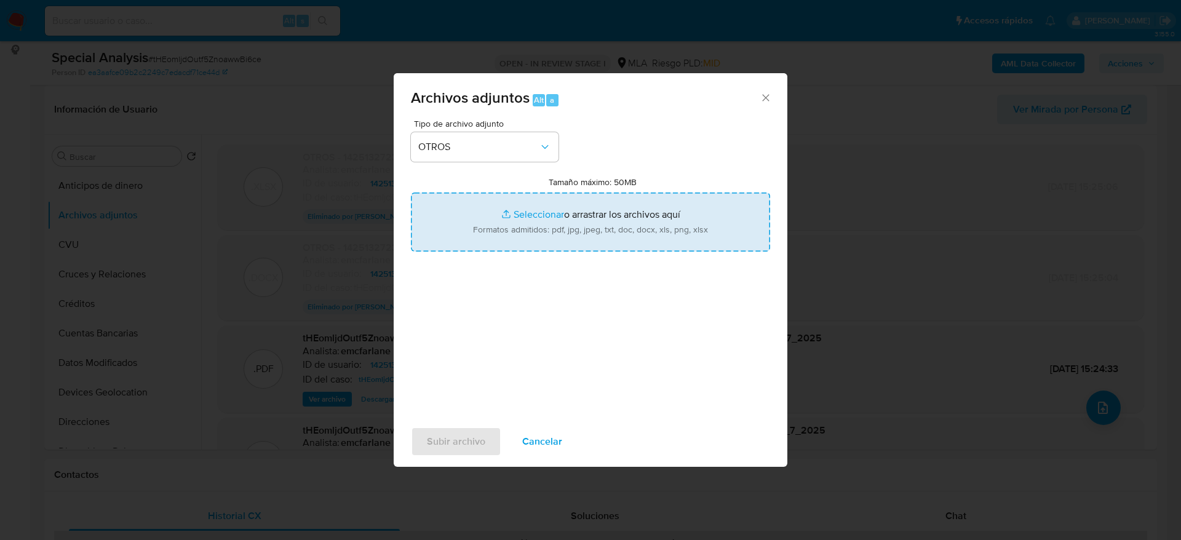
type input "C:\fakepath\1425132723_movimientos v2.xlsx"
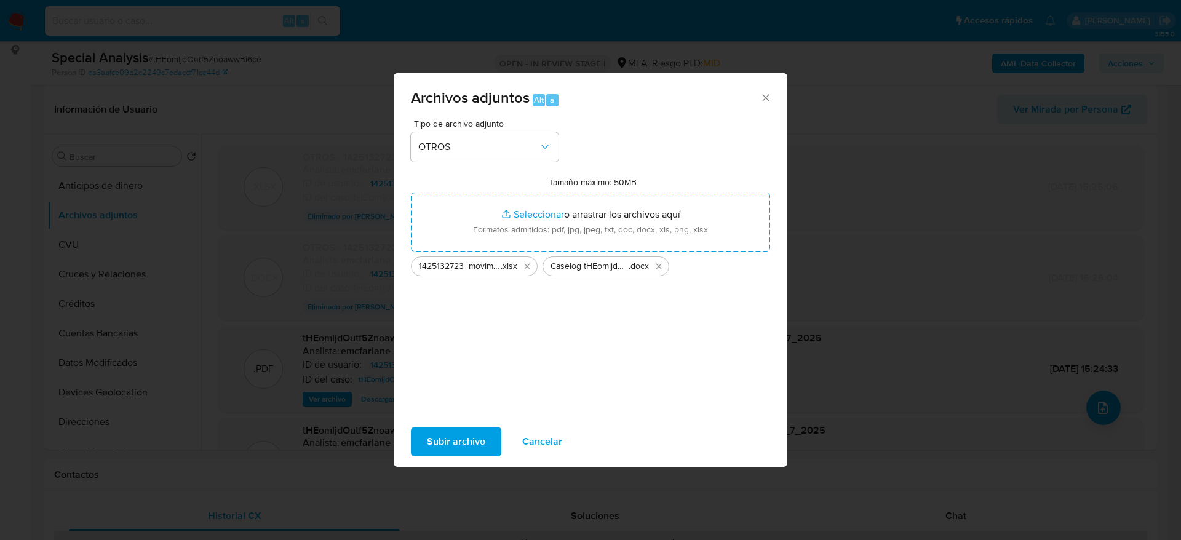
click at [439, 437] on span "Subir archivo" at bounding box center [456, 441] width 58 height 27
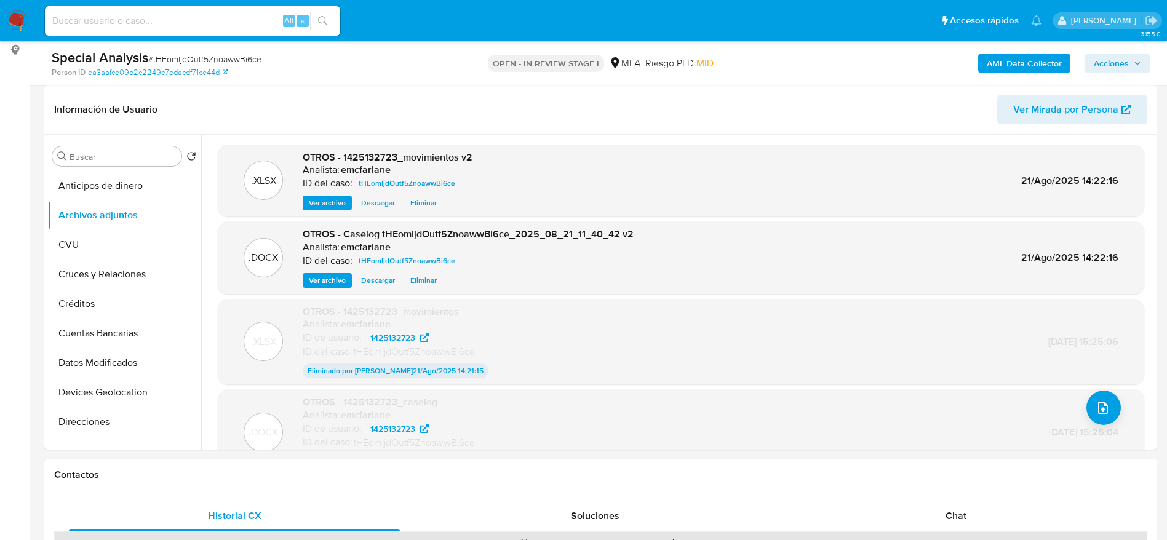
click at [1129, 65] on span "Acciones" at bounding box center [1117, 63] width 47 height 17
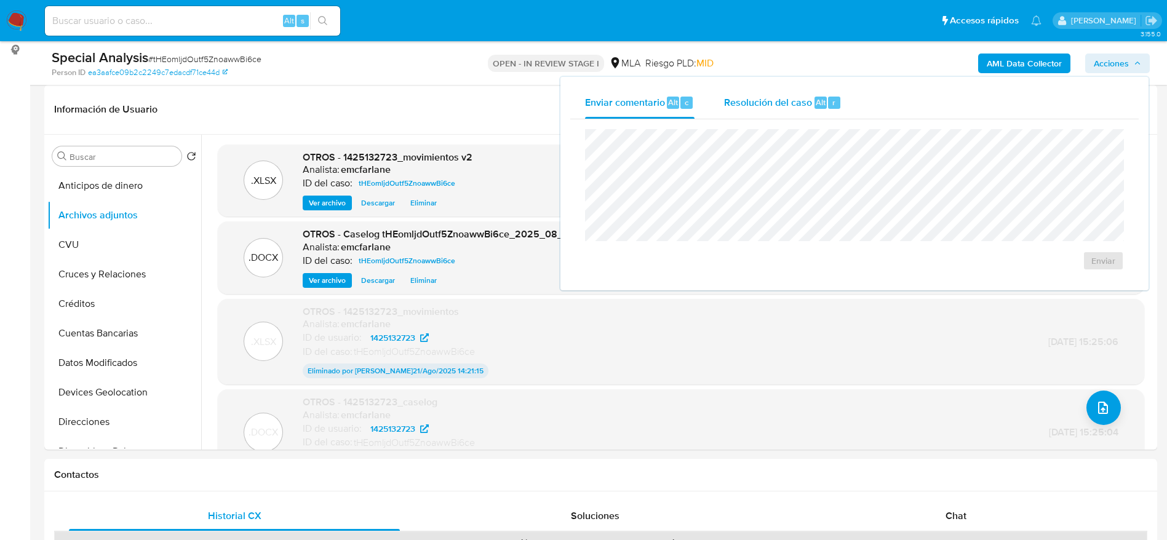
click at [828, 100] on div "r" at bounding box center [834, 103] width 12 height 12
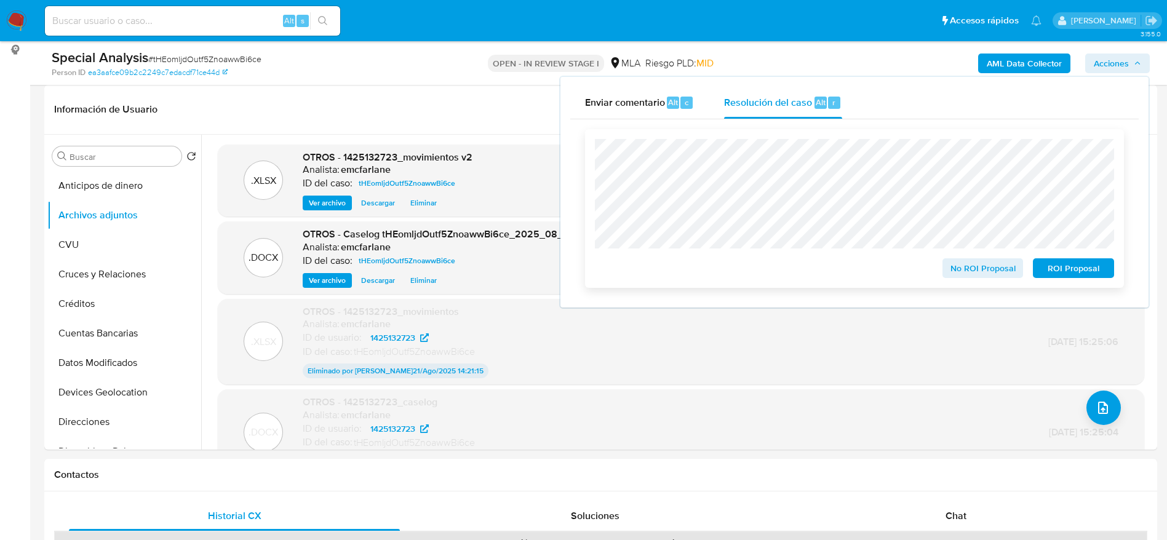
click at [1078, 268] on span "ROI Proposal" at bounding box center [1073, 268] width 64 height 17
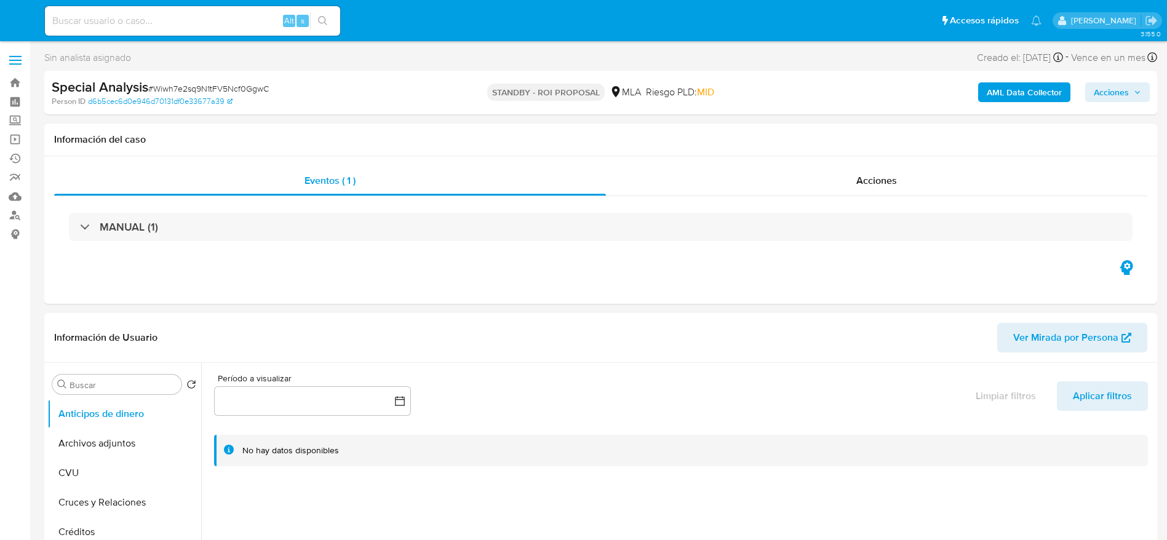
select select "10"
drag, startPoint x: 7, startPoint y: 14, endPoint x: 14, endPoint y: 13, distance: 6.3
click at [8, 14] on img at bounding box center [16, 20] width 21 height 21
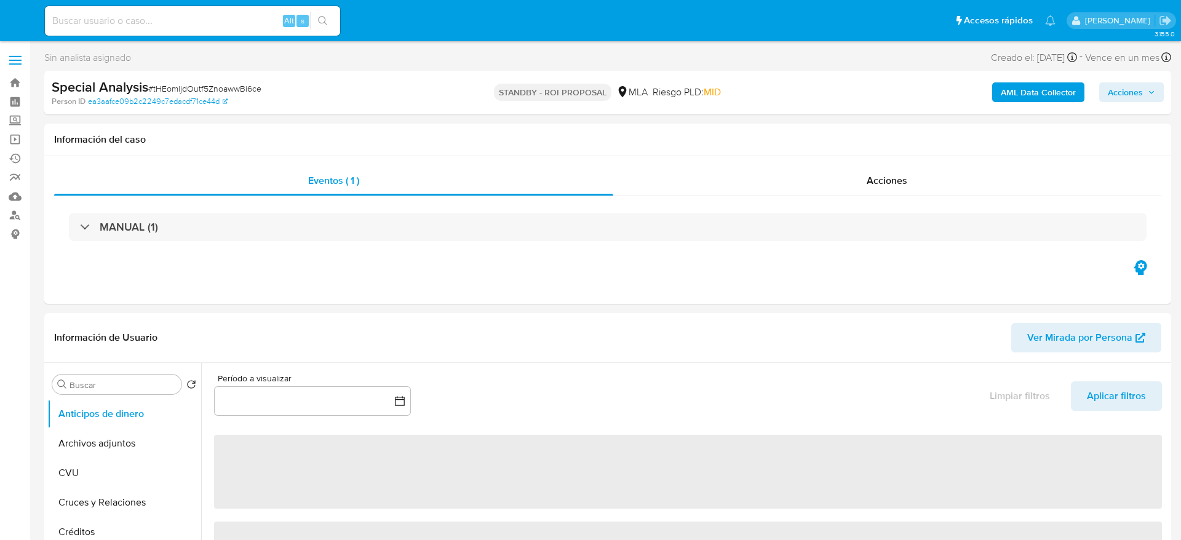
select select "10"
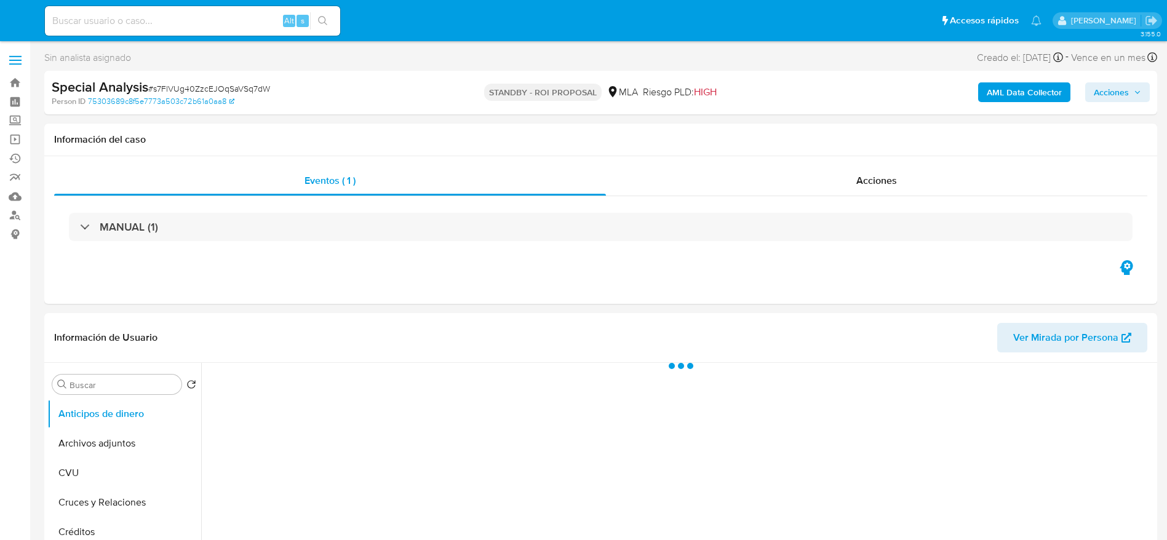
select select "10"
